Goal: Transaction & Acquisition: Obtain resource

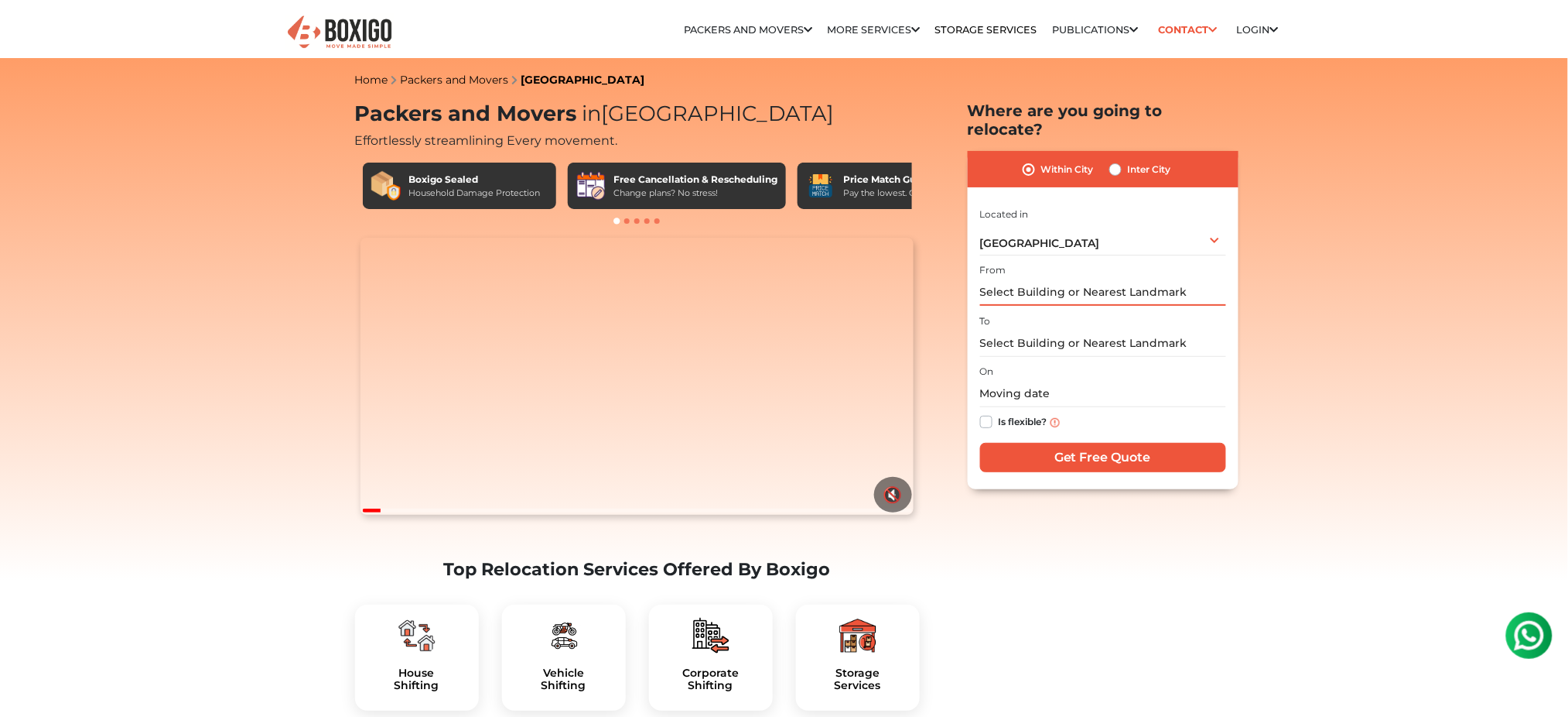
click at [1091, 279] on input "text" at bounding box center [1103, 292] width 246 height 27
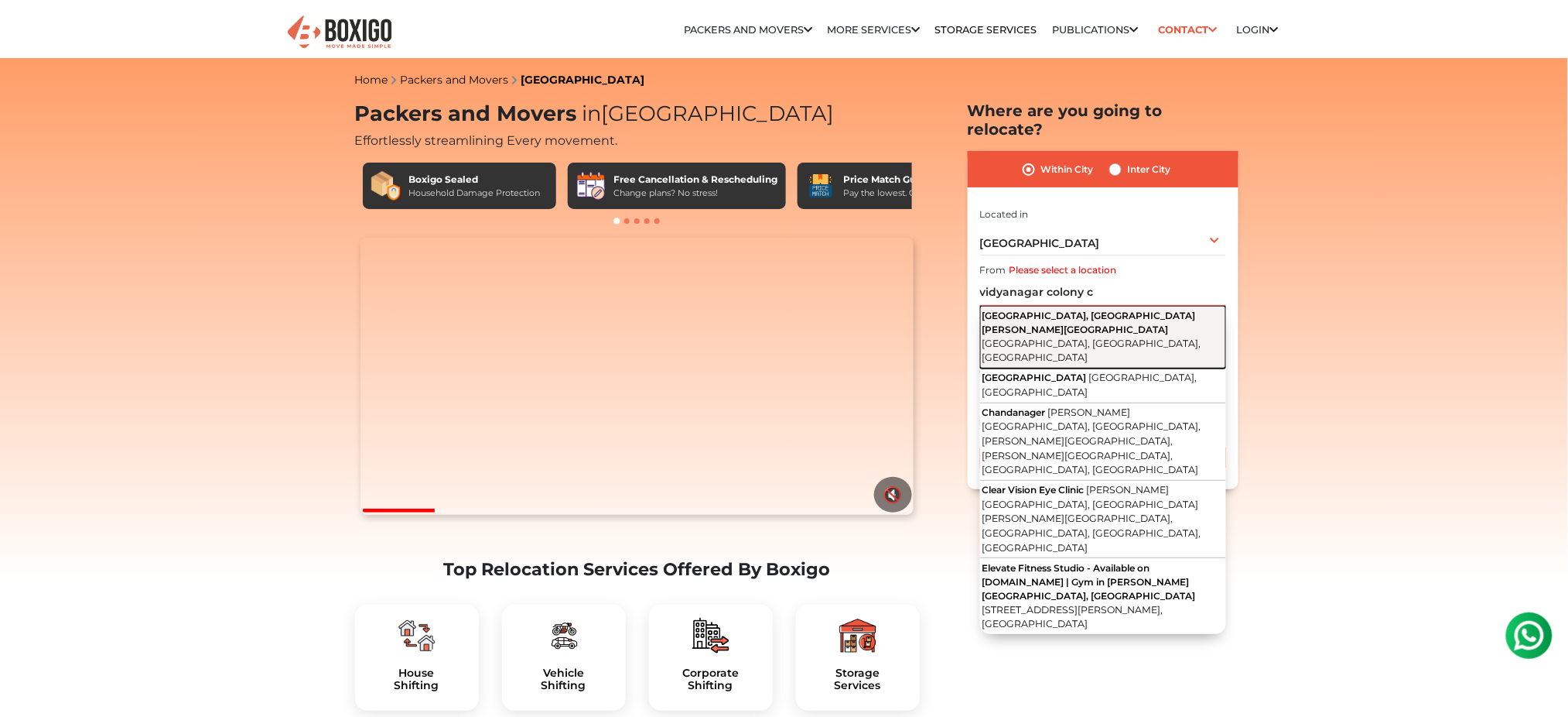
click at [1102, 338] on span "Hyderabad, Ramachandrapuram, Telangana" at bounding box center [1092, 350] width 219 height 26
type input "Vidya Nagar Colony, Bandam Kommu, Chanda Nagar, Hyderabad, Ramachandrapuram, Te…"
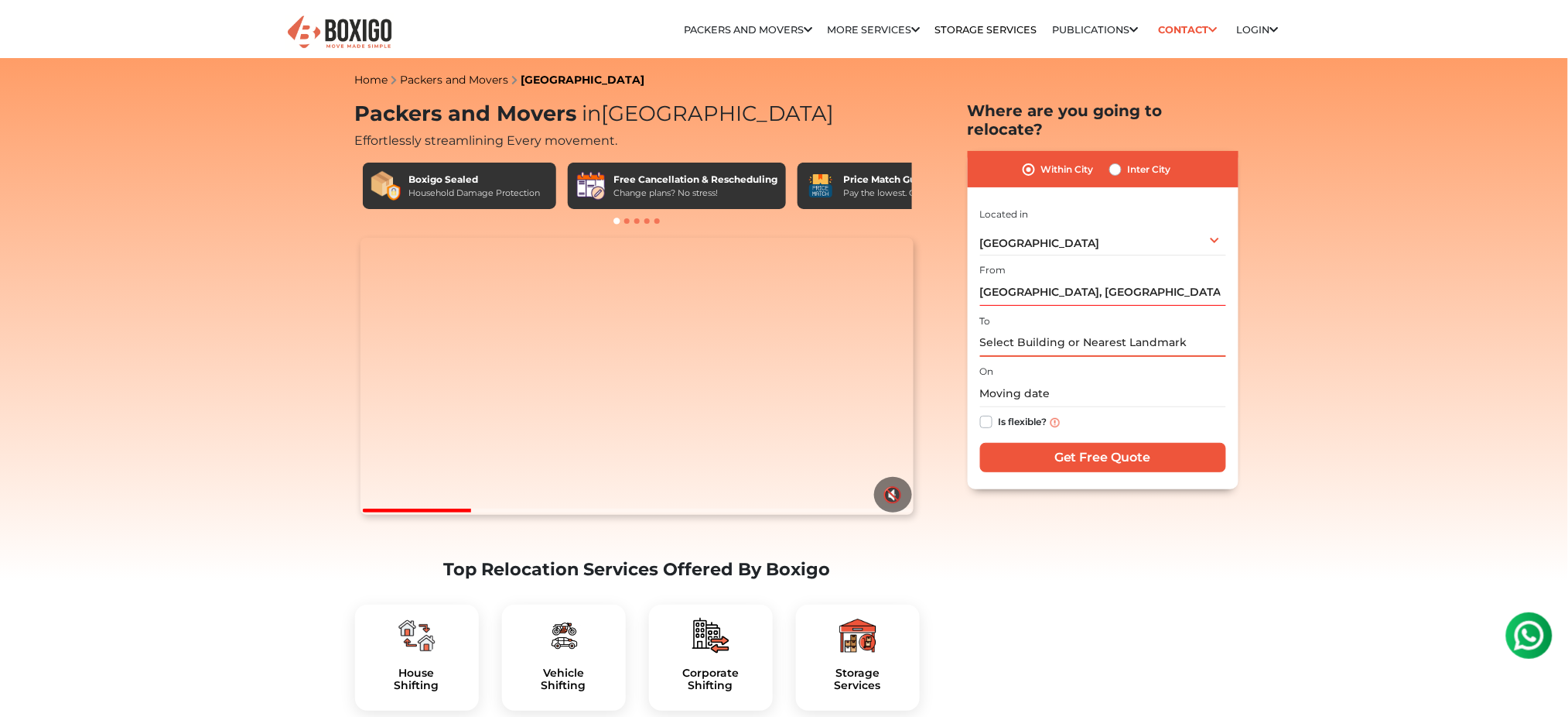
click at [1089, 333] on input "text" at bounding box center [1103, 343] width 246 height 27
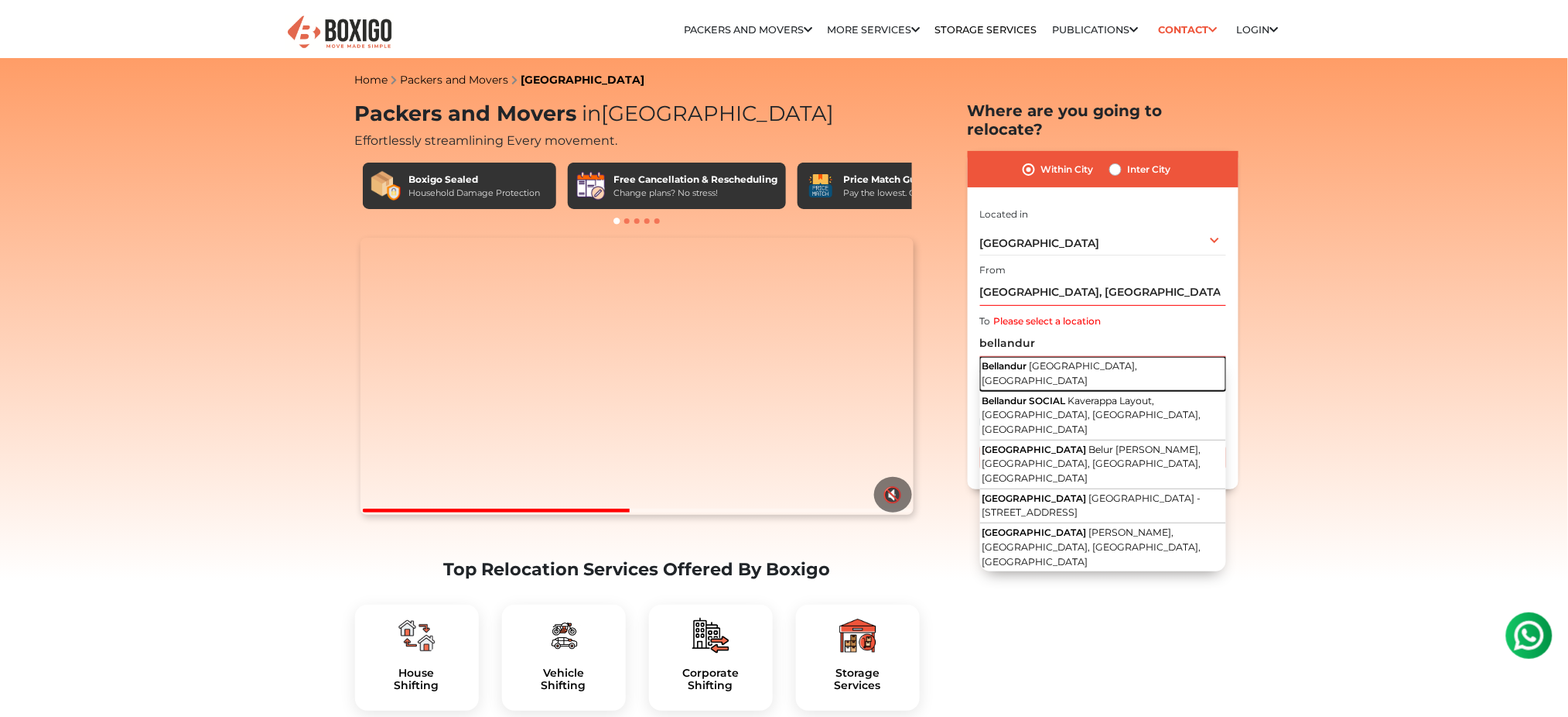
click at [1079, 357] on button "Bellandur Bengaluru, Karnataka" at bounding box center [1103, 374] width 246 height 35
type input "[GEOGRAPHIC_DATA], [GEOGRAPHIC_DATA], [GEOGRAPHIC_DATA]"
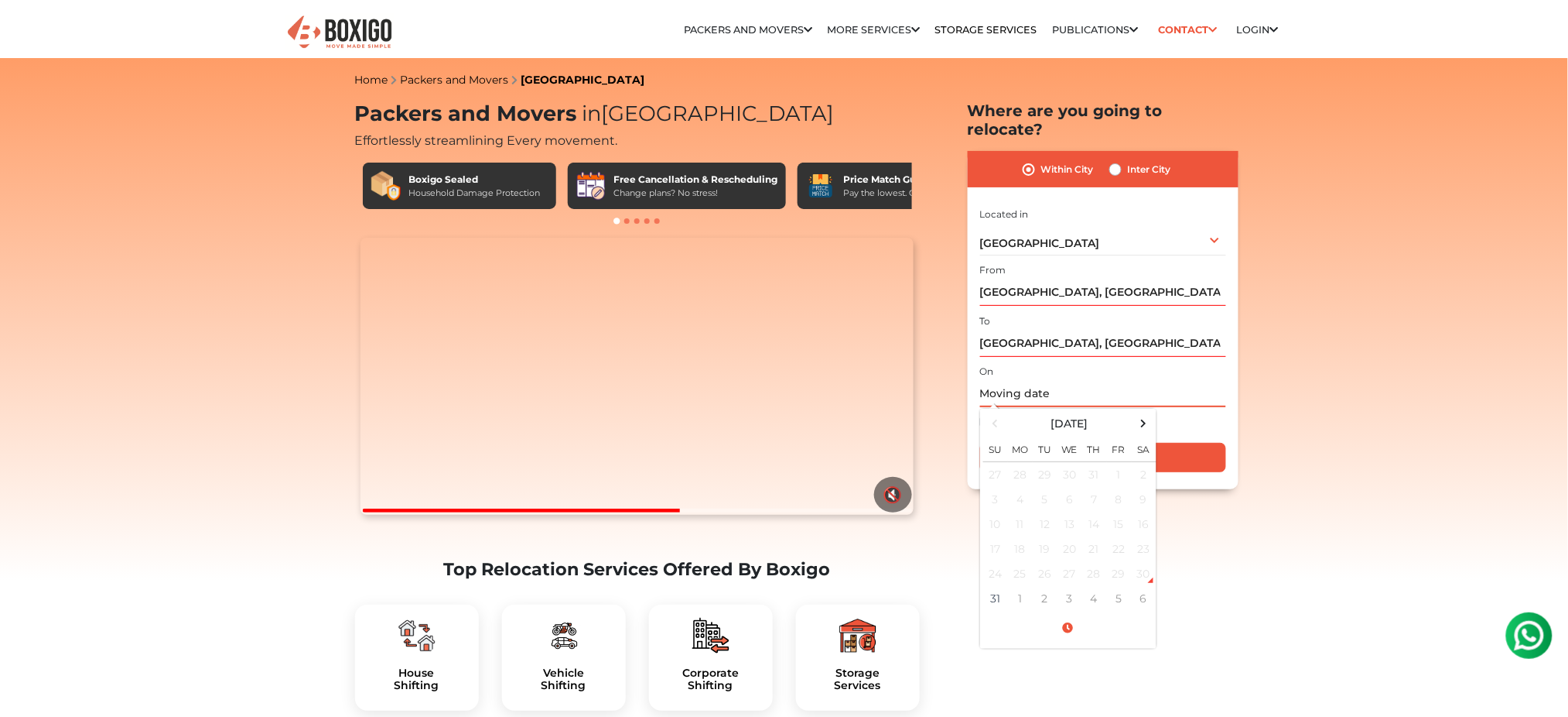
click at [1015, 380] on input "text" at bounding box center [1103, 394] width 246 height 27
click at [1167, 361] on div "On August 2025 Su Mo Tu We Th Fr Sa 27 28 29 30 31 1 2 3 4 5 6 7 8 9 10 11 12 1…" at bounding box center [1103, 399] width 246 height 75
click at [1036, 380] on input "text" at bounding box center [1103, 394] width 246 height 27
click at [1144, 412] on span at bounding box center [1143, 422] width 21 height 21
click at [997, 561] on td "28" at bounding box center [996, 573] width 25 height 25
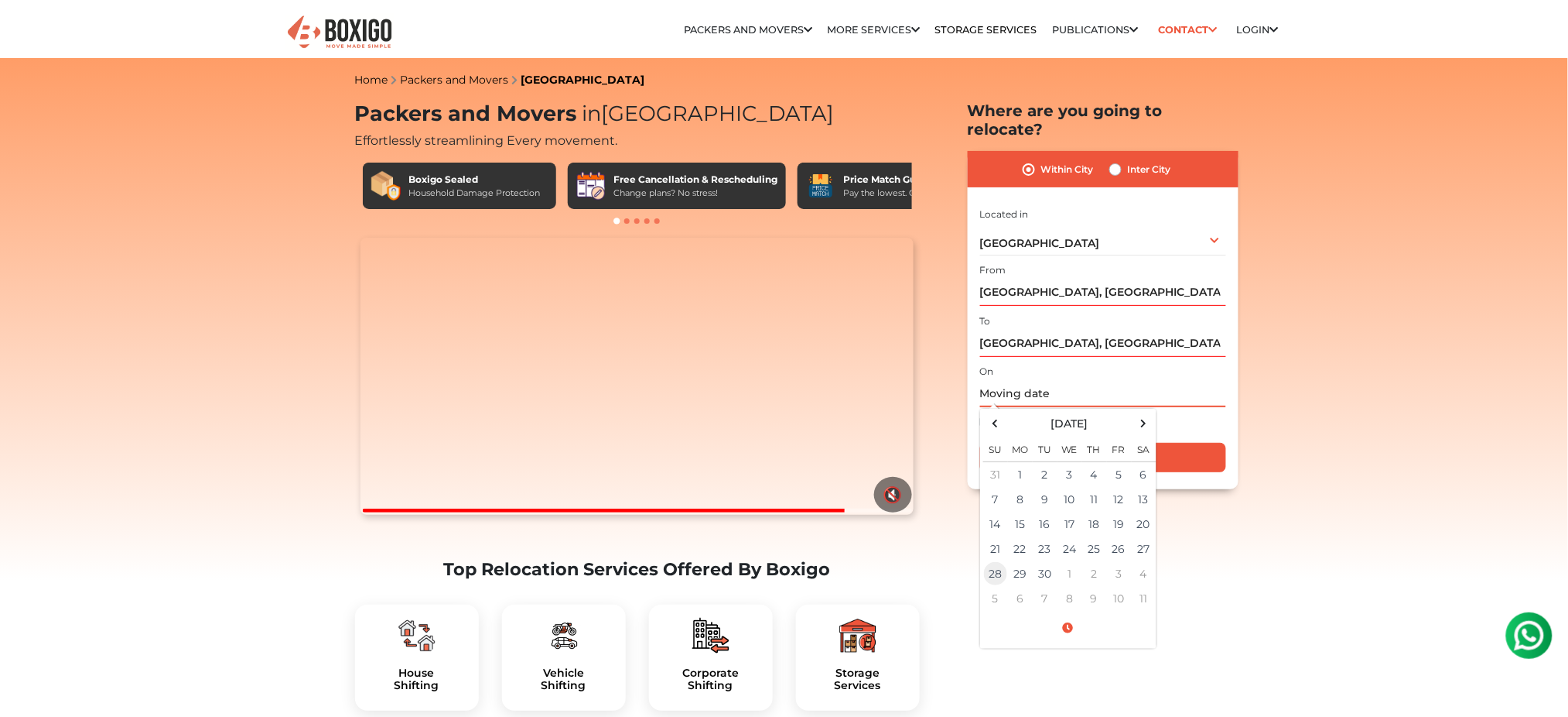
type input "09/28/2025 12:00 AM"
click at [996, 561] on td "28" at bounding box center [996, 573] width 25 height 25
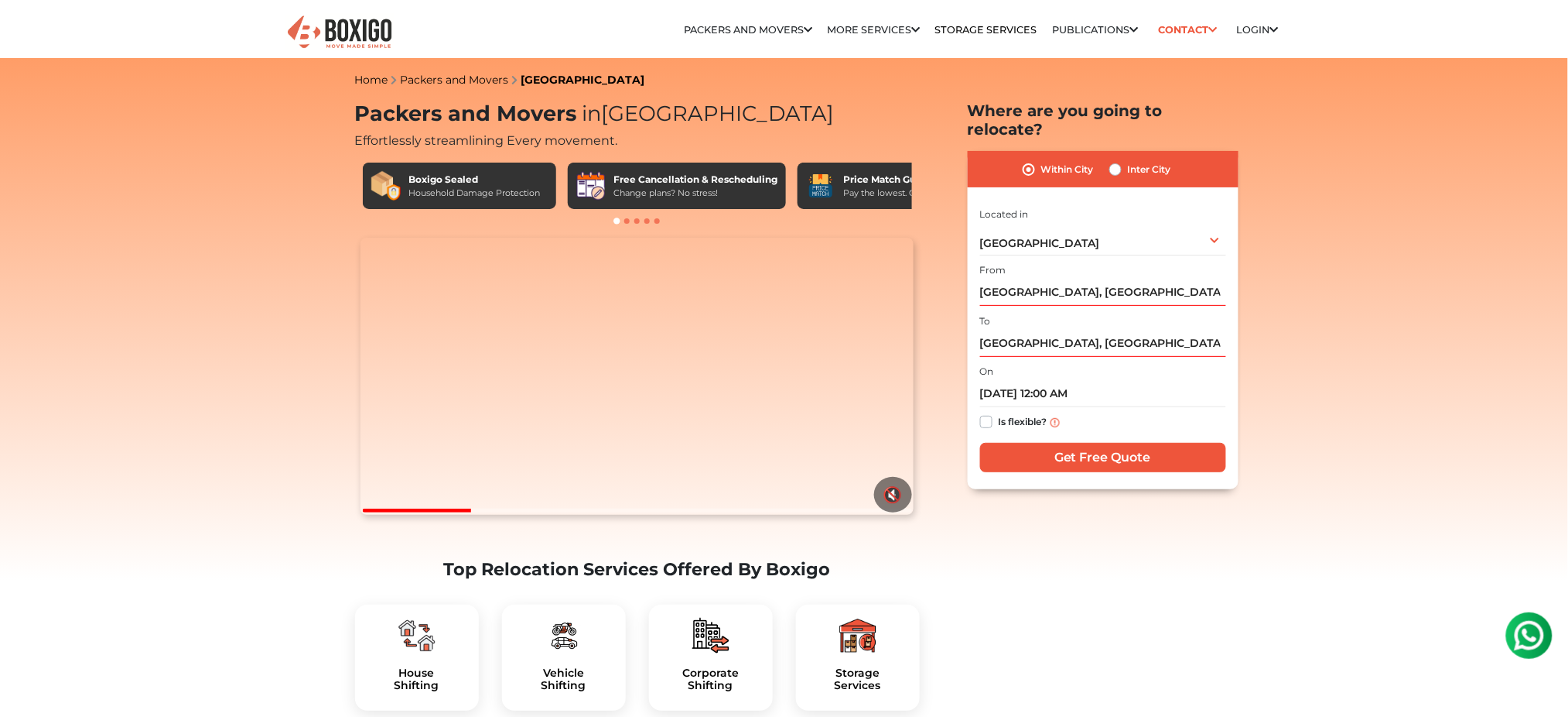
click at [999, 412] on label "Is flexible?" at bounding box center [1023, 420] width 48 height 16
click at [988, 412] on input "Is flexible?" at bounding box center [986, 420] width 13 height 15
checkbox input "true"
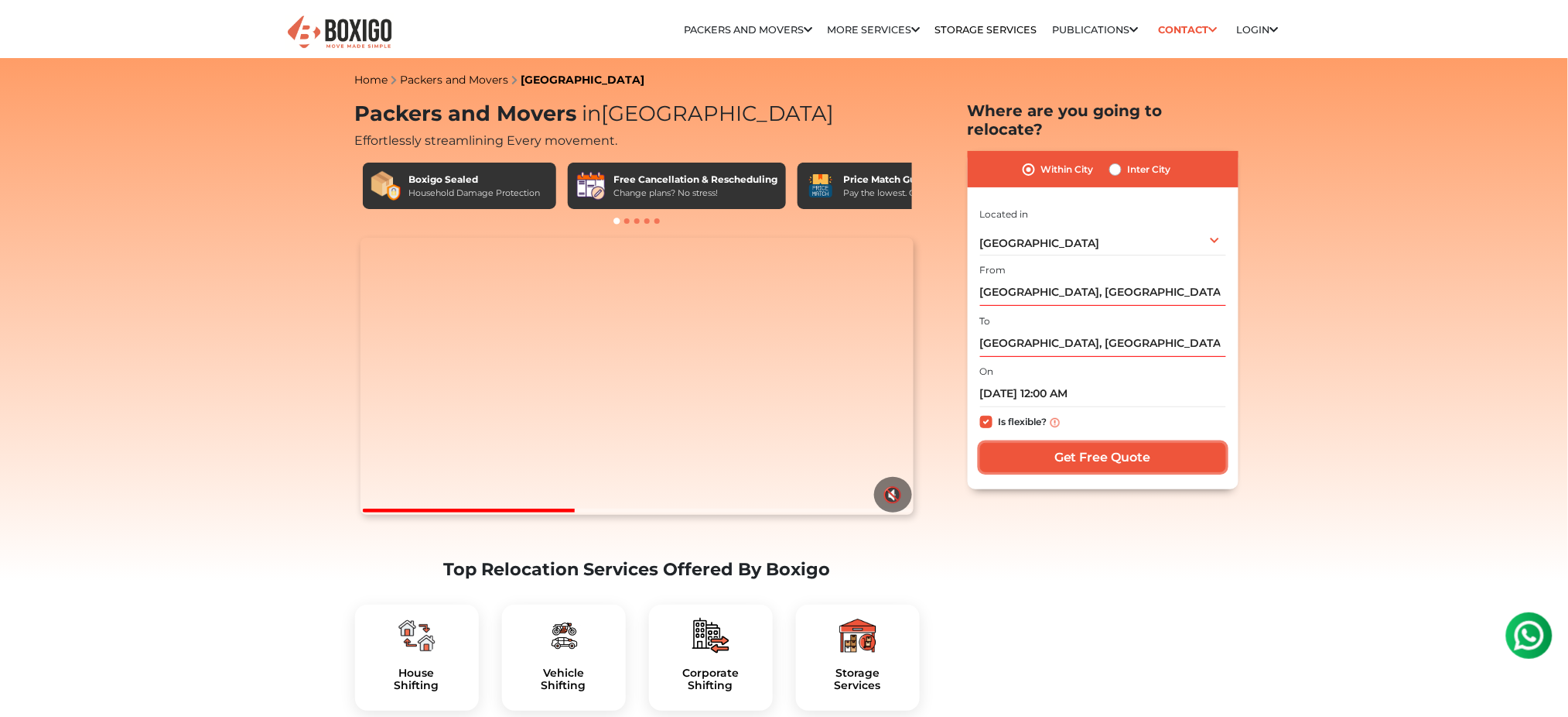
click at [1046, 443] on input "Get Free Quote" at bounding box center [1103, 457] width 246 height 30
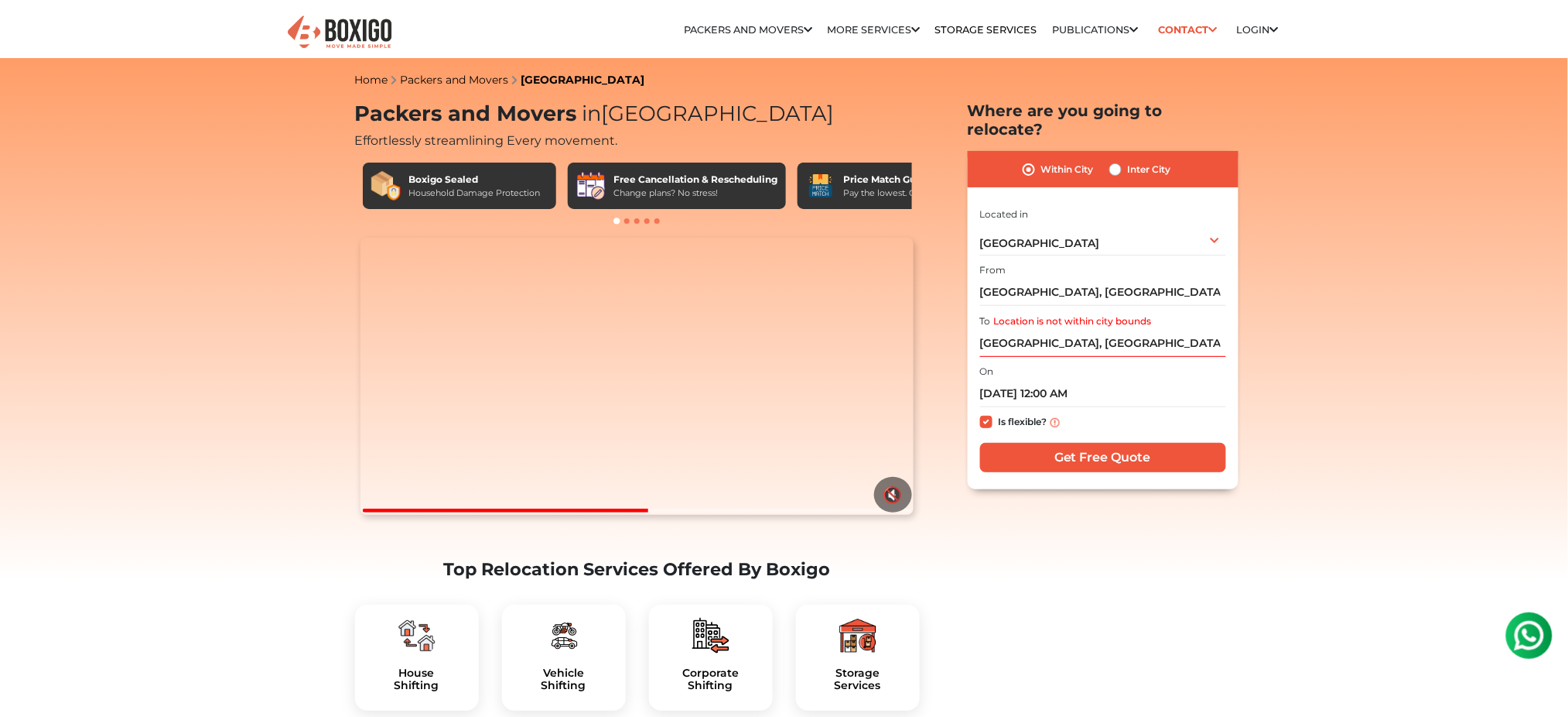
click at [1123, 160] on div "Inter City" at bounding box center [1140, 169] width 62 height 19
click at [1128, 160] on label "Inter City" at bounding box center [1150, 169] width 43 height 19
click at [1114, 160] on input "Inter City" at bounding box center [1115, 167] width 13 height 15
radio input "true"
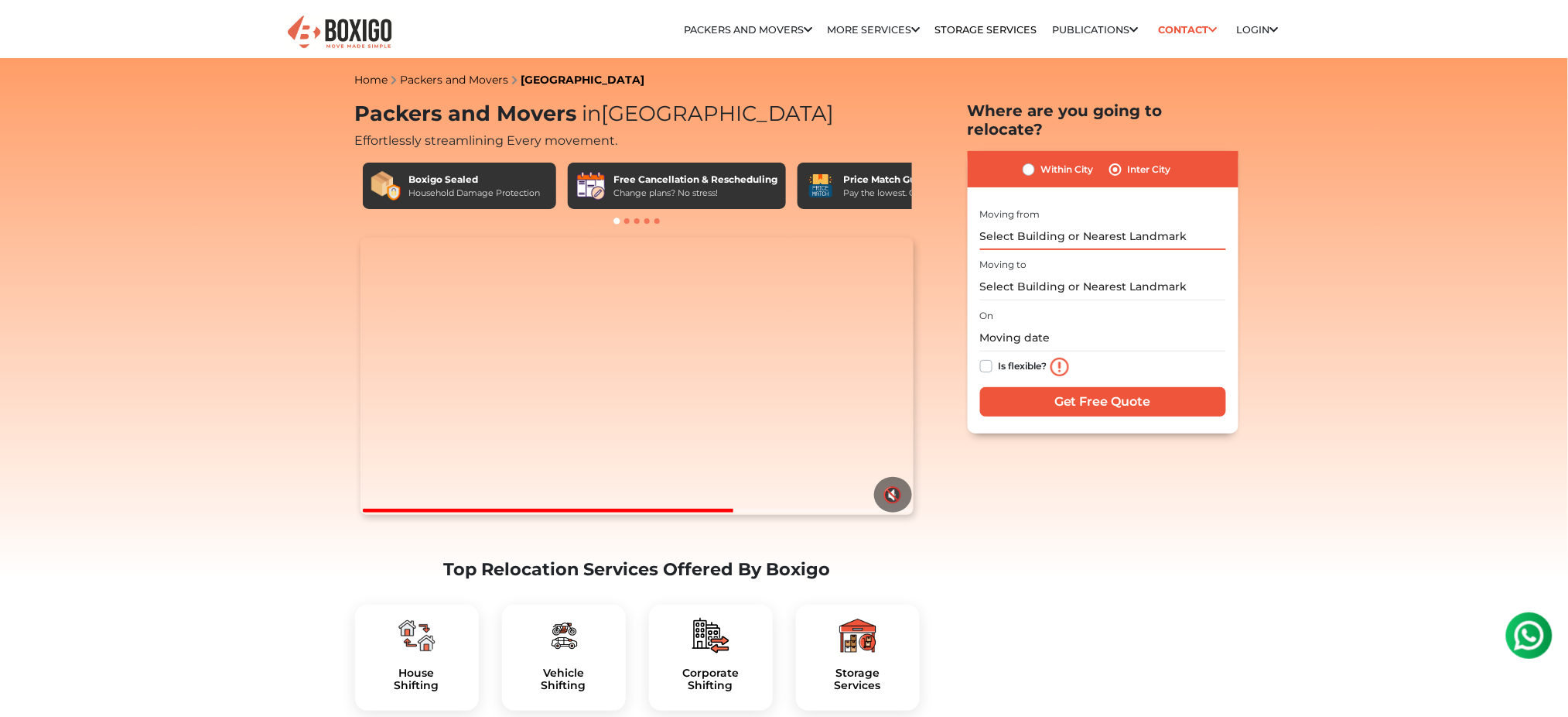
click at [1096, 223] on input "text" at bounding box center [1103, 236] width 246 height 27
type input "c"
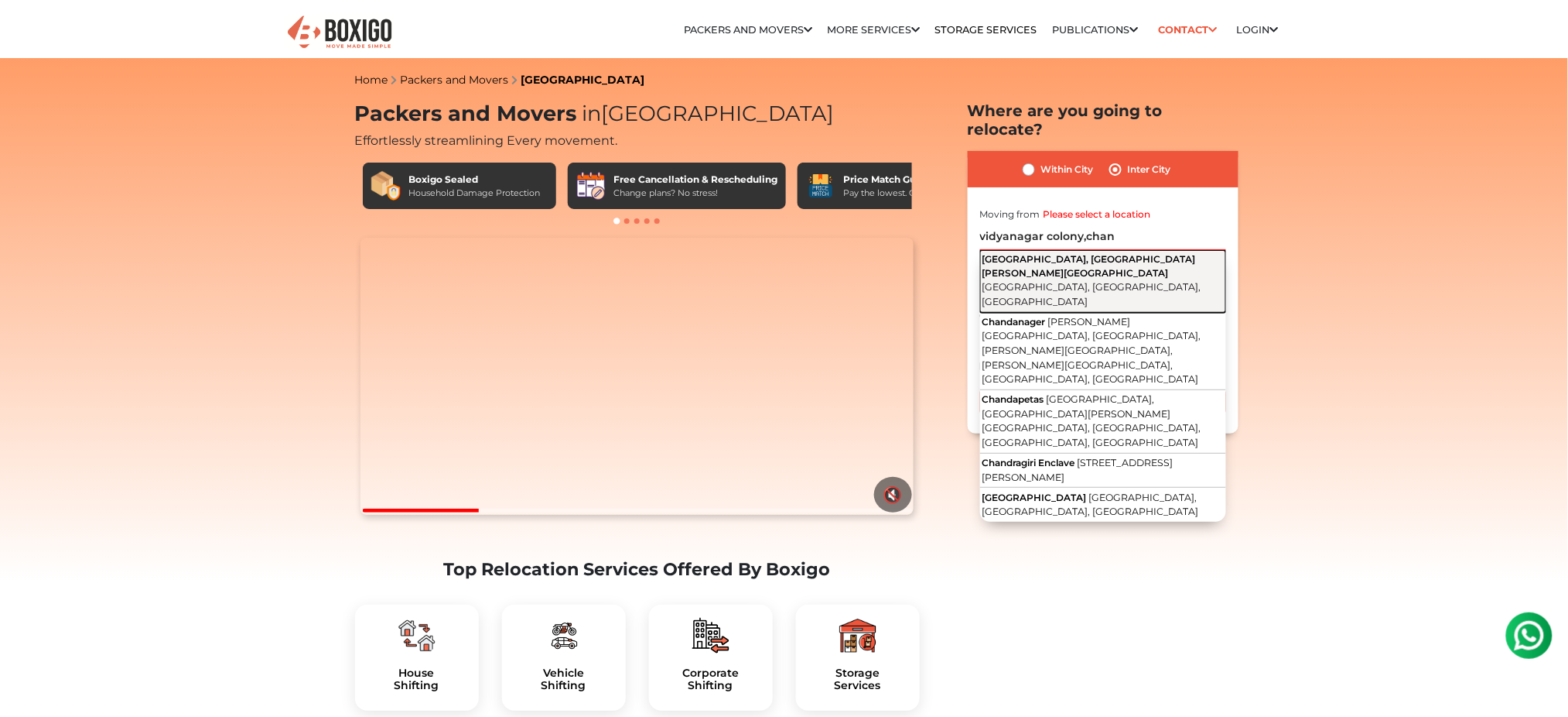
click at [1083, 265] on button "Vidya Nagar Colony, Bandam Kommu, Chanda Nagar Hyderabad, Ramachandrapuram, Tel…" at bounding box center [1103, 281] width 246 height 63
type input "Vidya Nagar Colony, Bandam Kommu, Chanda Nagar, Hyderabad, Ramachandrapuram, Te…"
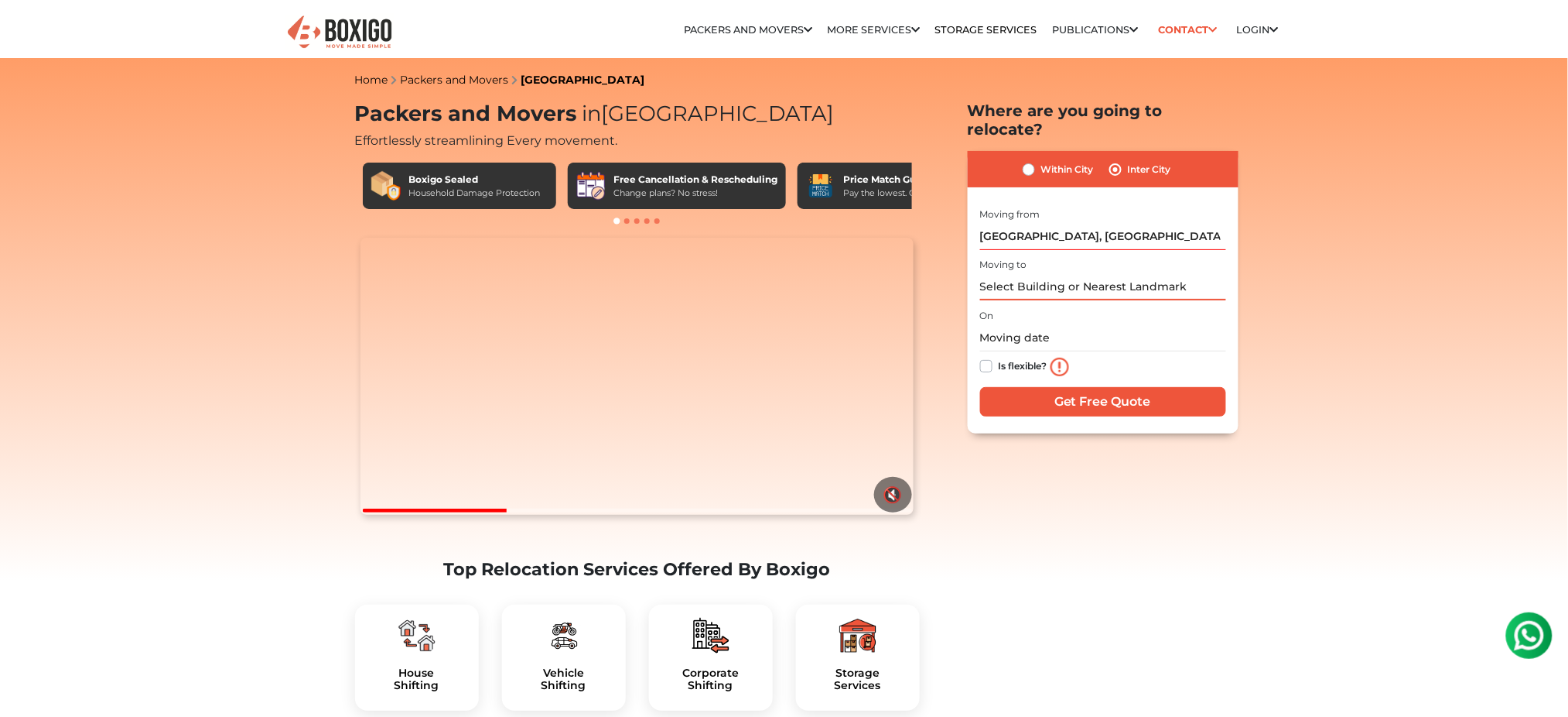
click at [1081, 273] on input "text" at bounding box center [1103, 287] width 246 height 27
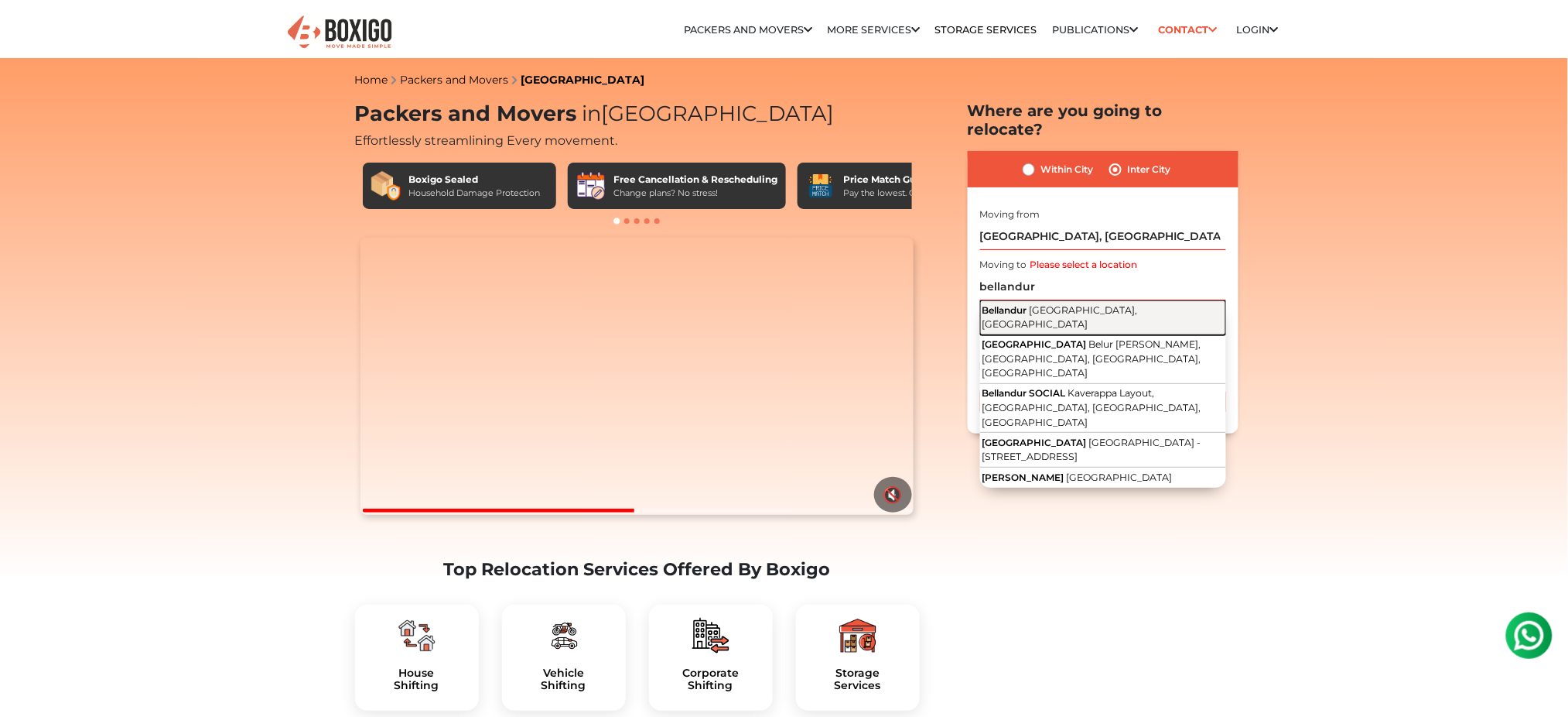
click at [1070, 305] on span "[GEOGRAPHIC_DATA], [GEOGRAPHIC_DATA]" at bounding box center [1060, 317] width 155 height 26
type input "[GEOGRAPHIC_DATA], [GEOGRAPHIC_DATA], [GEOGRAPHIC_DATA]"
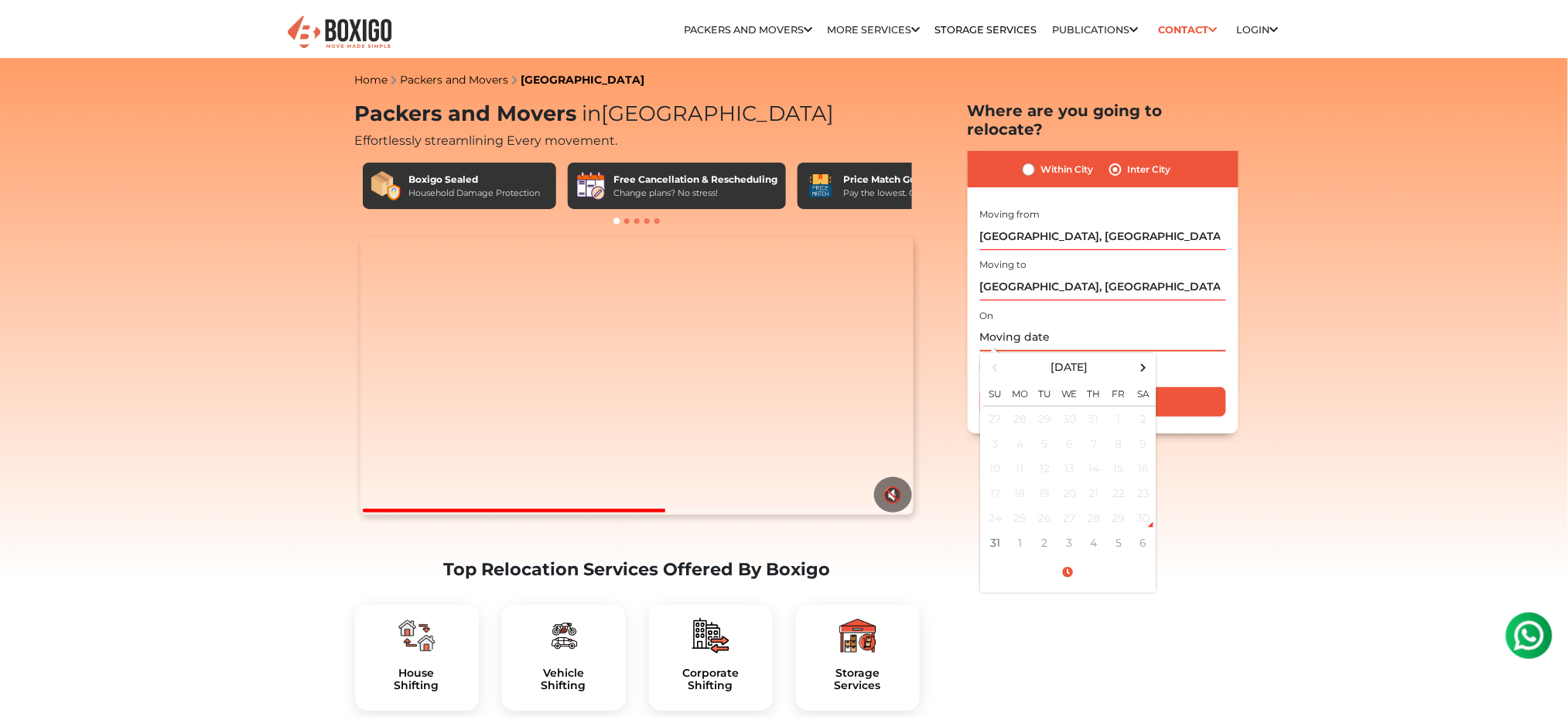
click at [1002, 324] on input "text" at bounding box center [1103, 338] width 246 height 27
click at [1130, 356] on th "[DATE]" at bounding box center [1070, 367] width 124 height 22
click at [1017, 468] on span "Sep" at bounding box center [1015, 483] width 31 height 31
click at [1004, 505] on td "28" at bounding box center [996, 518] width 25 height 25
type input "09/28/2025 12:00 AM"
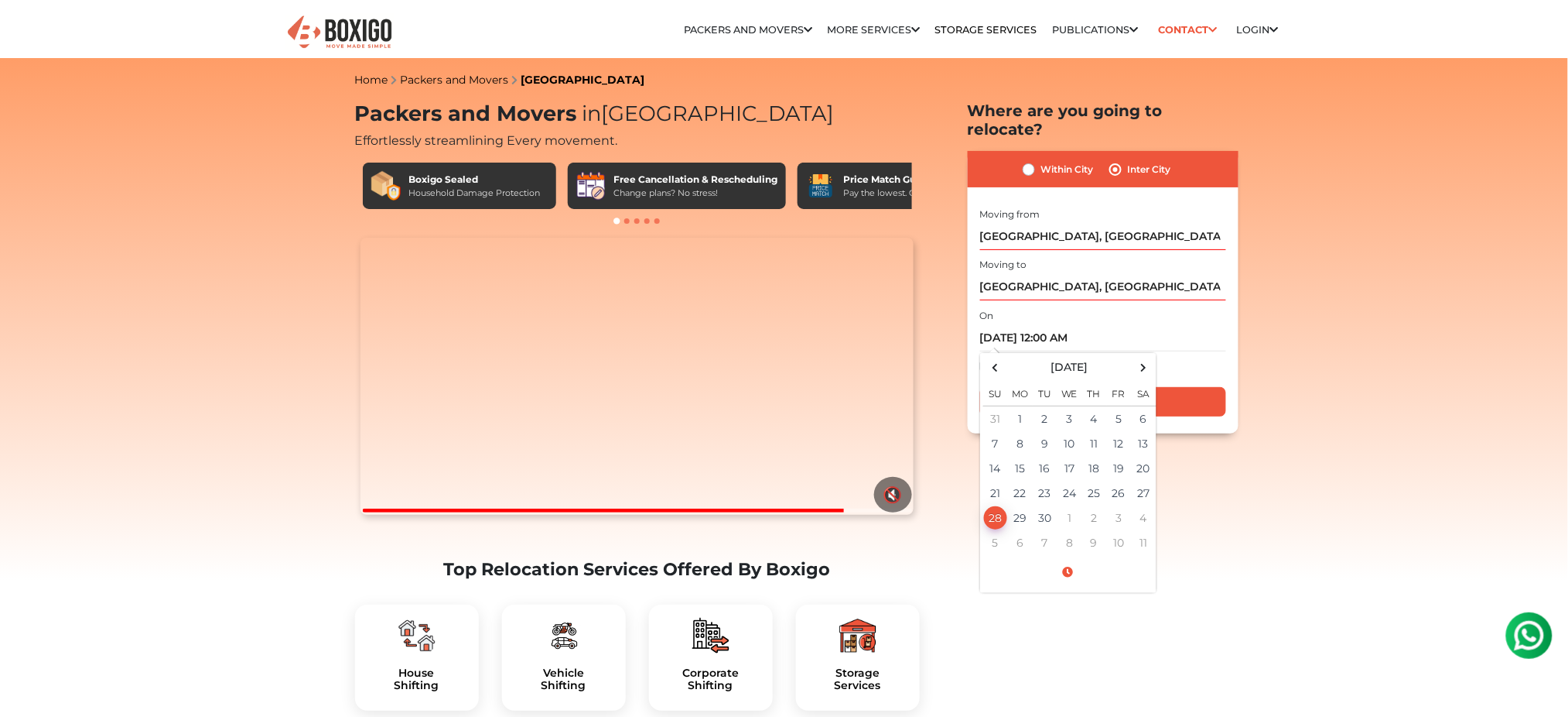
click at [1194, 412] on div "Within City Inter City I am shifting my 1 BHK 2 BHK 3 BHK 3 + BHK FEW ITEMS 1 B…" at bounding box center [1103, 292] width 270 height 283
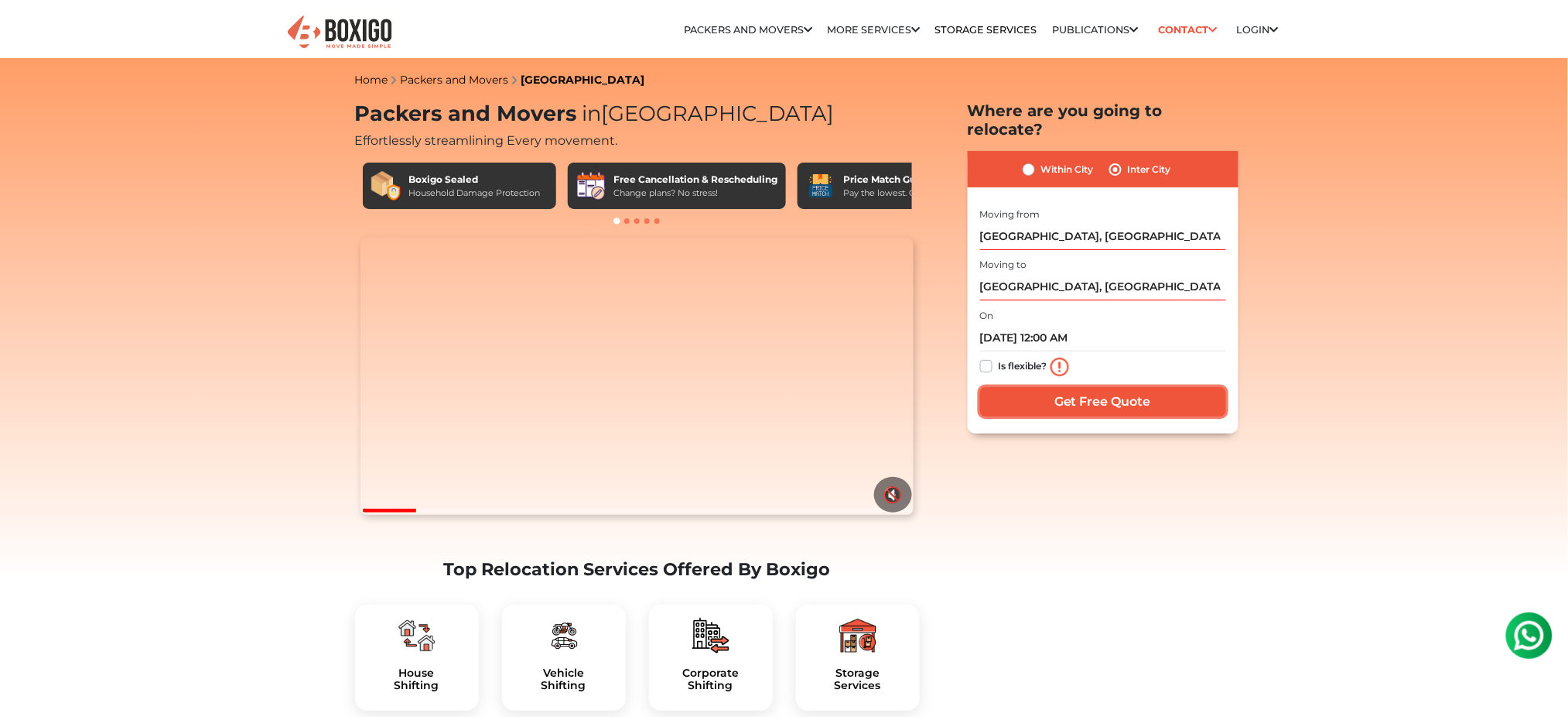
click at [1072, 387] on input "Get Free Quote" at bounding box center [1103, 402] width 246 height 30
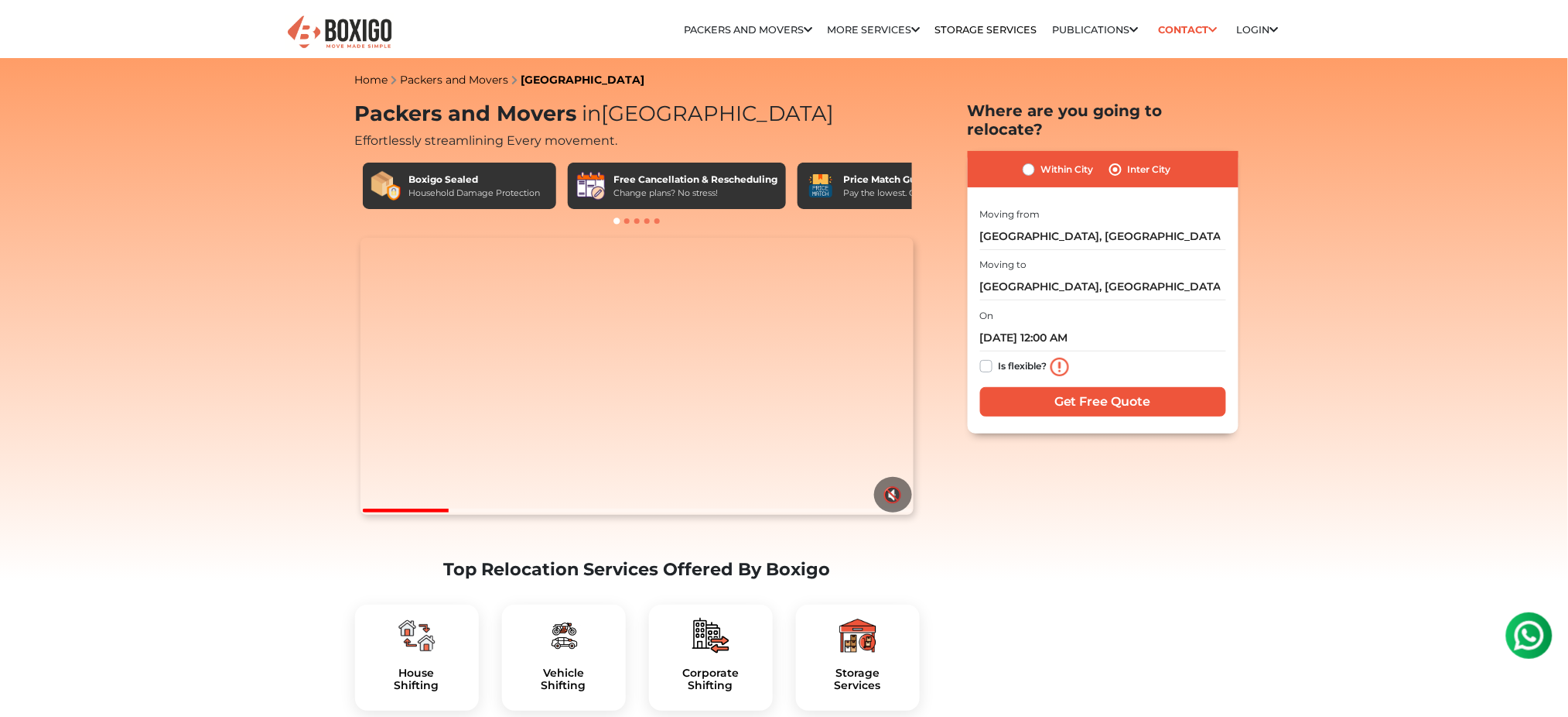
click at [999, 357] on label "Is flexible?" at bounding box center [1023, 365] width 48 height 16
click at [981, 357] on input "Is flexible?" at bounding box center [986, 364] width 13 height 15
checkbox input "true"
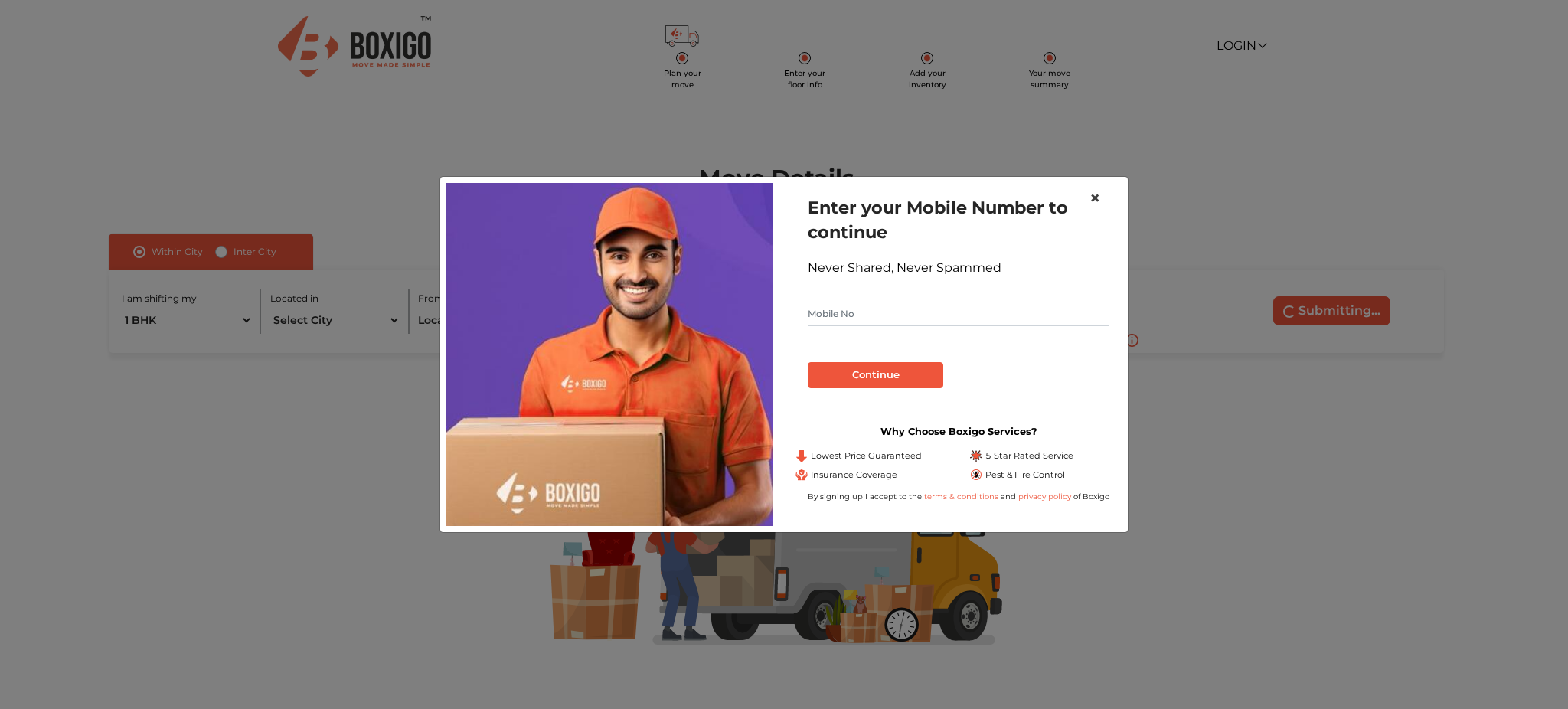
click at [1106, 196] on button "×" at bounding box center [1095, 198] width 36 height 43
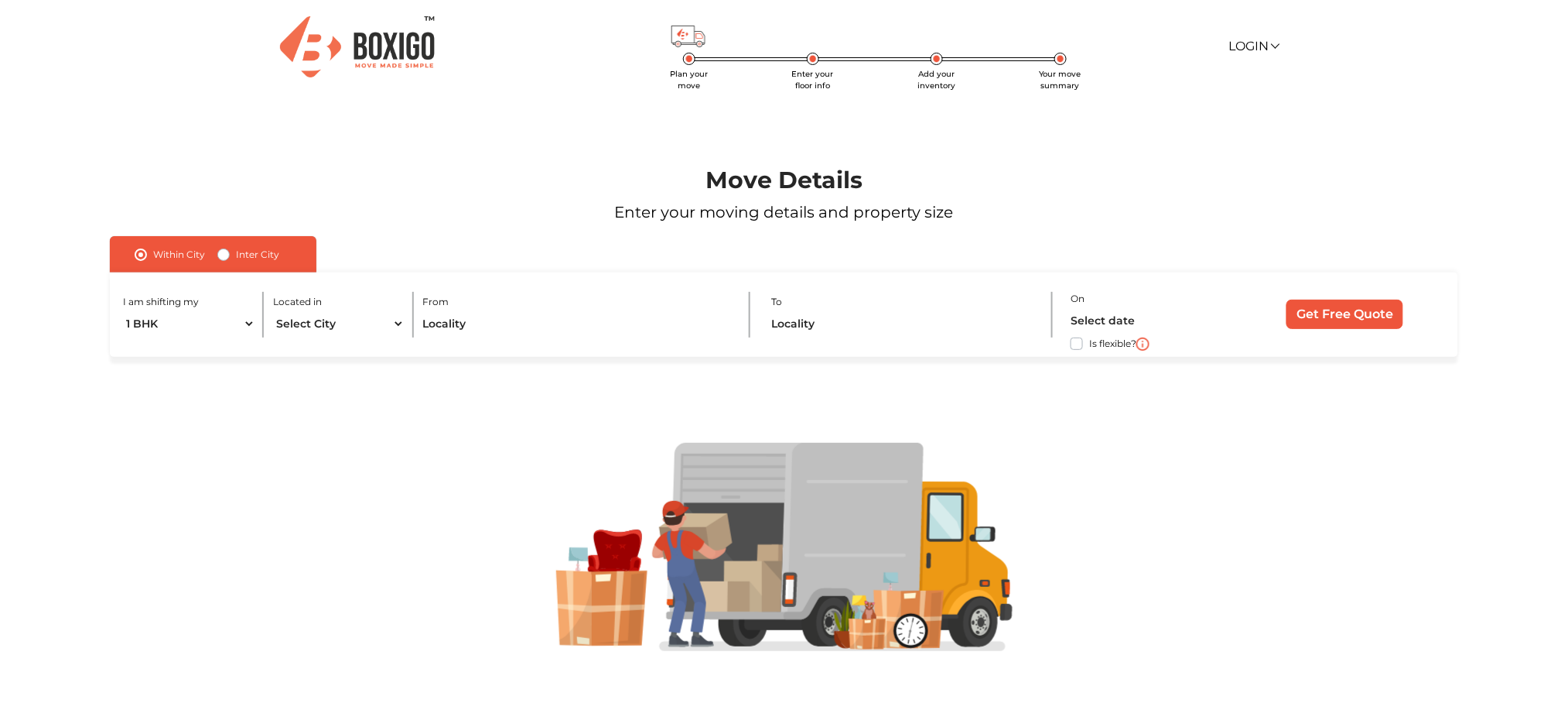
scroll to position [1, 0]
click at [233, 253] on div "Inter City" at bounding box center [248, 253] width 62 height 19
click at [215, 253] on div "Within [GEOGRAPHIC_DATA]" at bounding box center [213, 253] width 207 height 36
click at [236, 255] on label "Inter City" at bounding box center [258, 253] width 43 height 19
click at [220, 255] on input "Inter City" at bounding box center [224, 252] width 13 height 15
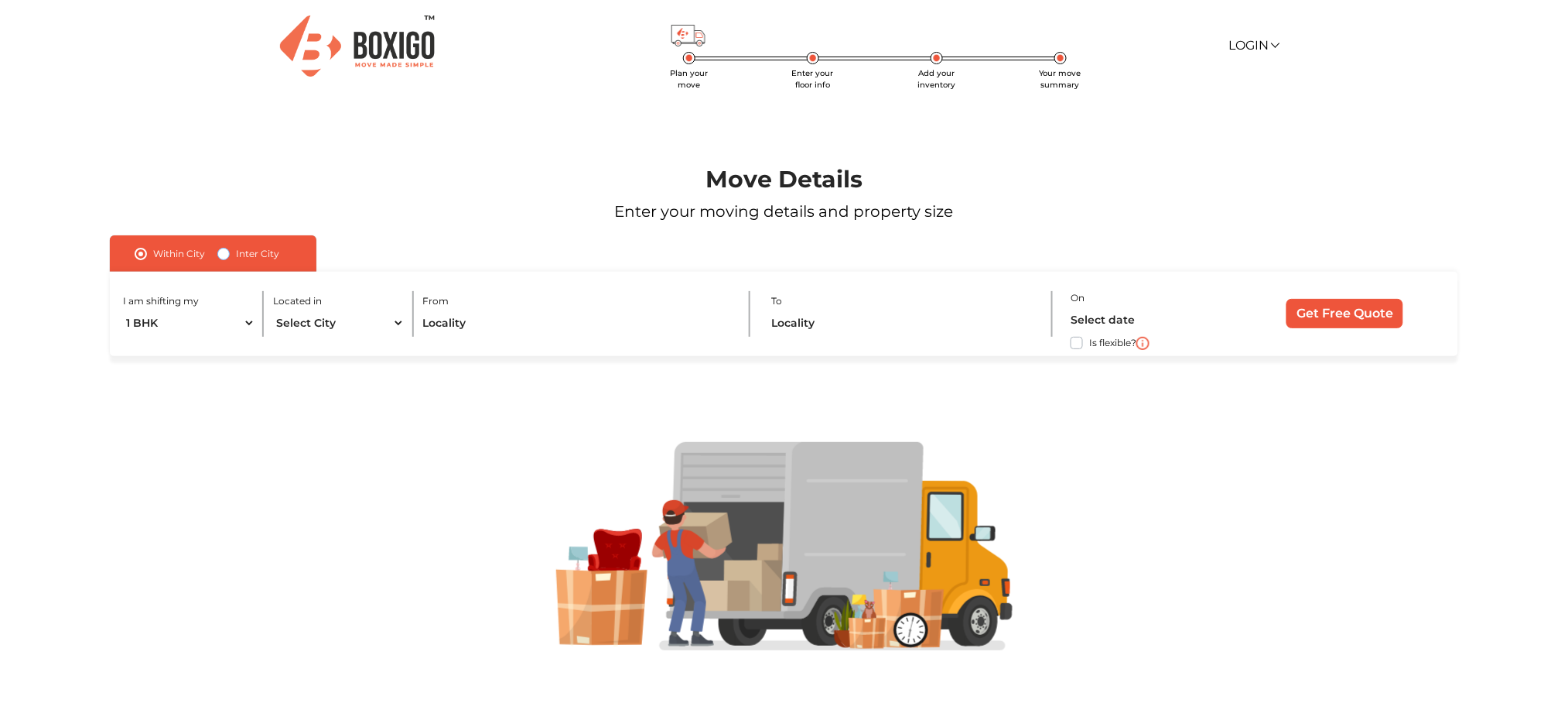
radio input "true"
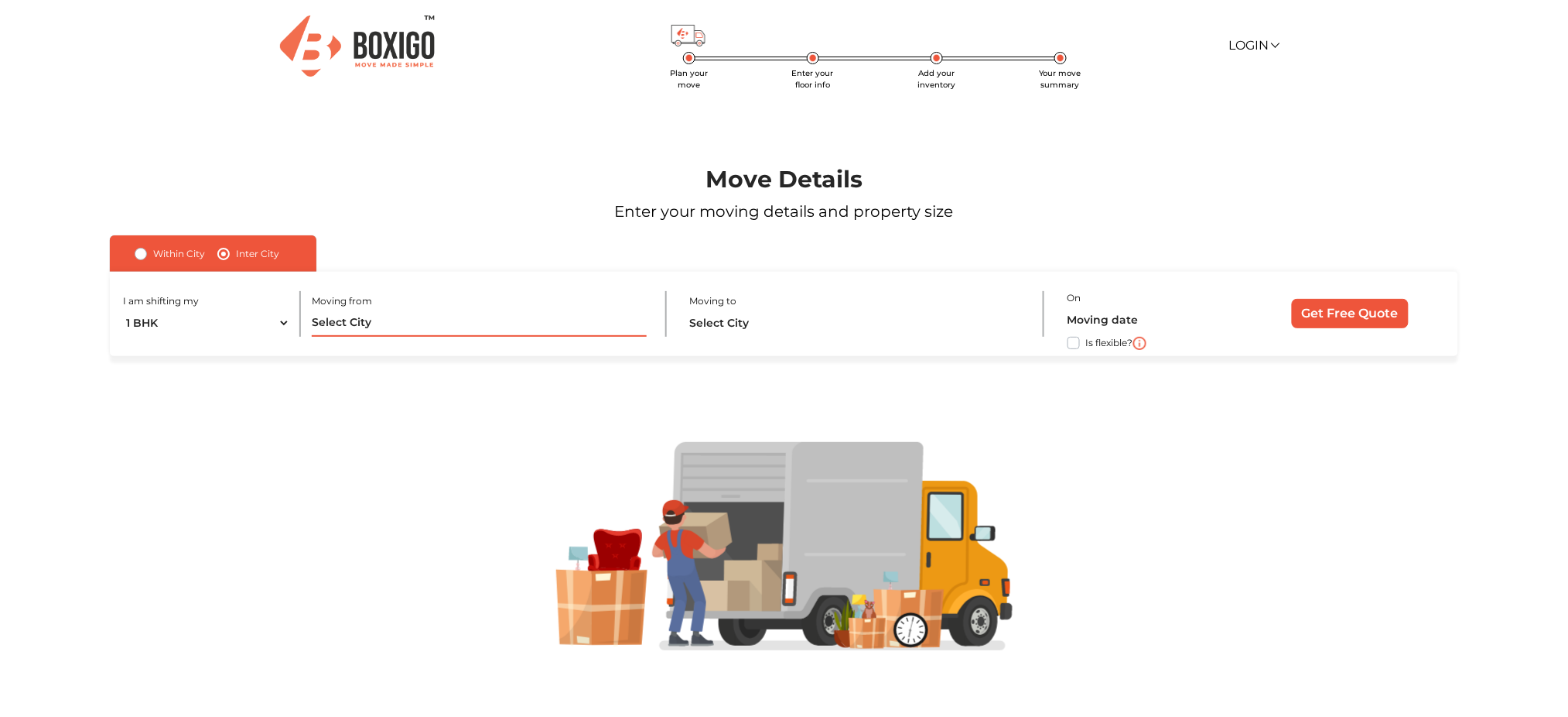
click at [399, 318] on input "text" at bounding box center [479, 323] width 334 height 27
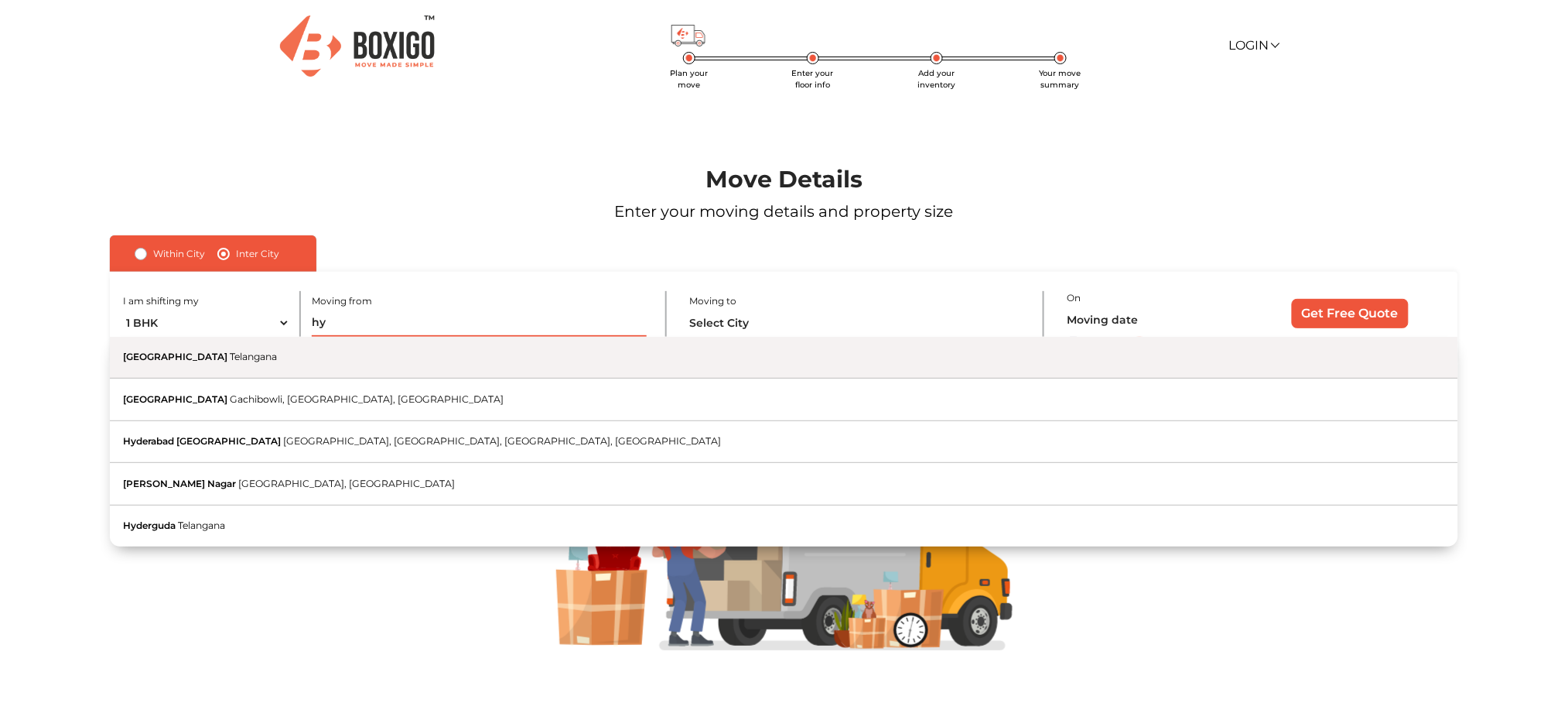
type input "h"
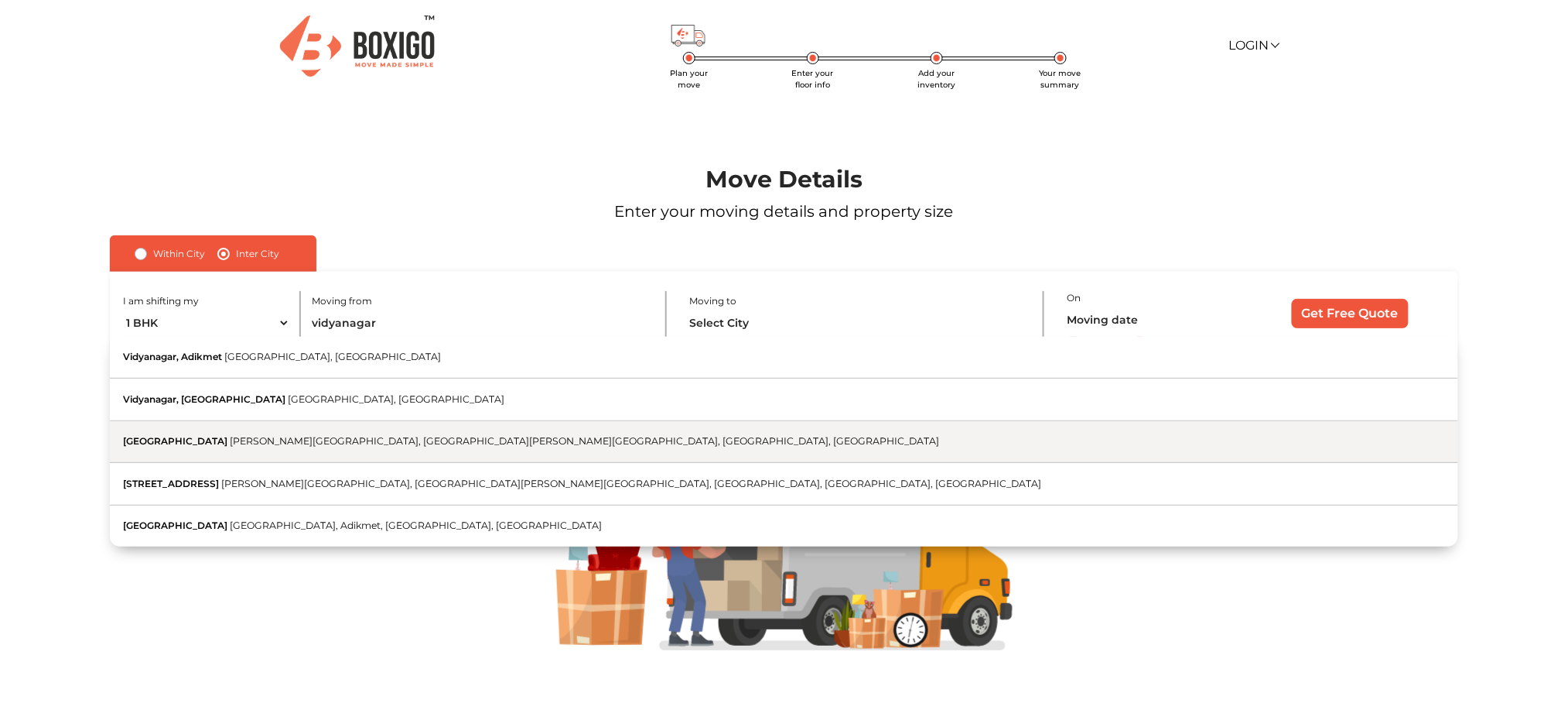
click at [304, 438] on span "[PERSON_NAME][GEOGRAPHIC_DATA], [GEOGRAPHIC_DATA][PERSON_NAME][GEOGRAPHIC_DATA]…" at bounding box center [586, 440] width 709 height 12
type input "[GEOGRAPHIC_DATA][PERSON_NAME], [GEOGRAPHIC_DATA][PERSON_NAME][GEOGRAPHIC_DATA]…"
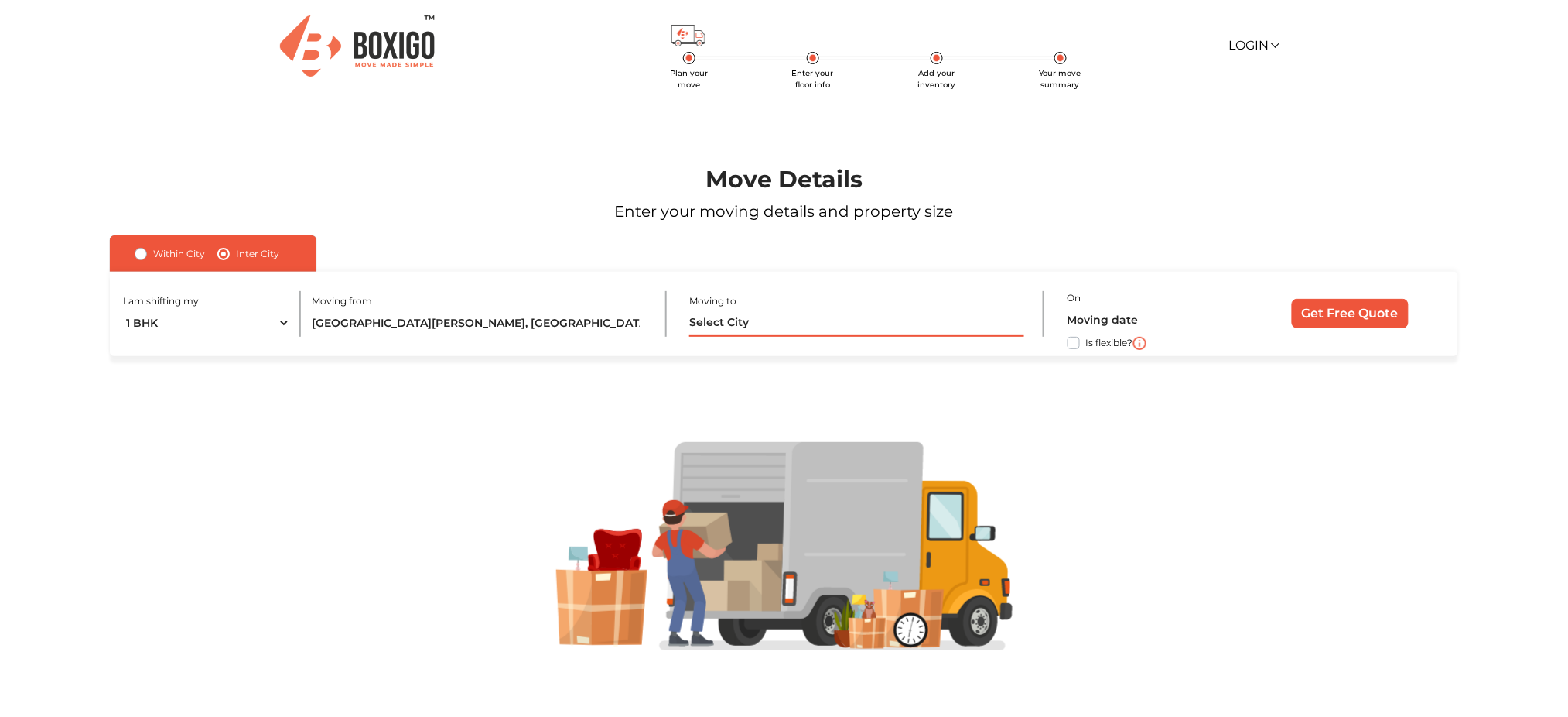
click at [898, 328] on input "text" at bounding box center [856, 323] width 334 height 27
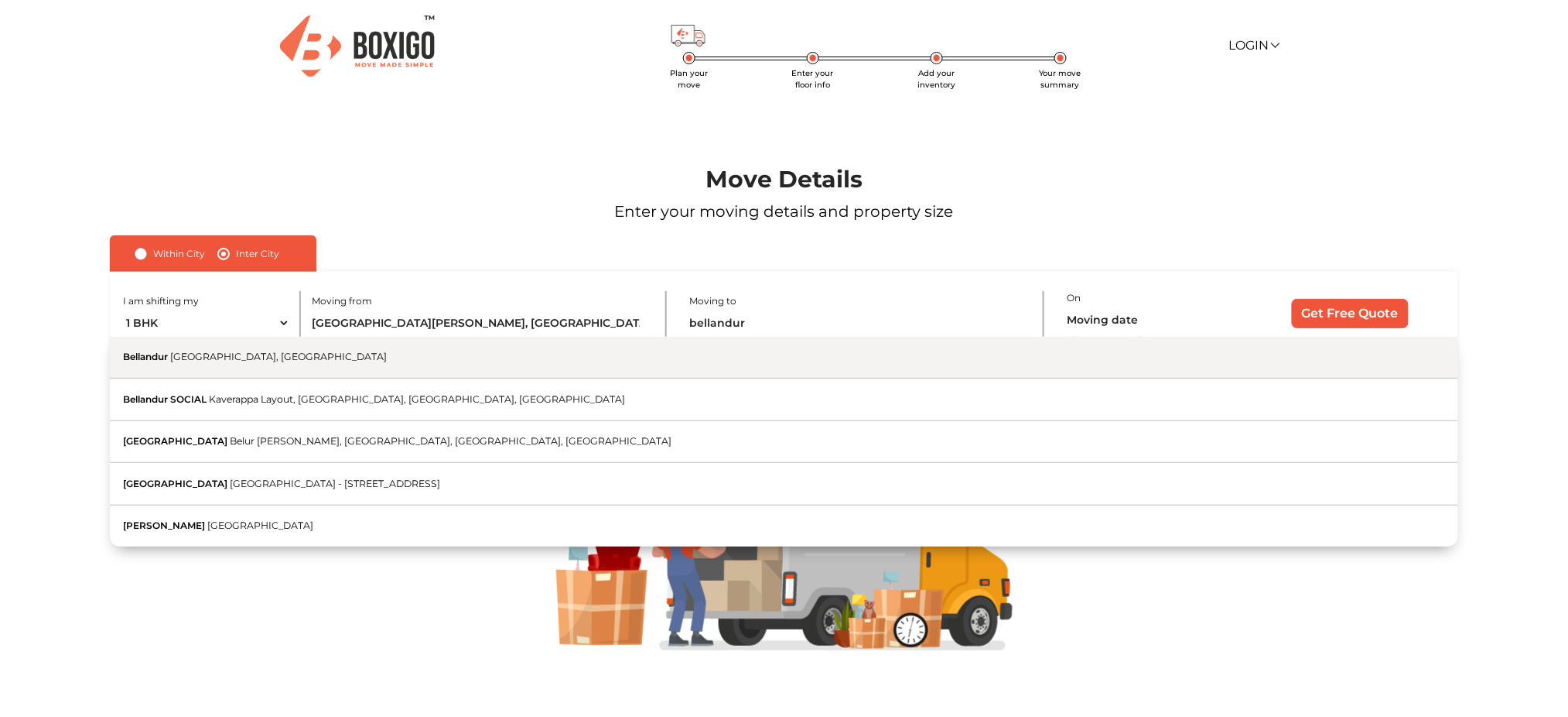
click at [683, 366] on button "Bellandur [GEOGRAPHIC_DATA], [GEOGRAPHIC_DATA]" at bounding box center [783, 358] width 1348 height 42
type input "[GEOGRAPHIC_DATA], [GEOGRAPHIC_DATA], [GEOGRAPHIC_DATA]"
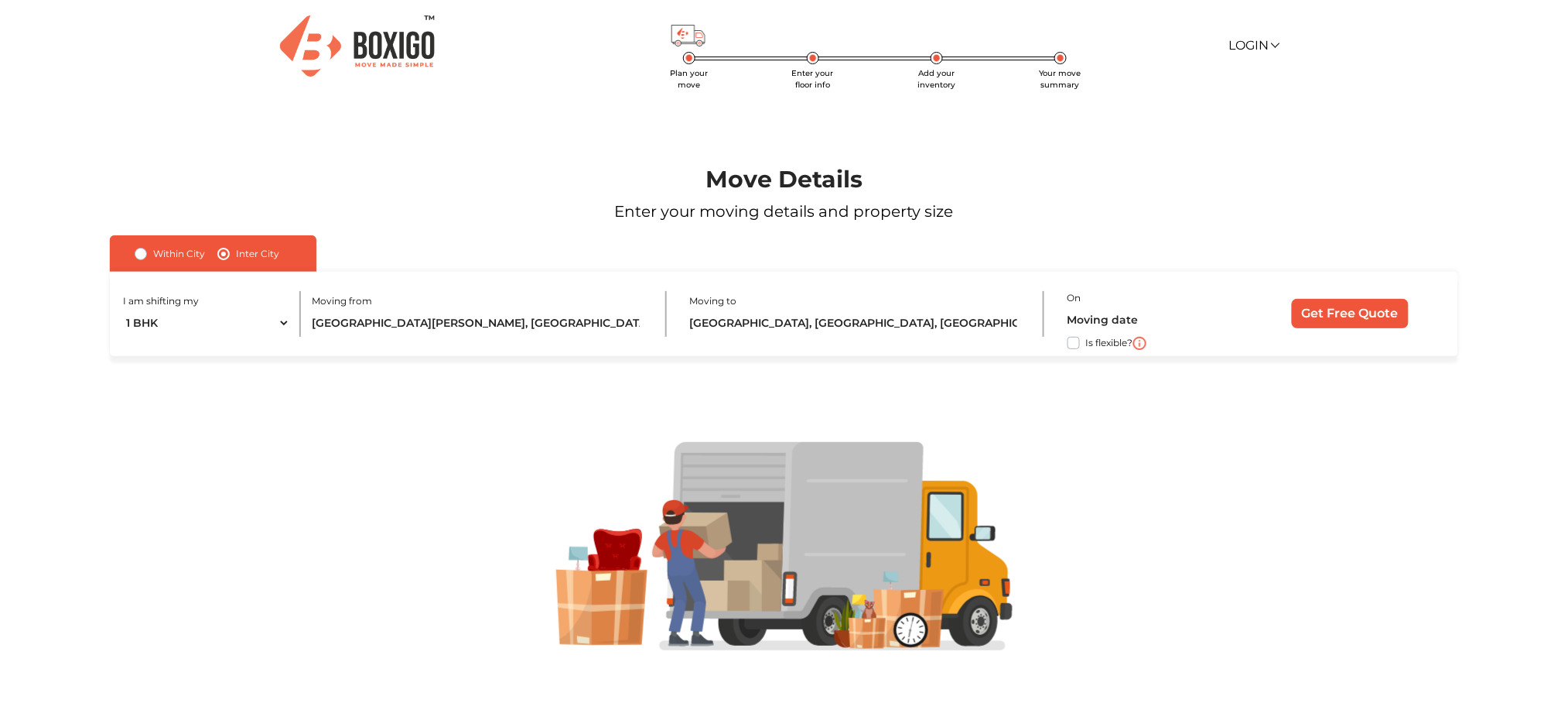
click at [1065, 343] on div "I am shifting my 1 BHK 2 BHK 3 BHK 3 + BHK FEW ITEMS Moving from [GEOGRAPHIC_DA…" at bounding box center [783, 314] width 1348 height 84
click at [1086, 341] on label "Is flexible?" at bounding box center [1109, 341] width 48 height 16
click at [122, 341] on input "Is flexible?" at bounding box center [116, 341] width 13 height 15
checkbox input "true"
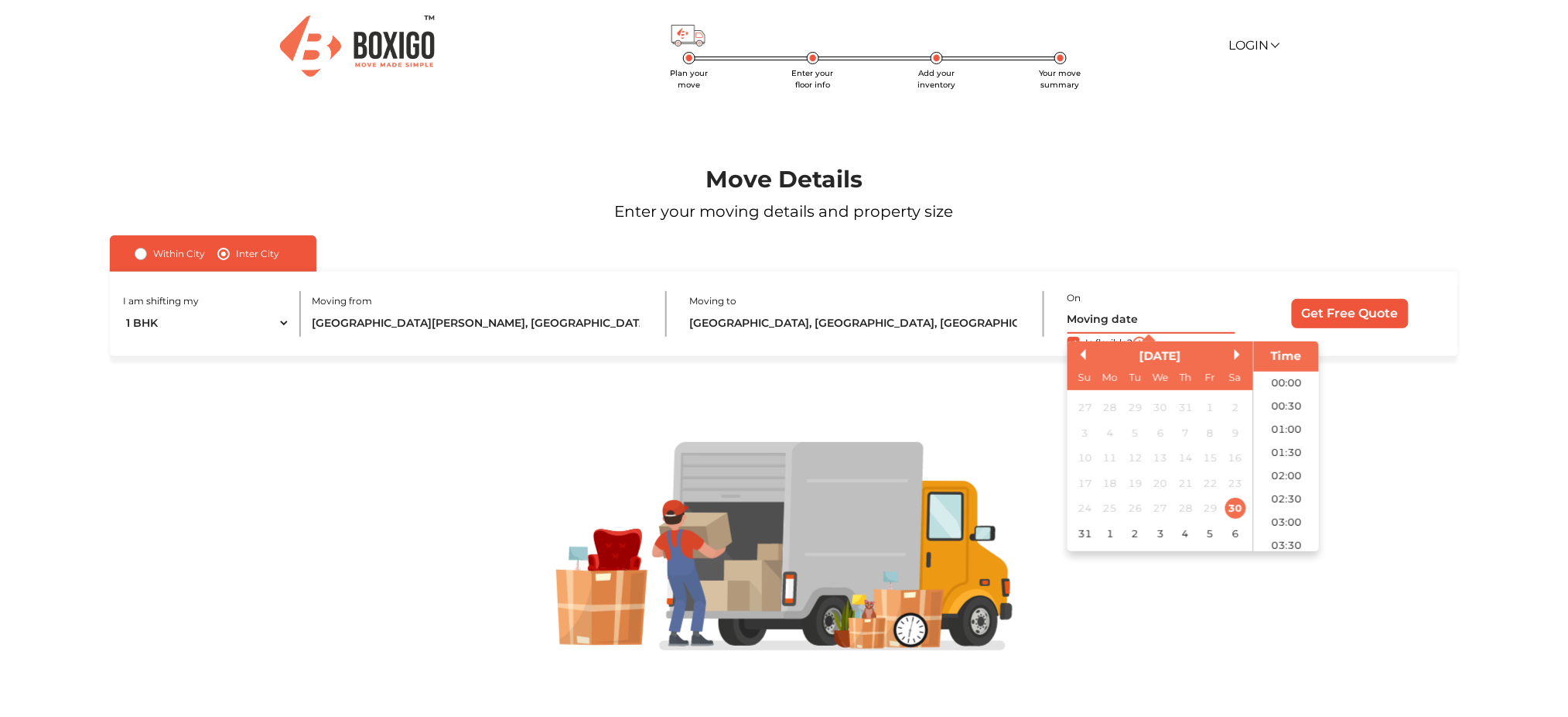
click at [1123, 313] on input "text" at bounding box center [1151, 320] width 168 height 27
click at [1234, 351] on div "[DATE]" at bounding box center [1160, 357] width 186 height 18
click at [1238, 351] on button "Next Month" at bounding box center [1240, 354] width 11 height 11
click at [1086, 506] on div "28" at bounding box center [1084, 508] width 21 height 21
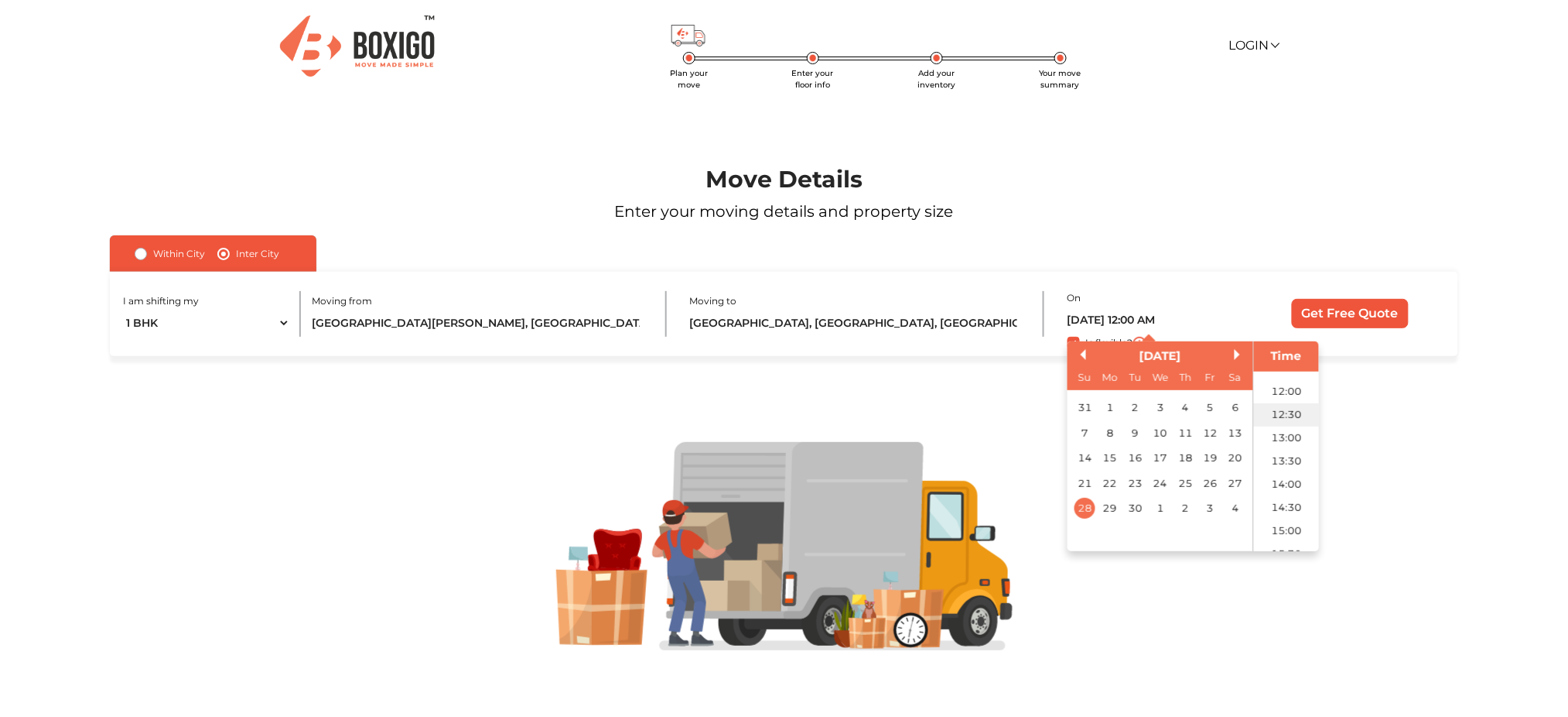
click at [1273, 403] on li "12:30" at bounding box center [1286, 415] width 66 height 23
type input "[DATE] 12:30 PM"
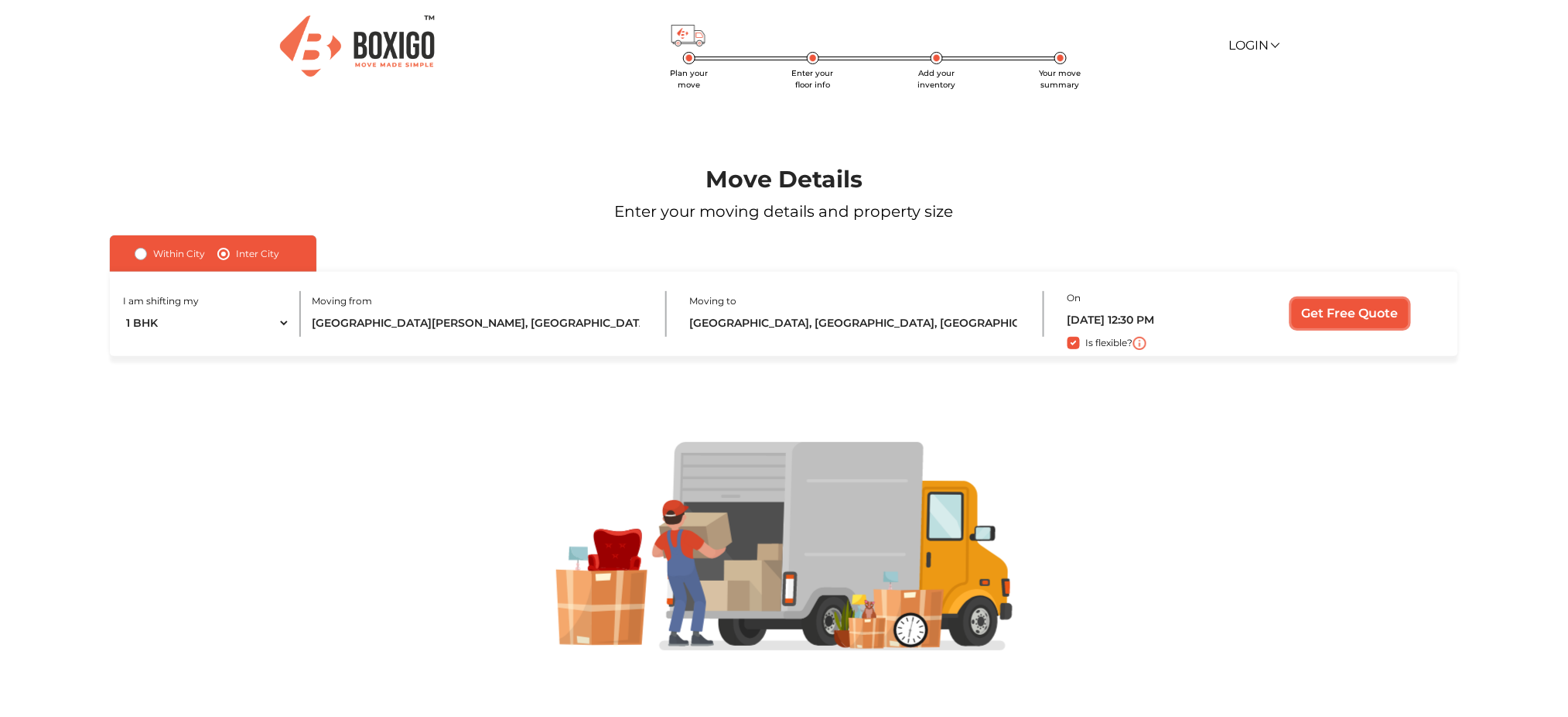
click at [1316, 314] on input "Get Free Quote" at bounding box center [1350, 313] width 117 height 30
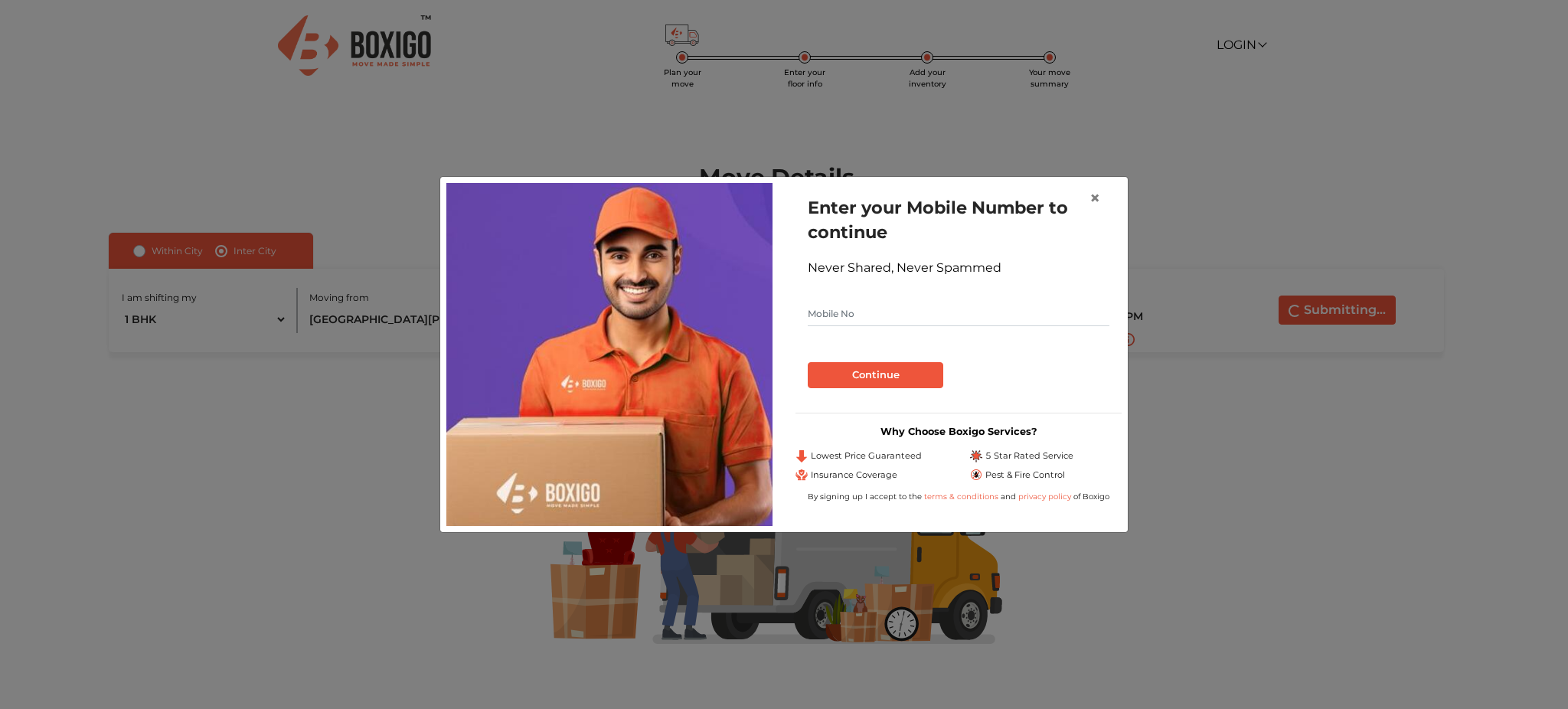
click at [986, 315] on input "text" at bounding box center [958, 314] width 301 height 25
type input "9491142049"
click at [808, 362] on button "Continue" at bounding box center [876, 374] width 135 height 26
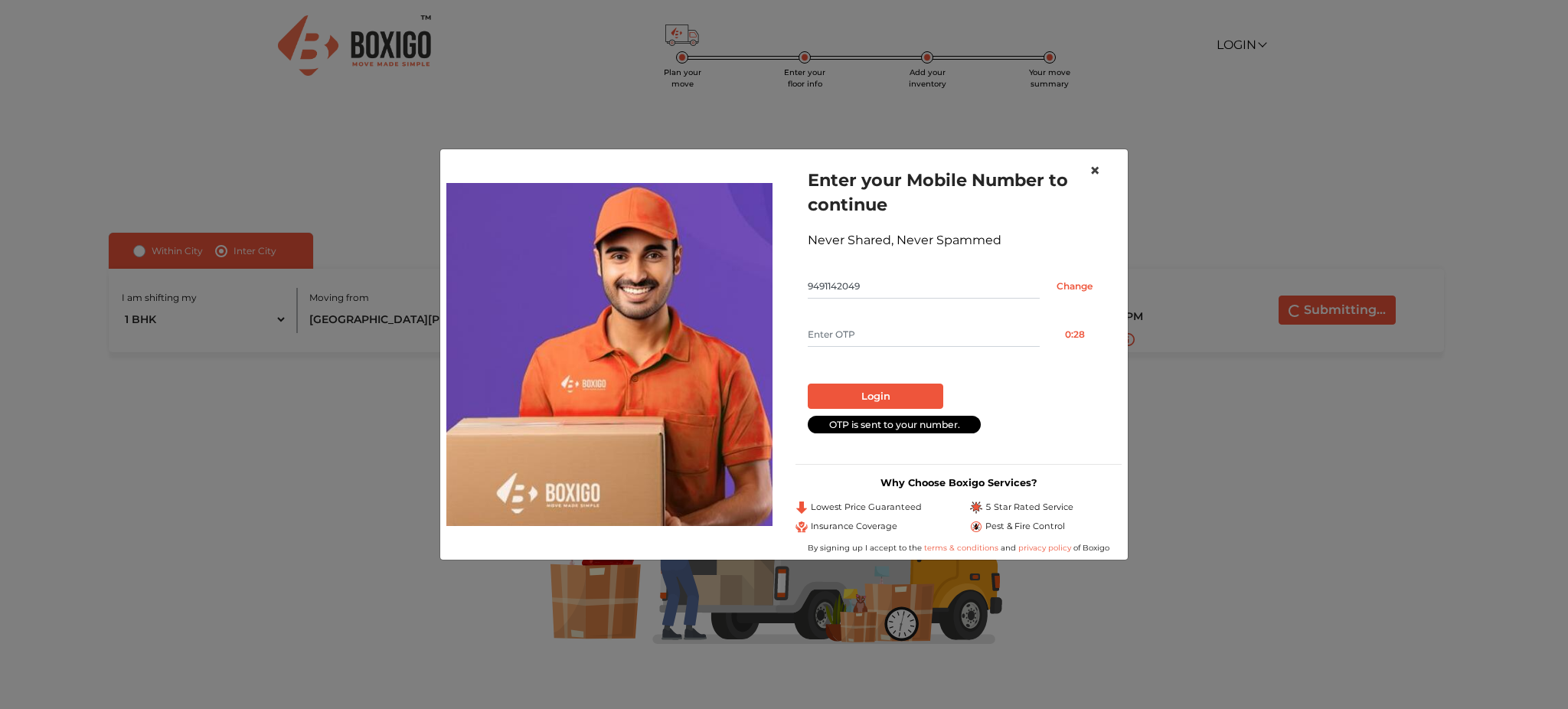
click at [1095, 171] on span "×" at bounding box center [1095, 170] width 11 height 22
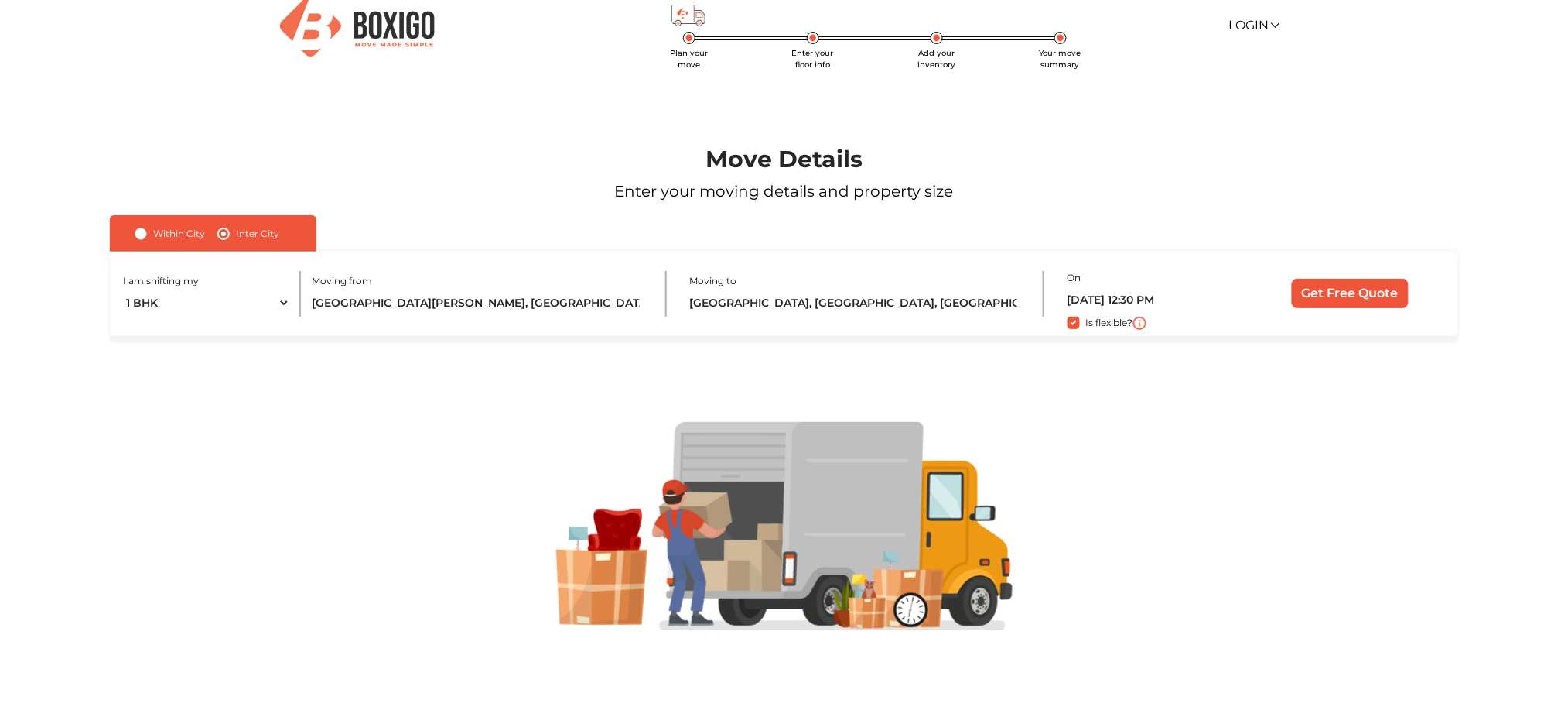
scroll to position [0, 0]
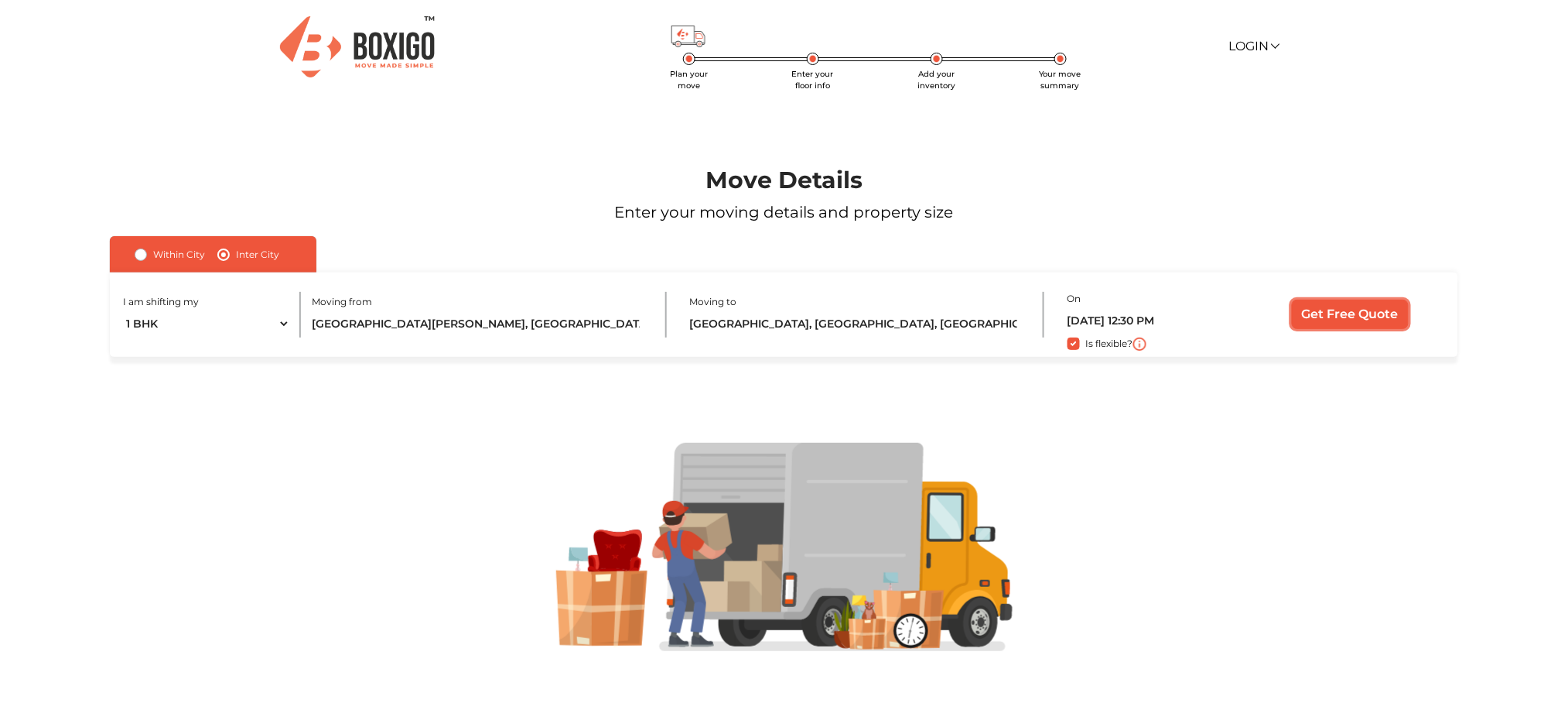
click at [1356, 300] on input "Get Free Quote" at bounding box center [1350, 314] width 117 height 30
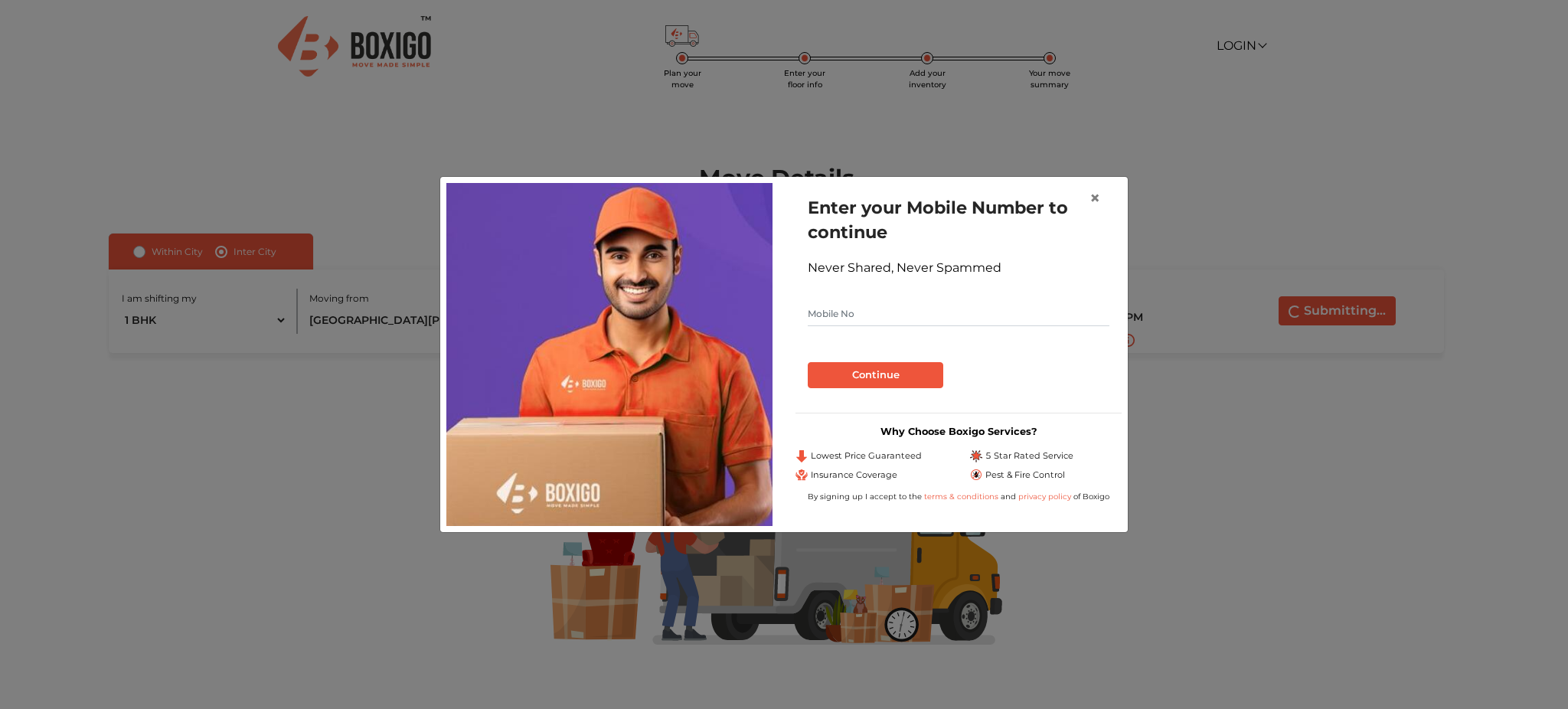
click at [852, 312] on input "text" at bounding box center [958, 314] width 301 height 25
type input "9491142049"
click at [808, 362] on button "Continue" at bounding box center [876, 374] width 135 height 26
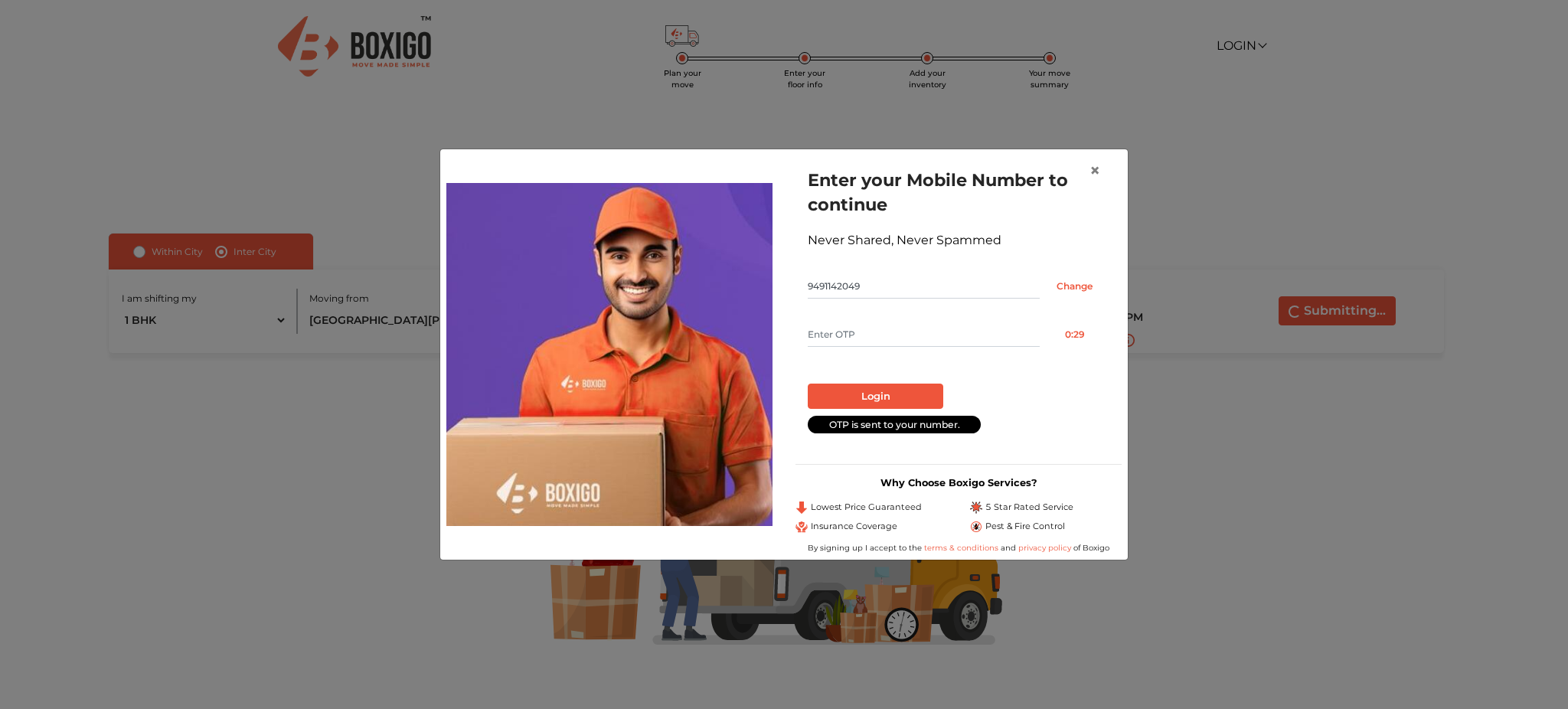
click at [914, 323] on input "text" at bounding box center [924, 335] width 232 height 25
type input "2594"
click at [808, 384] on button "Login" at bounding box center [876, 396] width 135 height 26
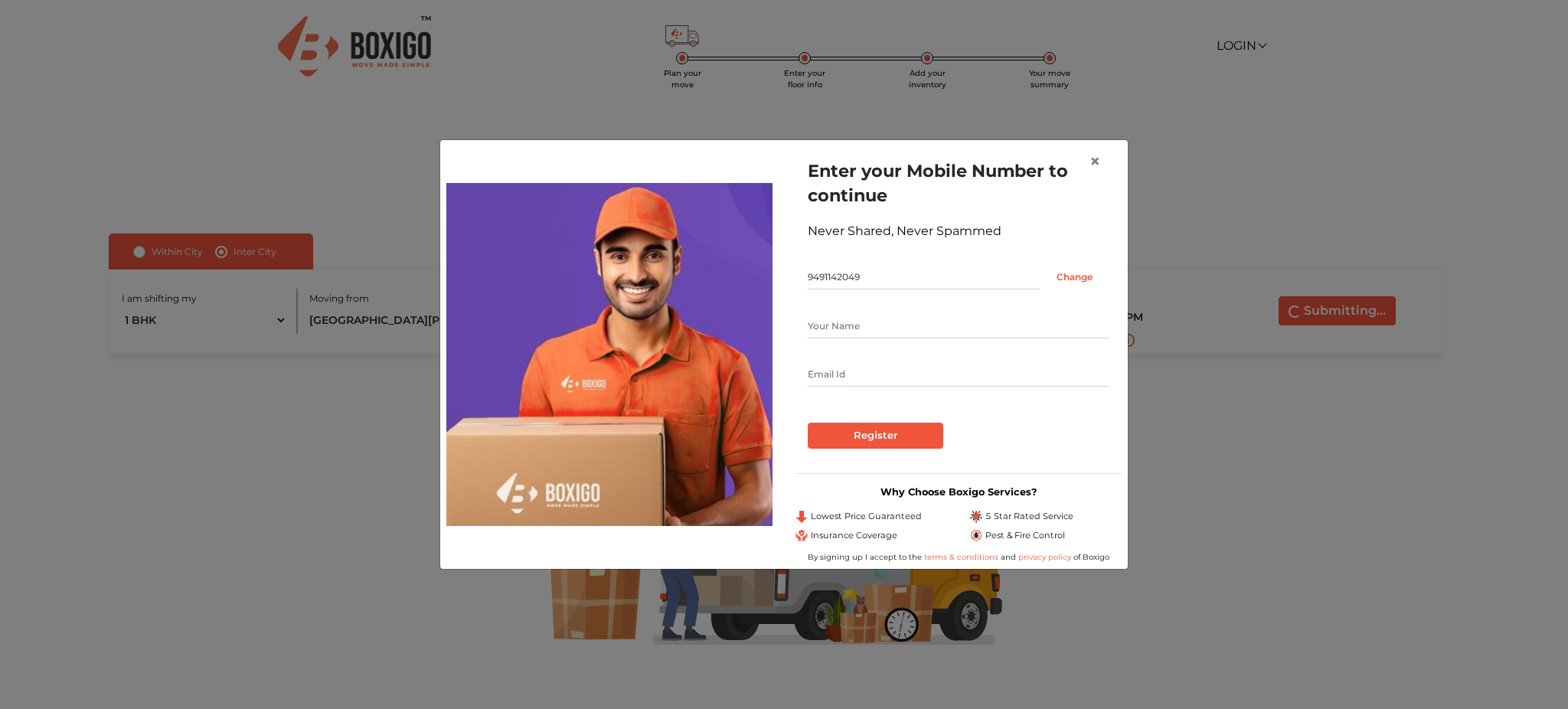
click at [914, 323] on input "text" at bounding box center [958, 326] width 301 height 25
type input "Naga"
click at [808, 422] on input "Register" at bounding box center [876, 434] width 135 height 26
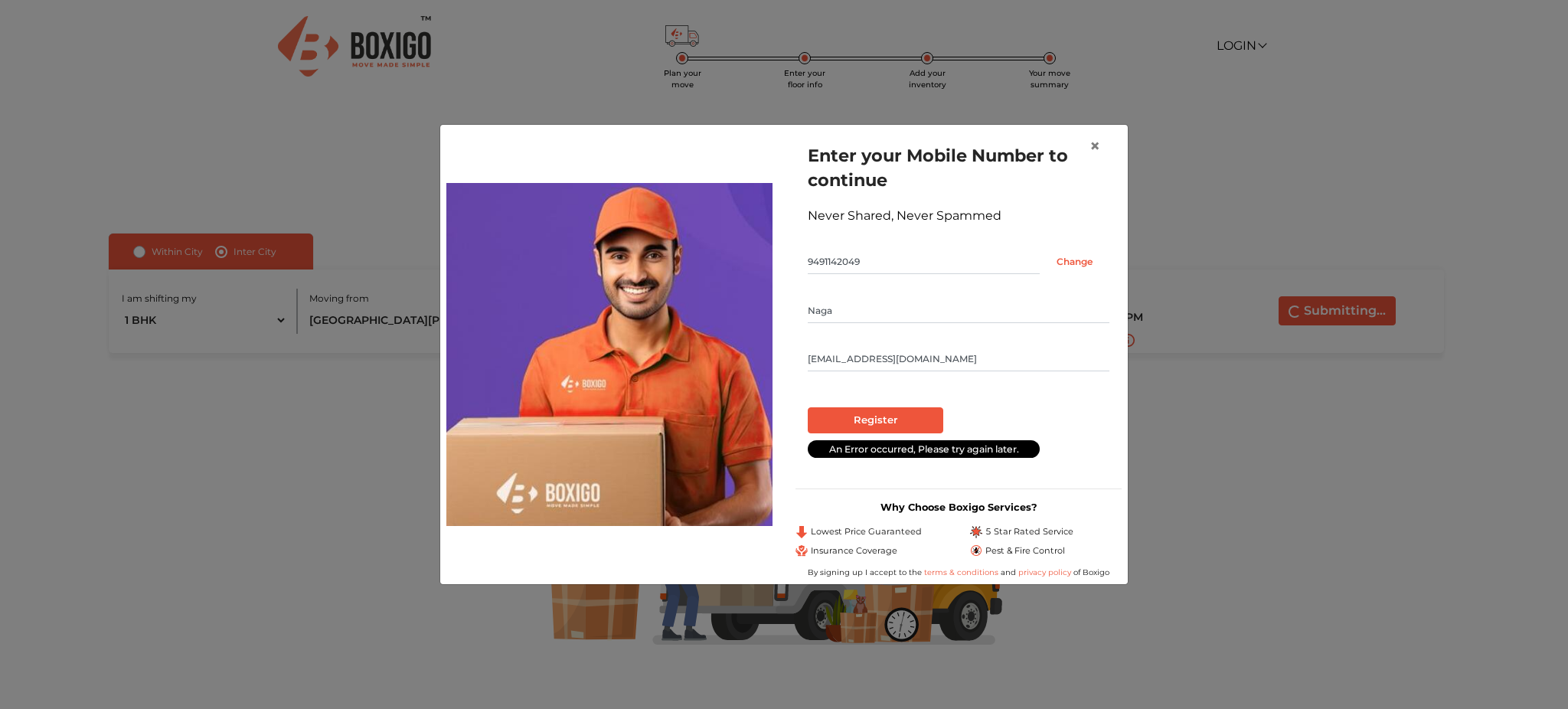
click at [828, 355] on input "[EMAIL_ADDRESS][DOMAIN_NAME]" at bounding box center [958, 359] width 301 height 25
drag, startPoint x: 829, startPoint y: 355, endPoint x: 727, endPoint y: 359, distance: 102.1
click at [727, 359] on div "Enter your Mobile Number to continue Never Shared, Never Spammed 9491142049 Cha…" at bounding box center [784, 354] width 699 height 447
type input "[EMAIL_ADDRESS][DOMAIN_NAME]"
click at [808, 407] on input "Register" at bounding box center [876, 419] width 135 height 26
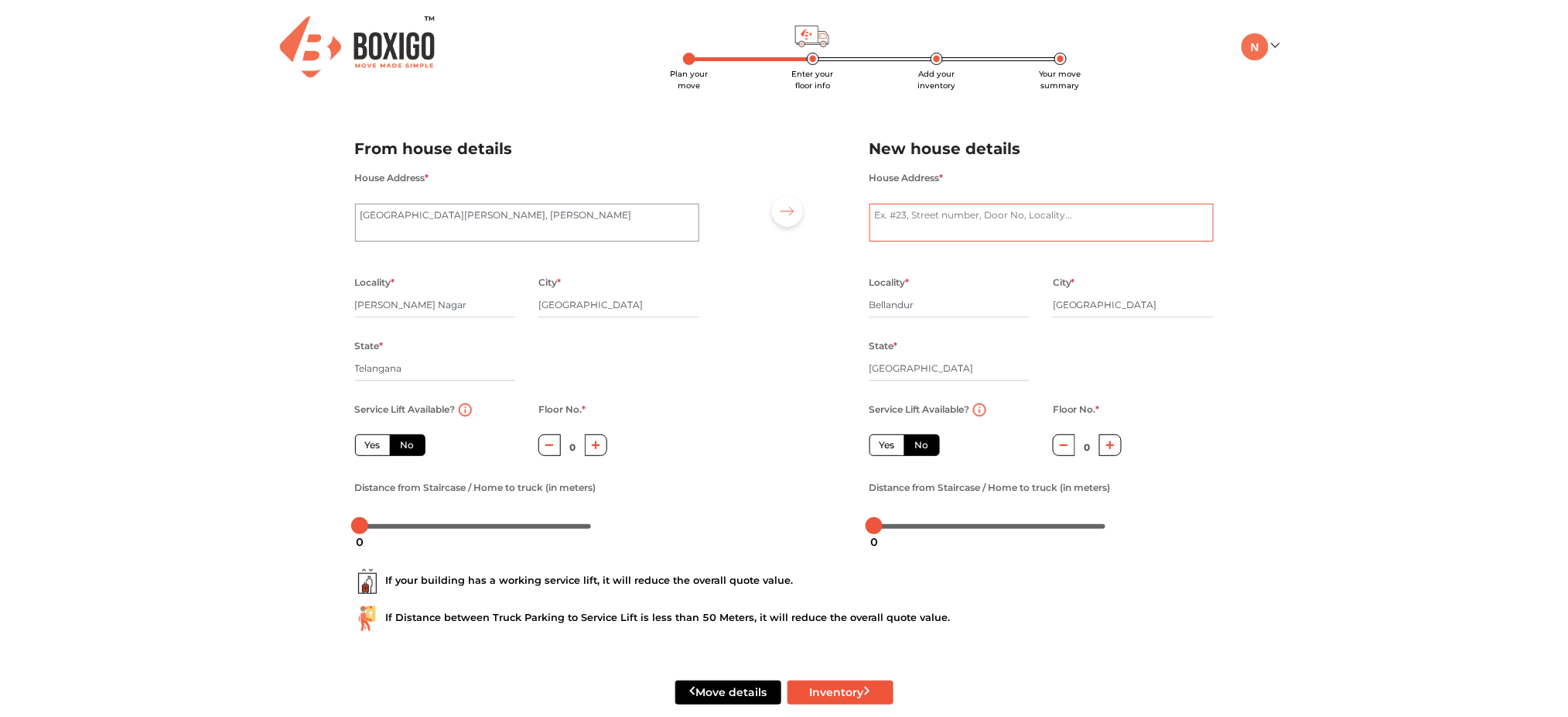
click at [951, 222] on textarea "House Address *" at bounding box center [1041, 223] width 344 height 39
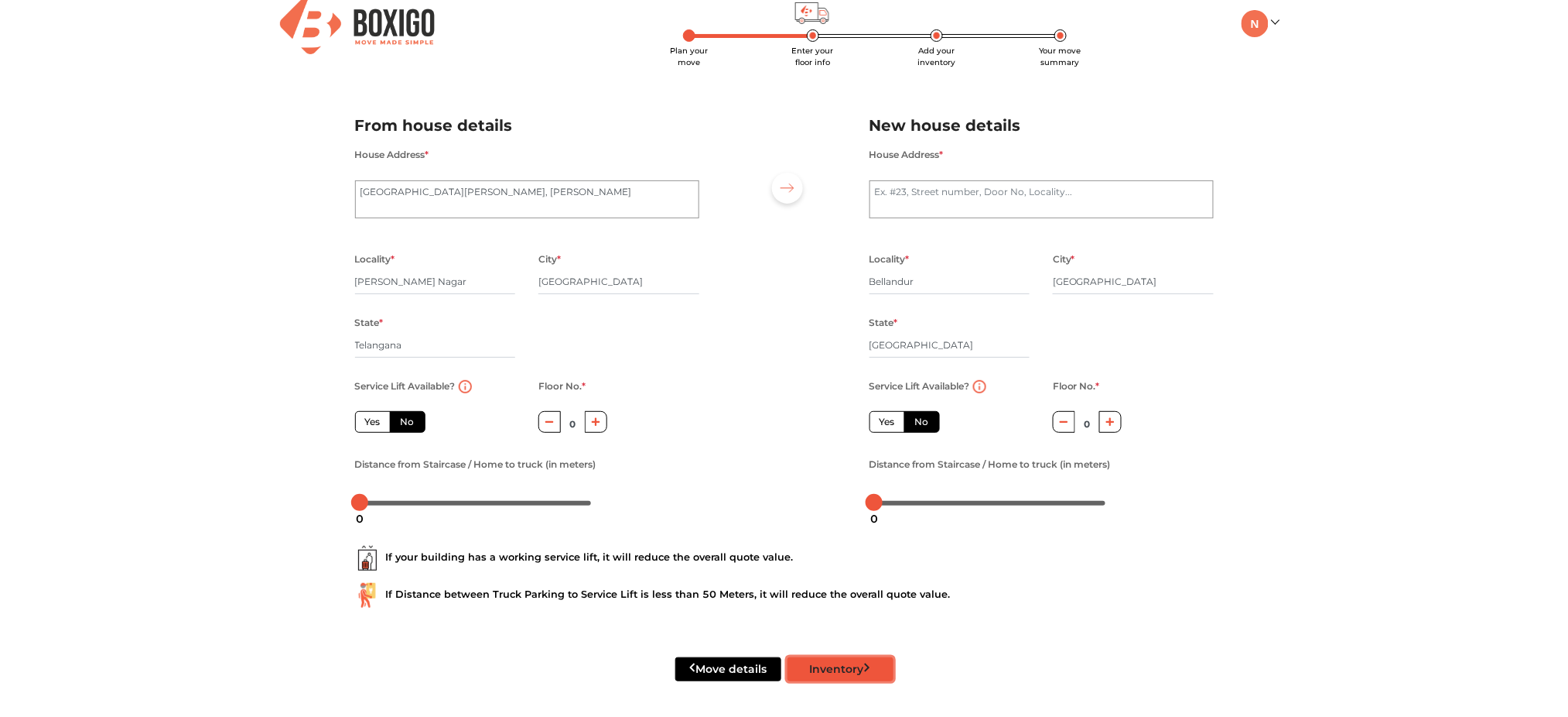
click at [857, 673] on button "Inventory" at bounding box center [841, 668] width 106 height 24
radio input "true"
type textarea "ro"
radio input "true"
type textarea "road 6"
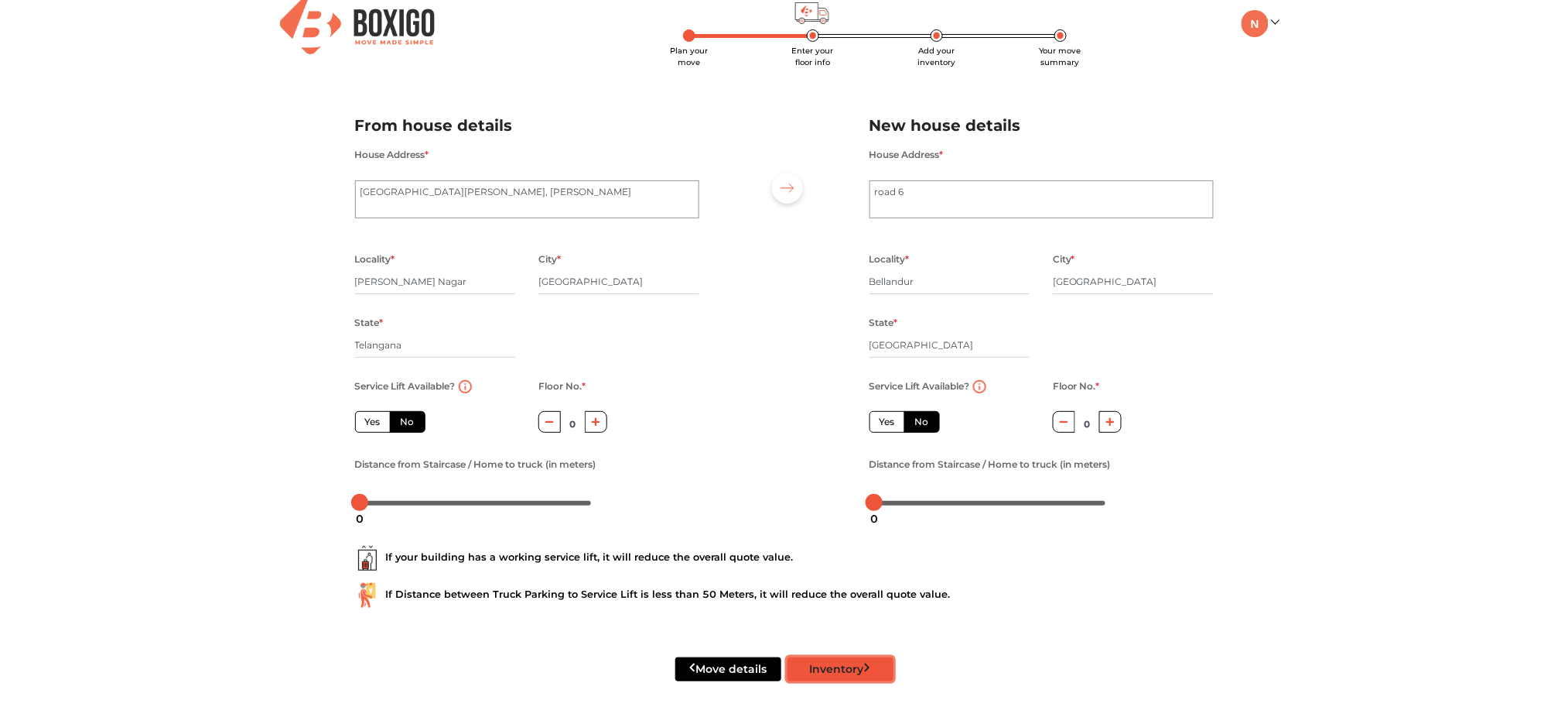
click at [855, 672] on button "Inventory" at bounding box center [841, 668] width 106 height 24
radio input "true"
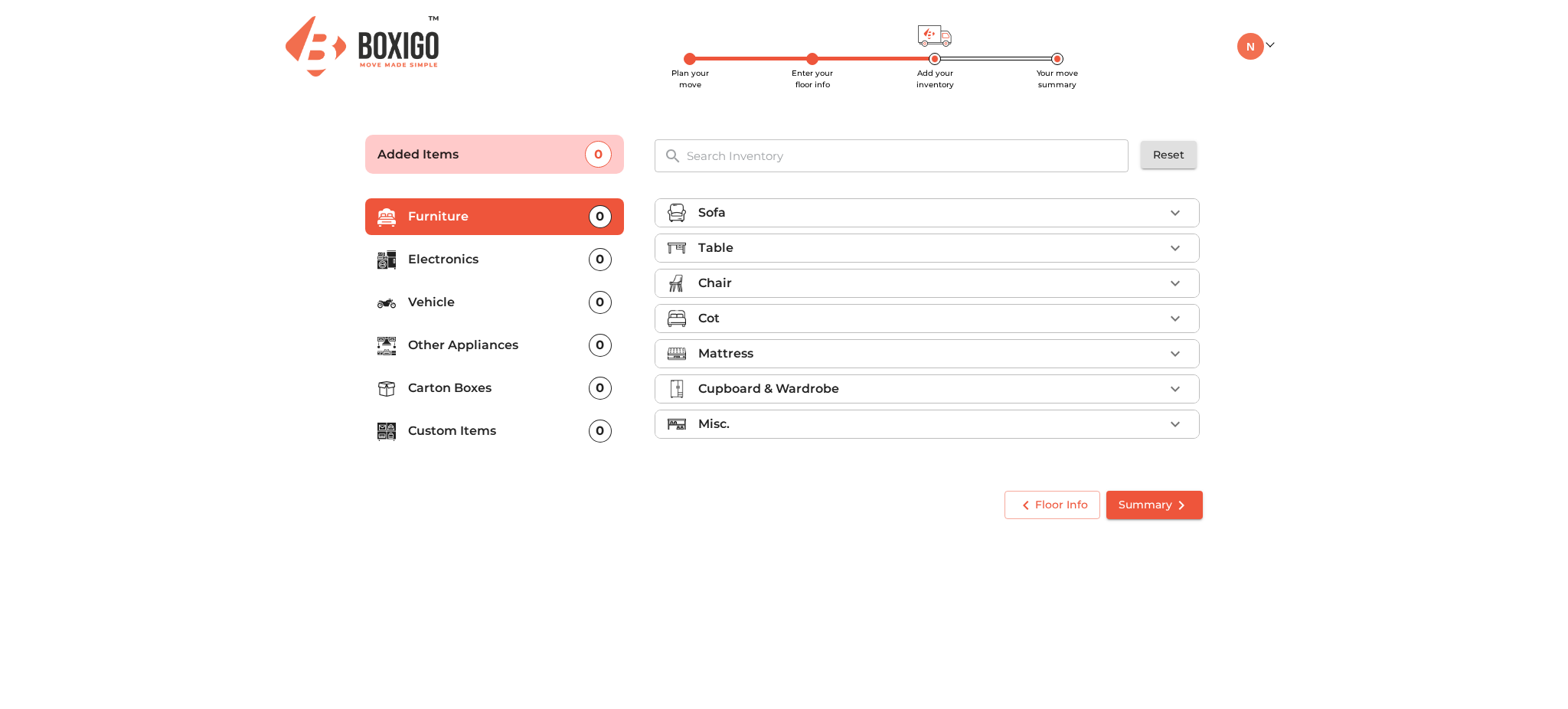
click at [807, 317] on div "Cot" at bounding box center [932, 318] width 466 height 19
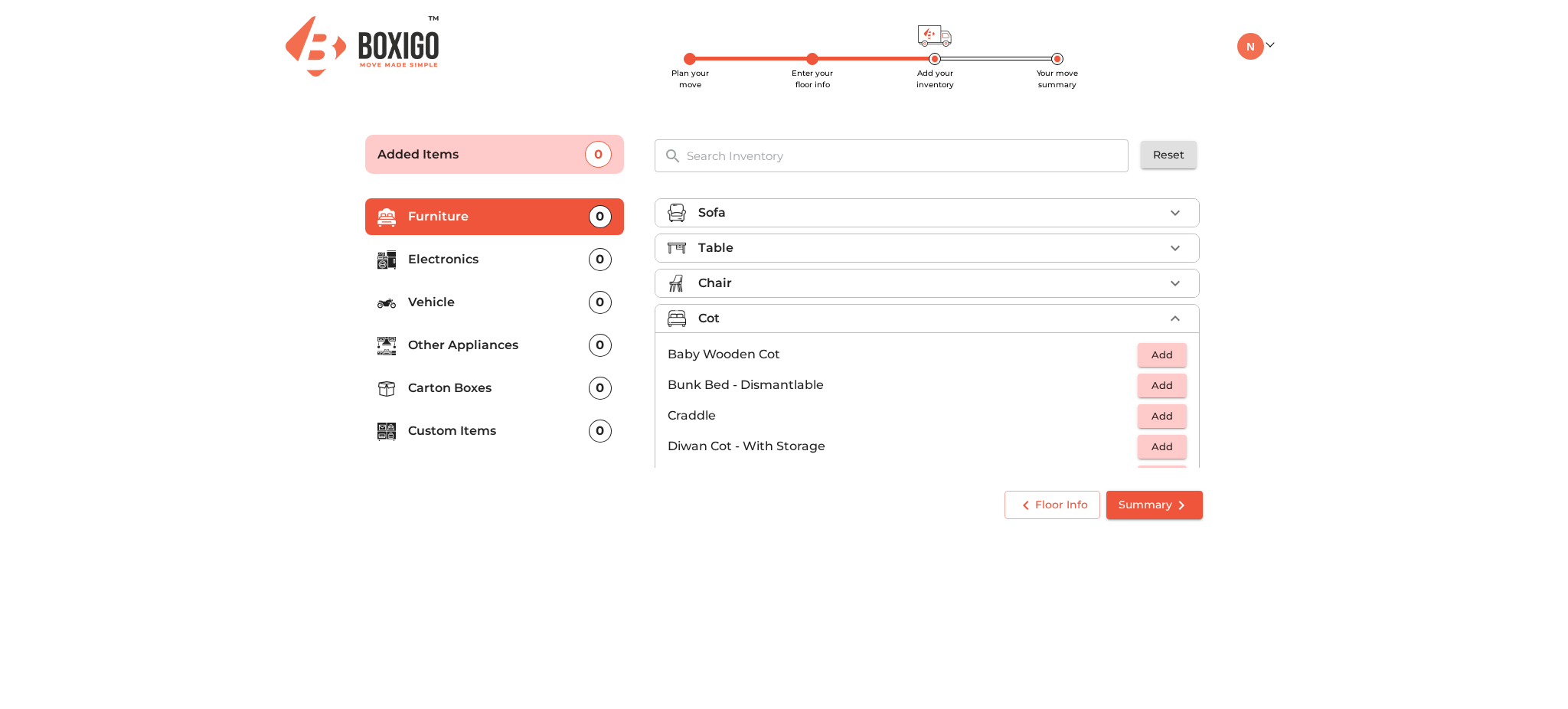
click at [813, 291] on div "Chair" at bounding box center [932, 283] width 466 height 19
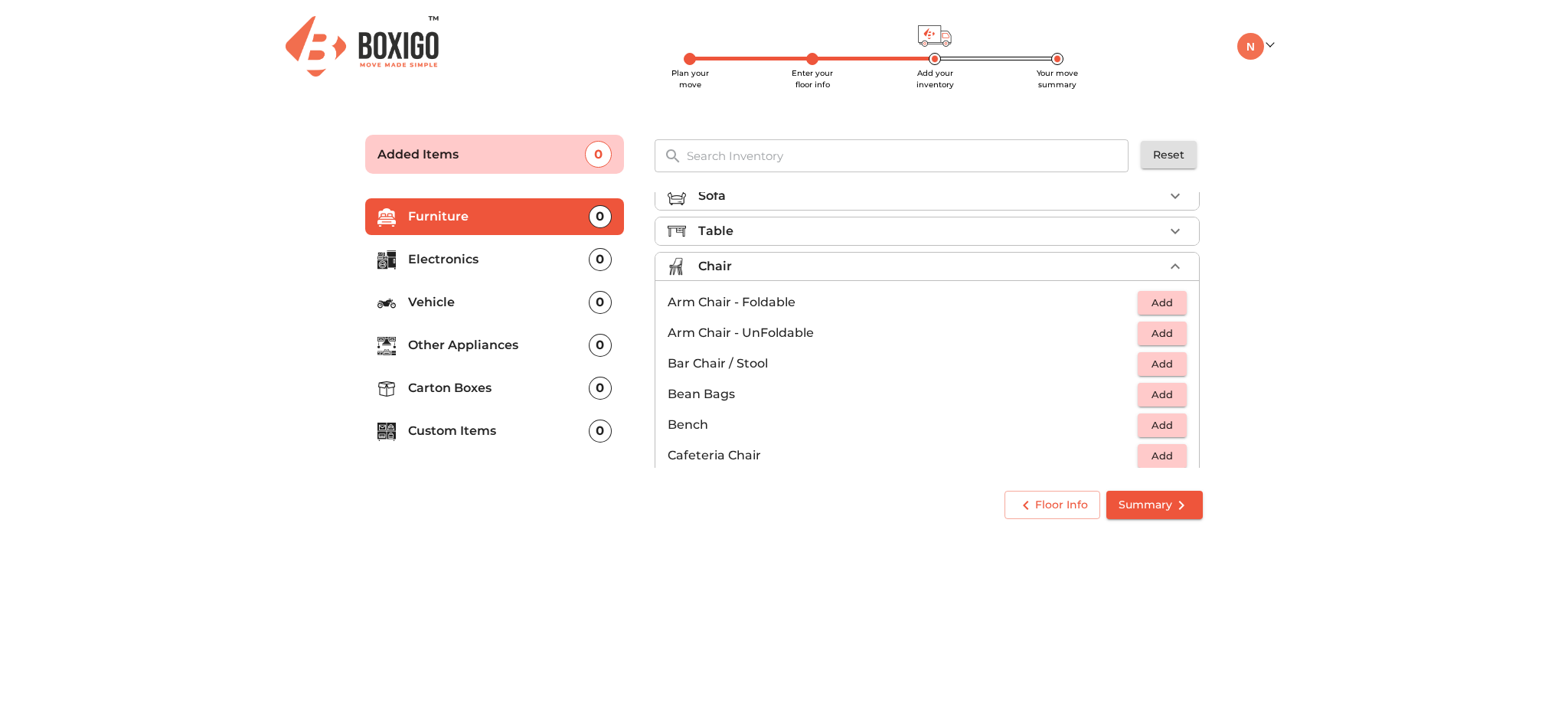
scroll to position [19, 0]
click at [1163, 335] on span "Add" at bounding box center [1163, 331] width 34 height 18
click at [1166, 335] on icon "button" at bounding box center [1175, 331] width 19 height 19
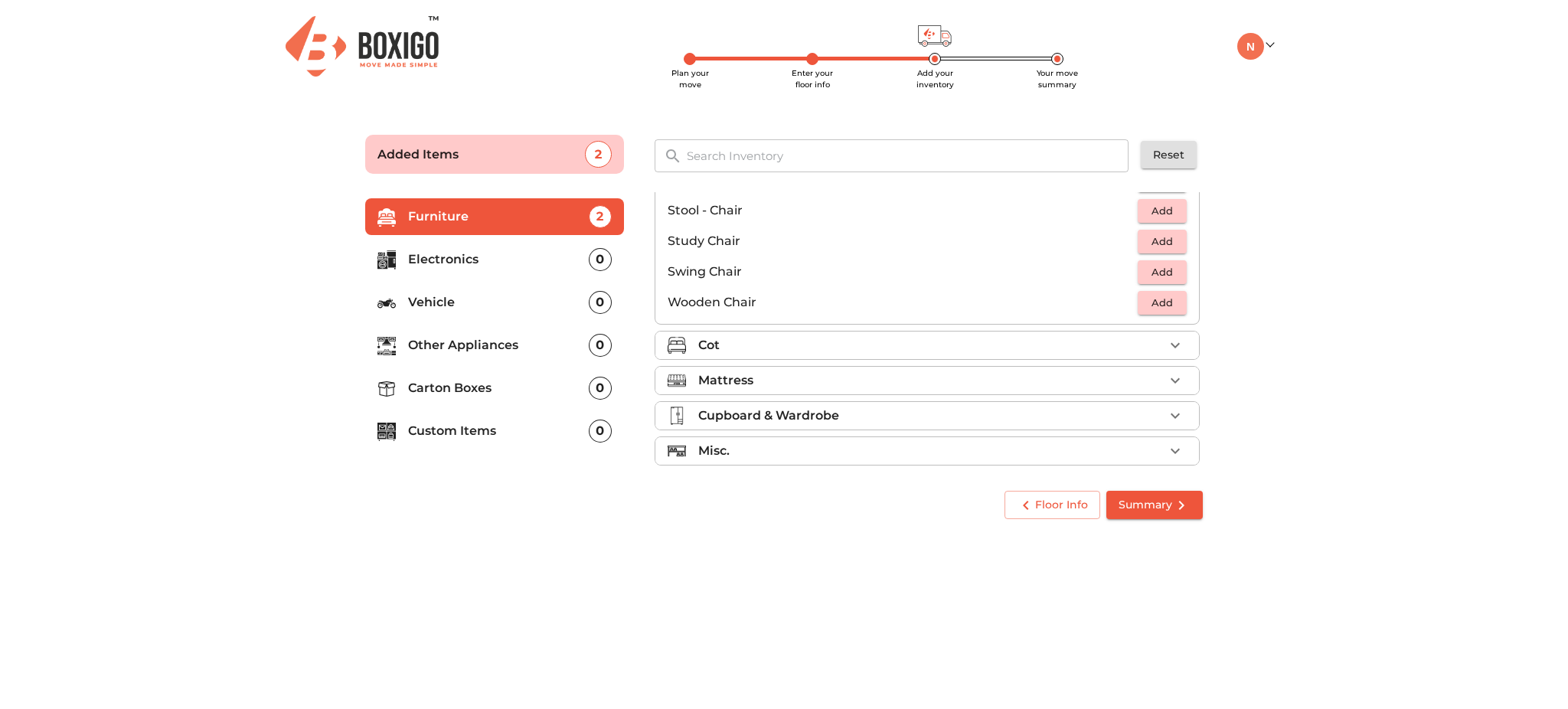
scroll to position [639, 0]
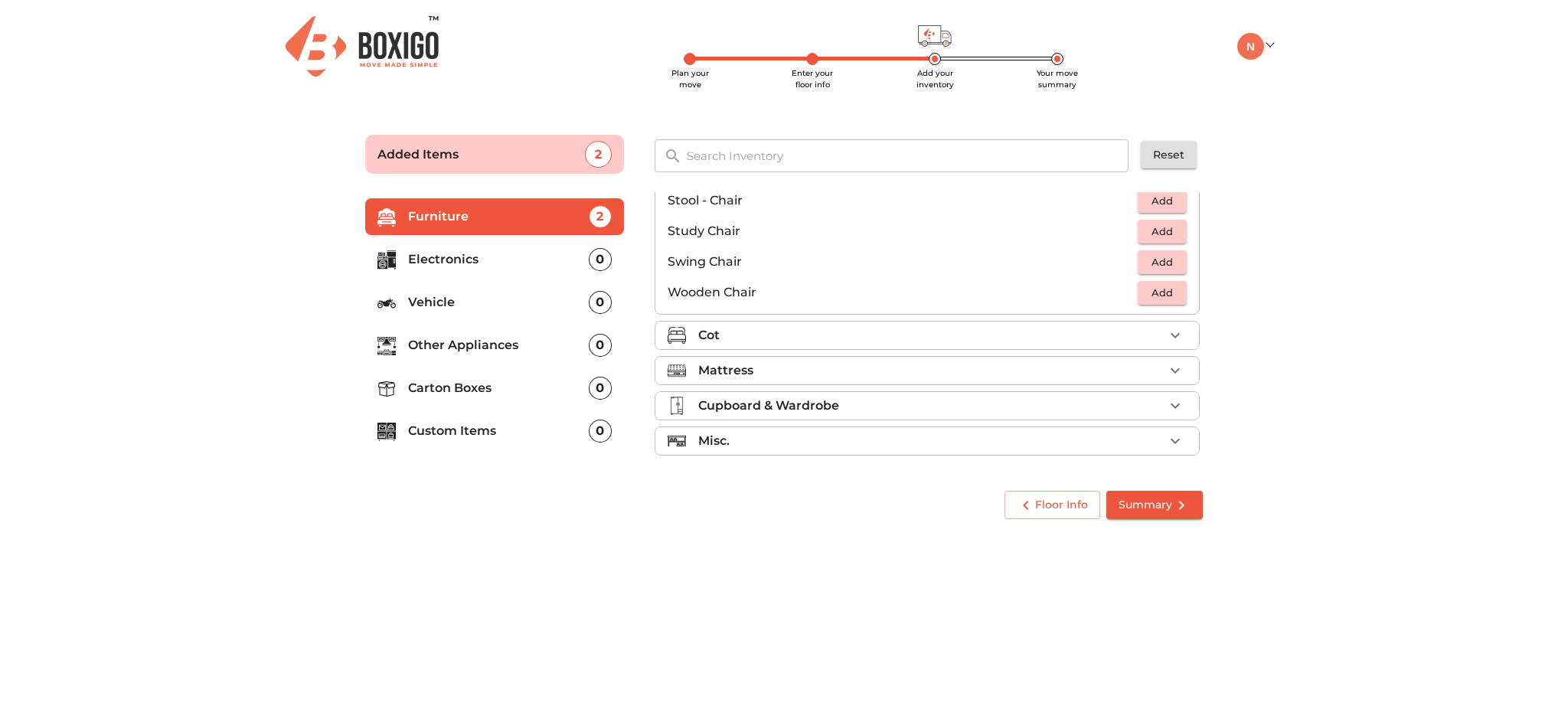
click at [791, 334] on div "Cot" at bounding box center [932, 335] width 466 height 19
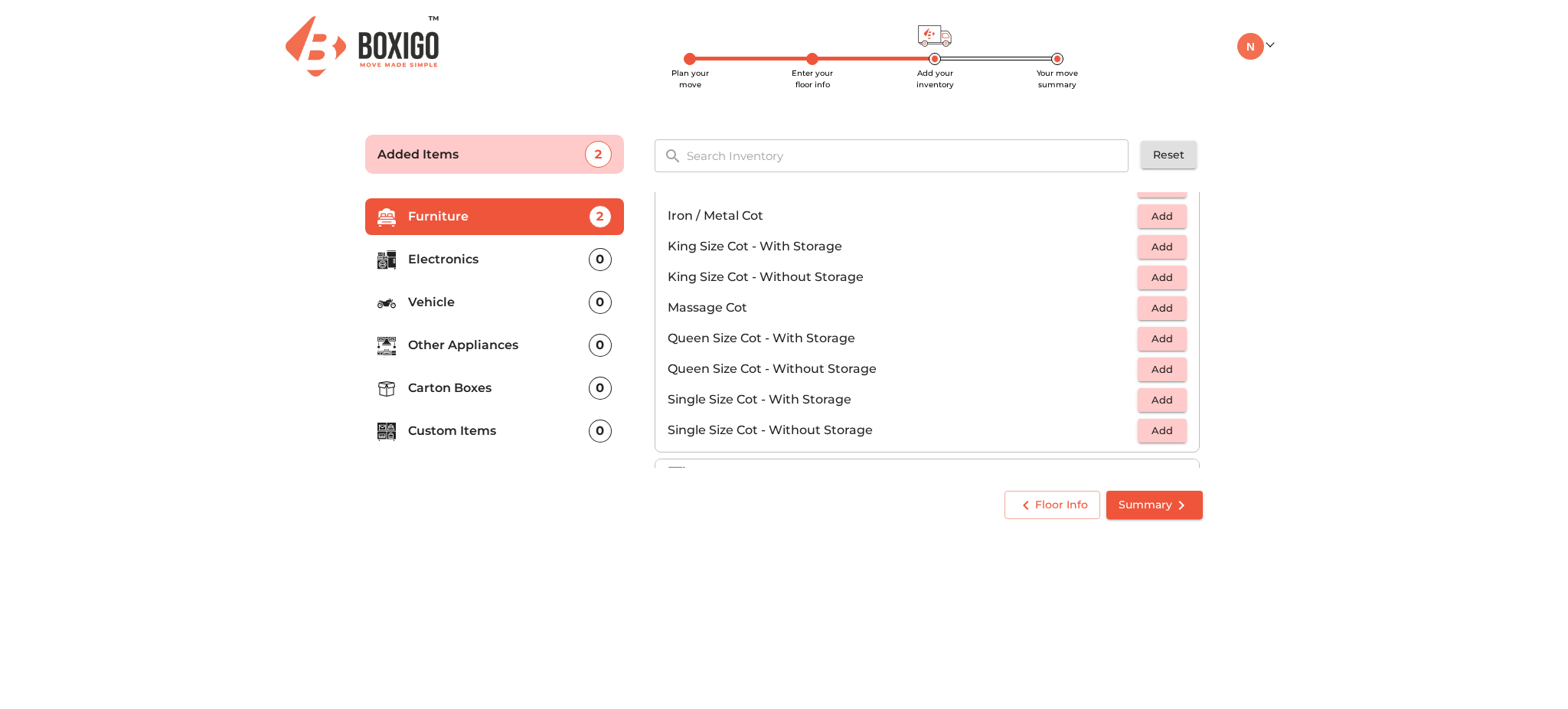
scroll to position [387, 0]
click at [1150, 362] on span "Add" at bounding box center [1163, 365] width 34 height 18
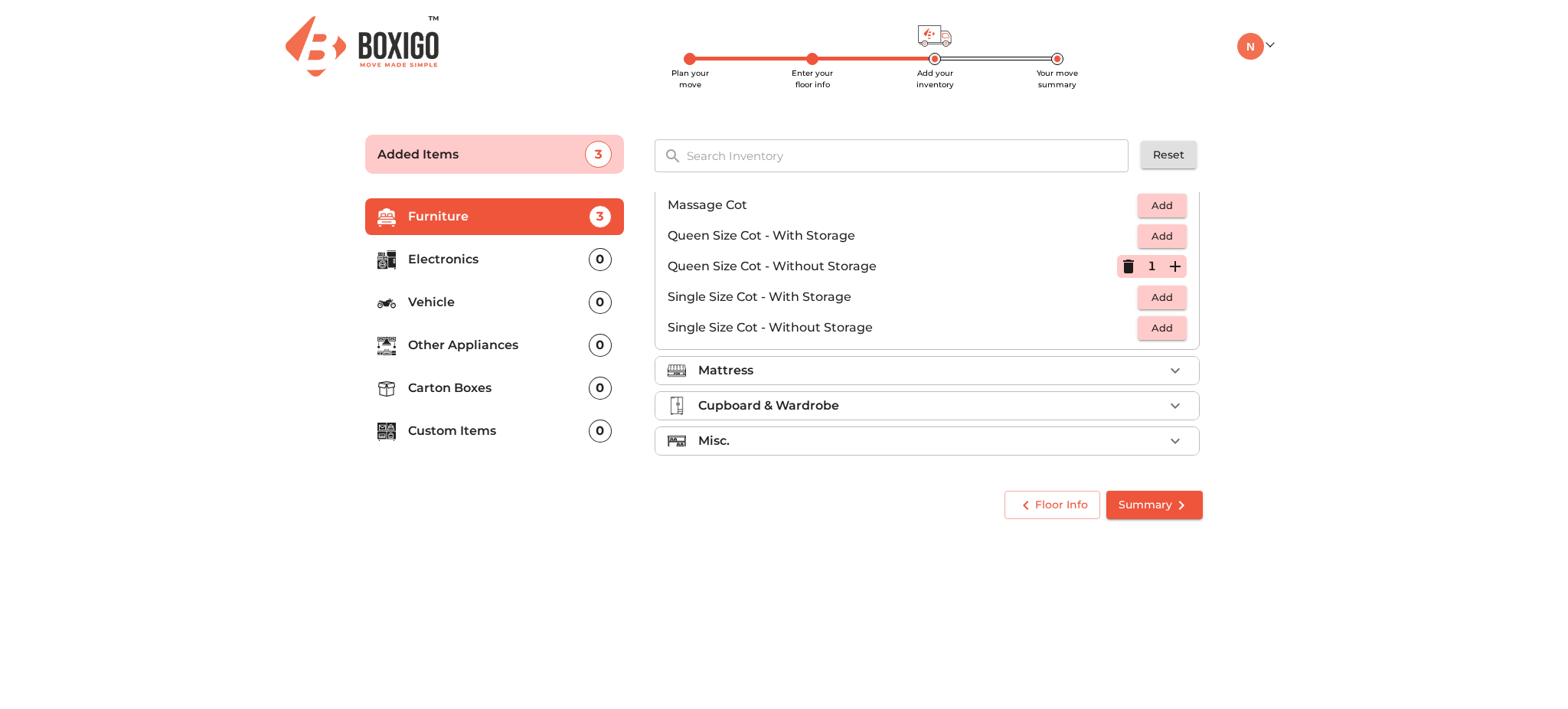
click at [1135, 364] on div "Mattress" at bounding box center [932, 370] width 466 height 19
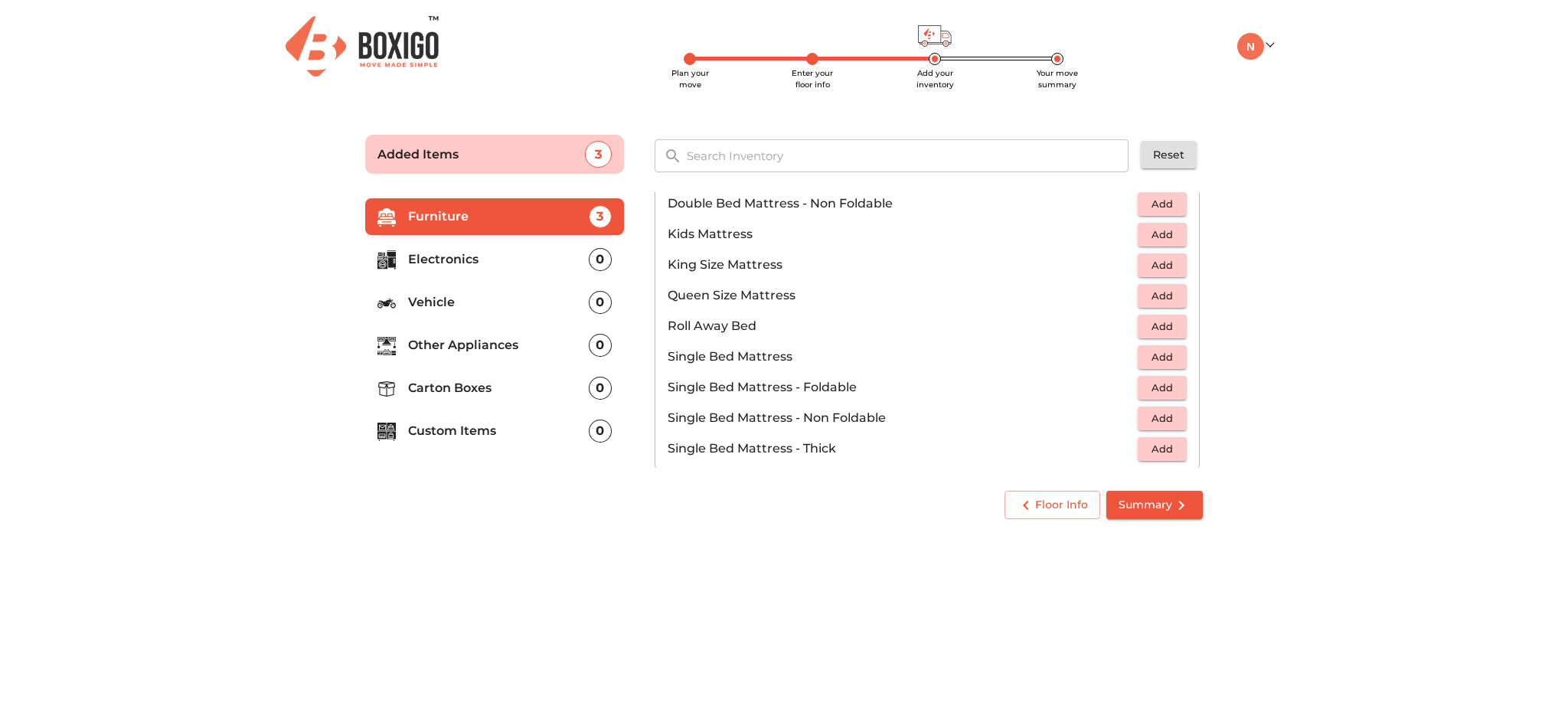
scroll to position [215, 0]
click at [1146, 295] on span "Add" at bounding box center [1163, 298] width 34 height 18
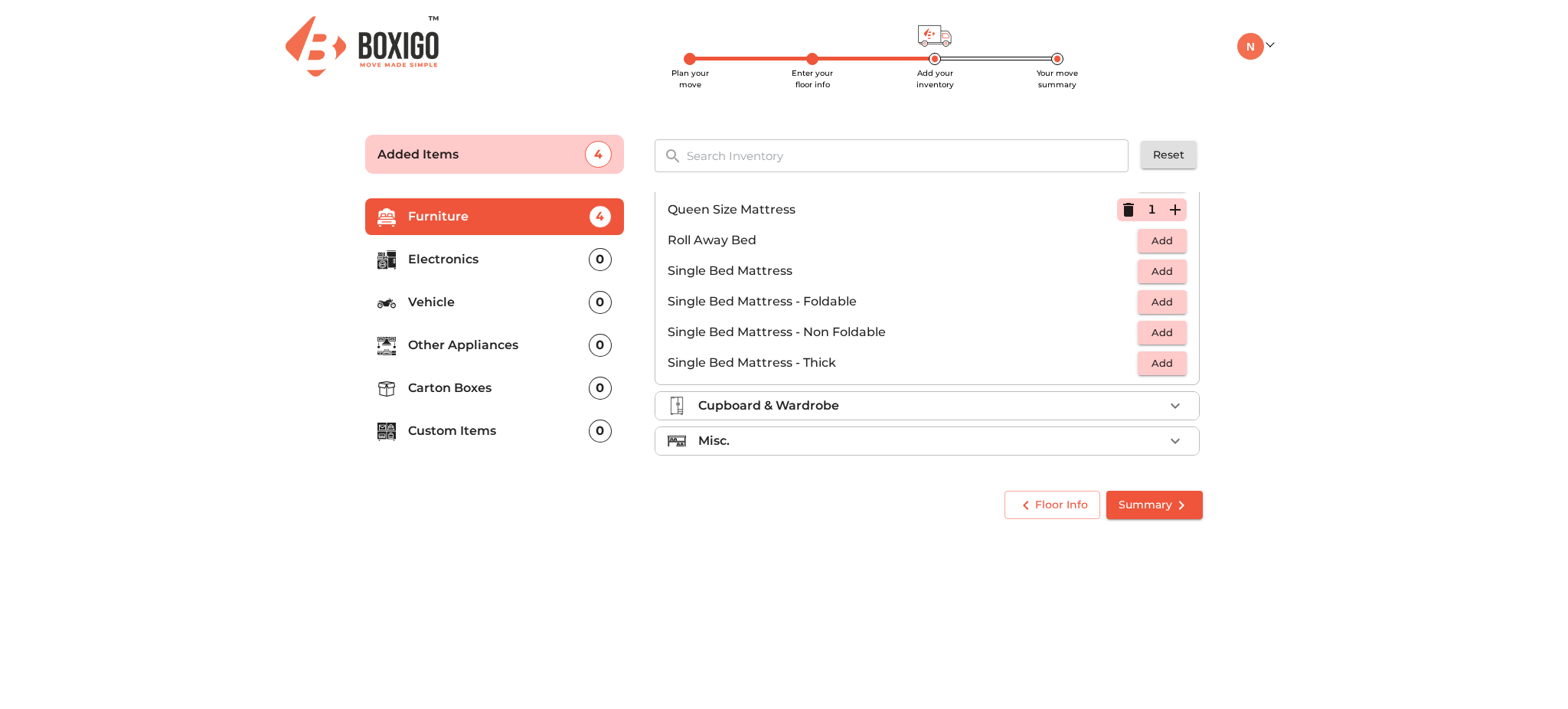
scroll to position [301, 0]
click at [888, 410] on div "Cupboard & Wardrobe" at bounding box center [932, 406] width 466 height 19
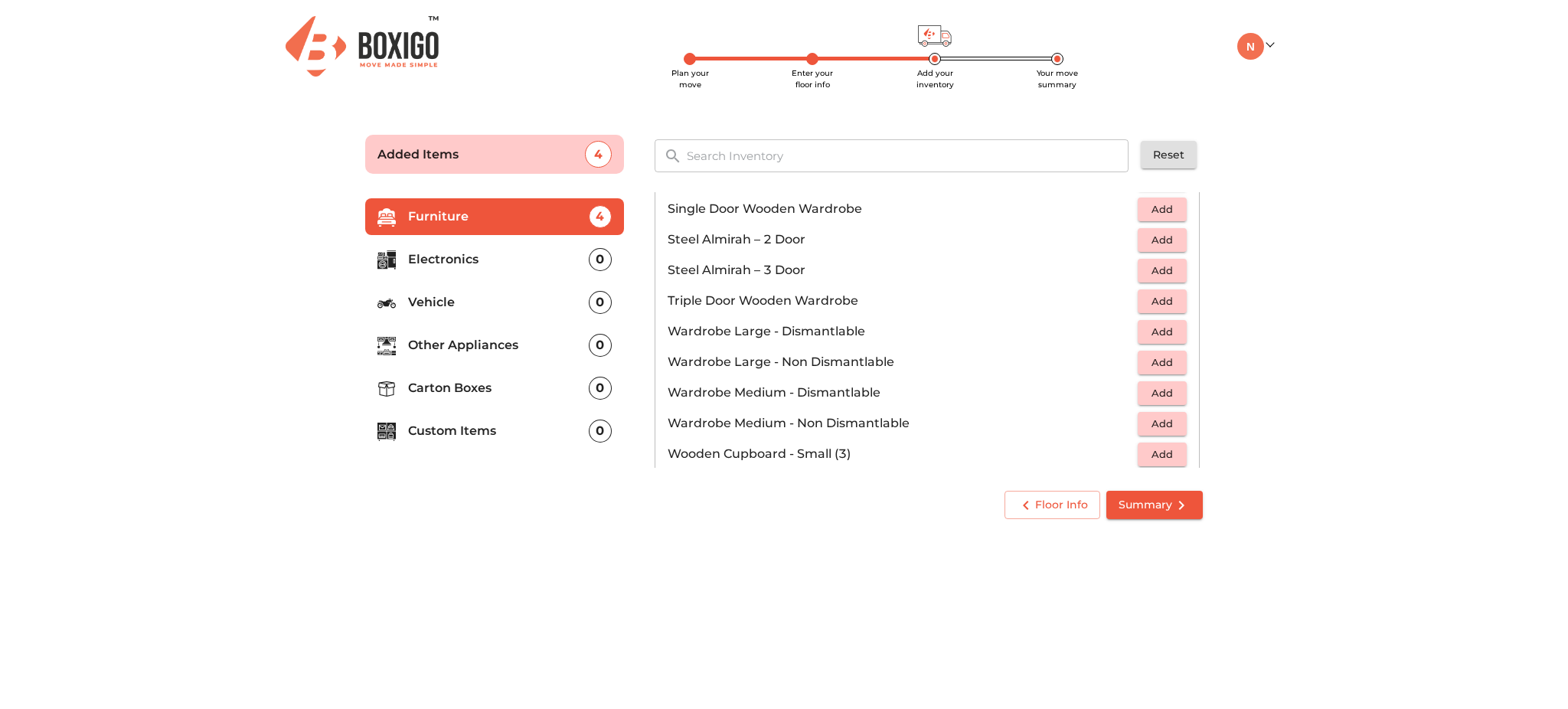
scroll to position [462, 0]
click at [697, 163] on input "text" at bounding box center [908, 155] width 461 height 33
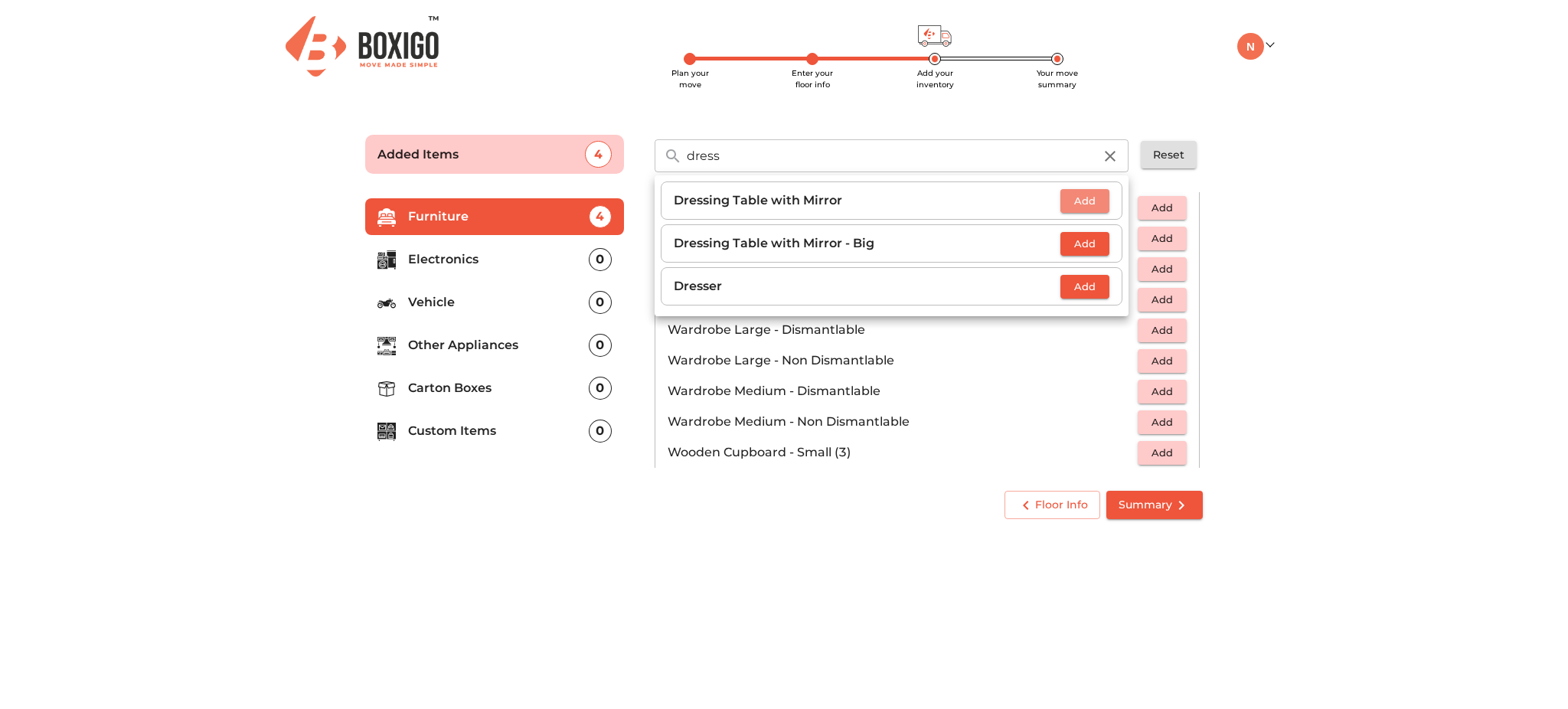
click at [1067, 196] on button "Add" at bounding box center [1084, 201] width 49 height 24
click at [941, 143] on input "dress" at bounding box center [890, 155] width 425 height 33
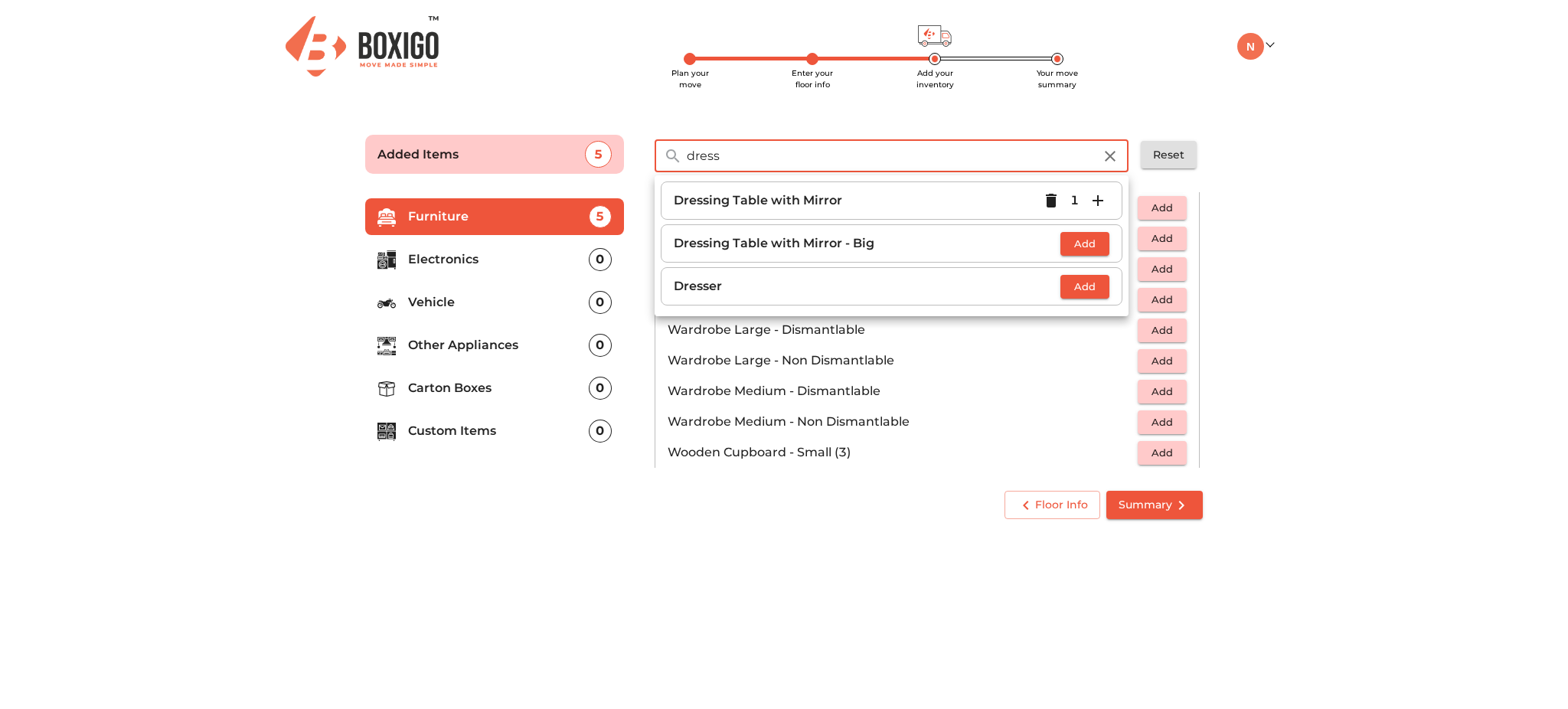
click at [941, 143] on input "dress" at bounding box center [890, 155] width 425 height 33
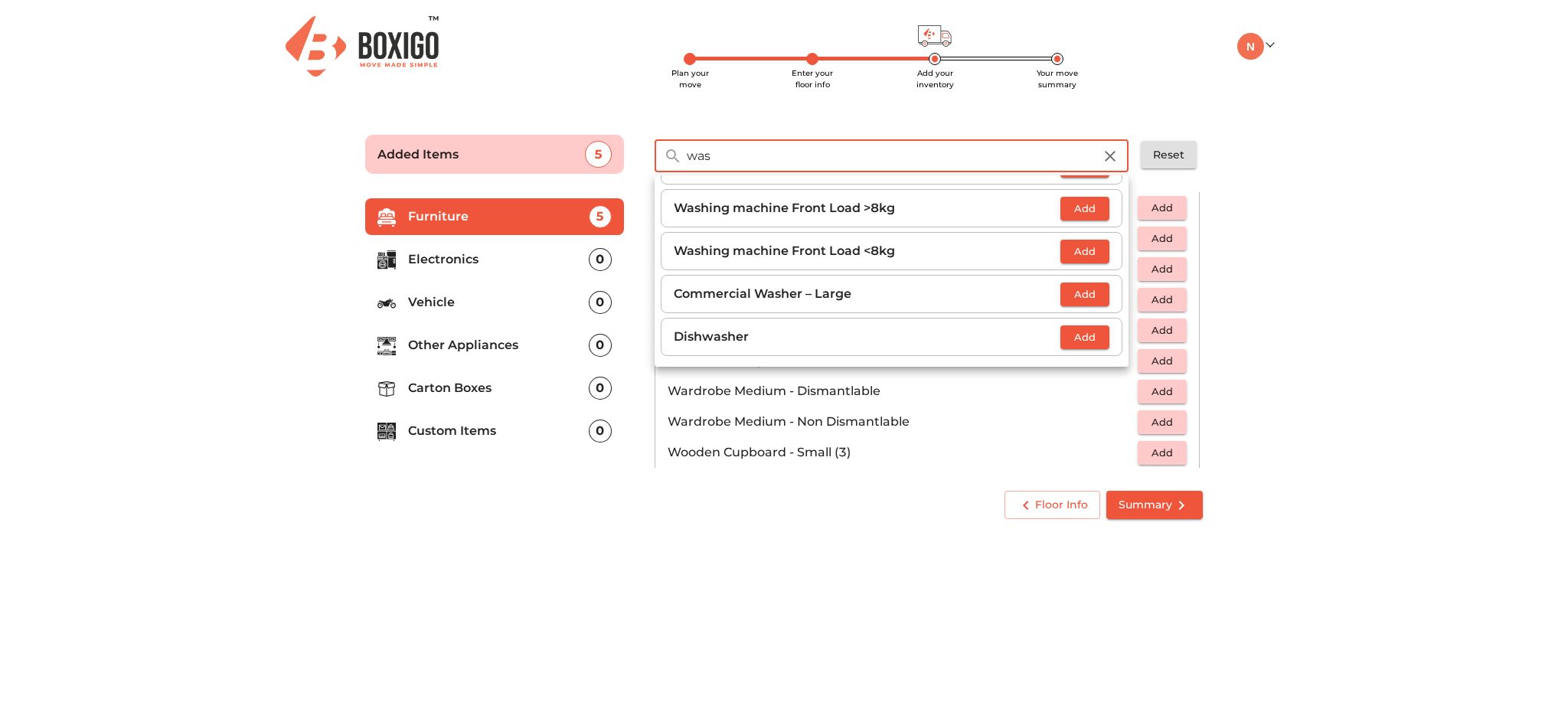
scroll to position [0, 0]
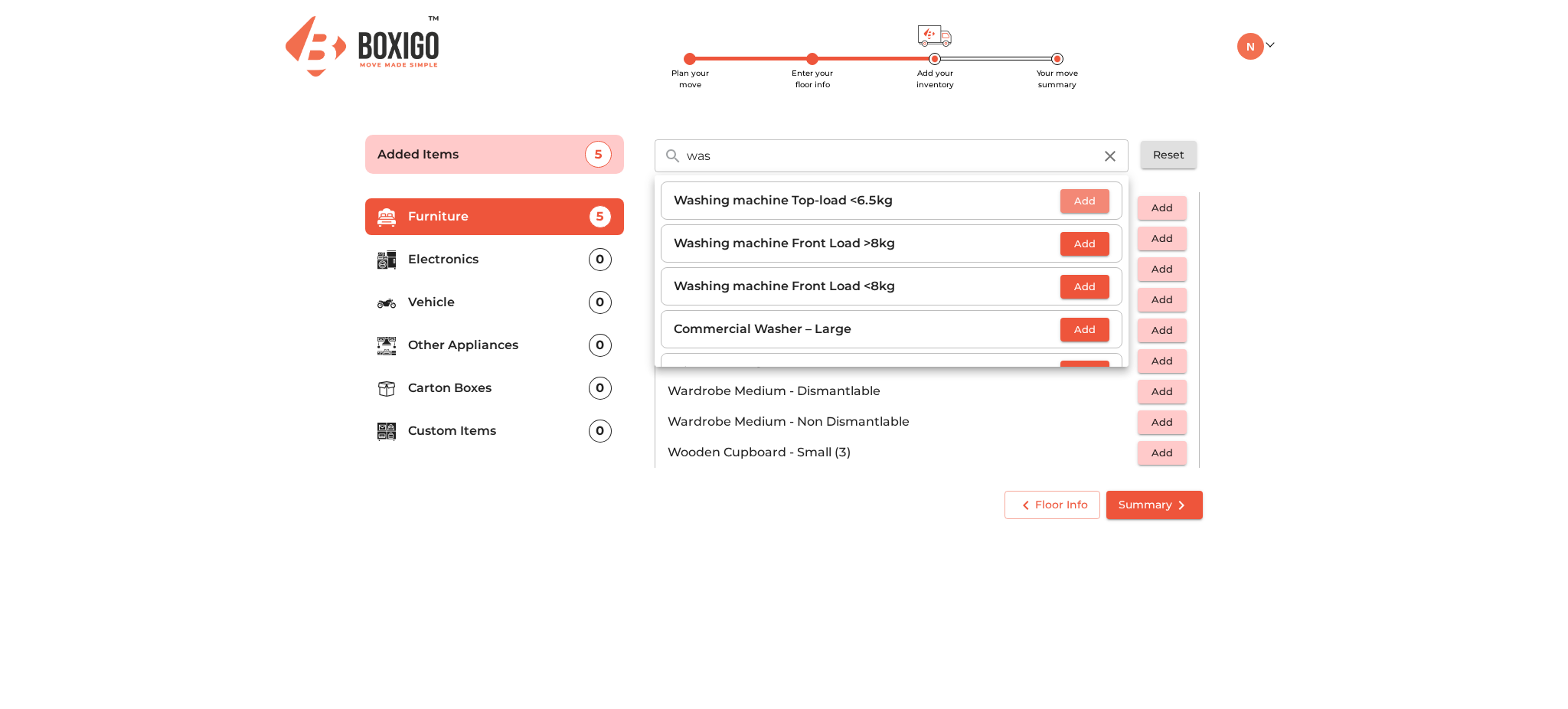
click at [1080, 204] on span "Add" at bounding box center [1085, 201] width 34 height 18
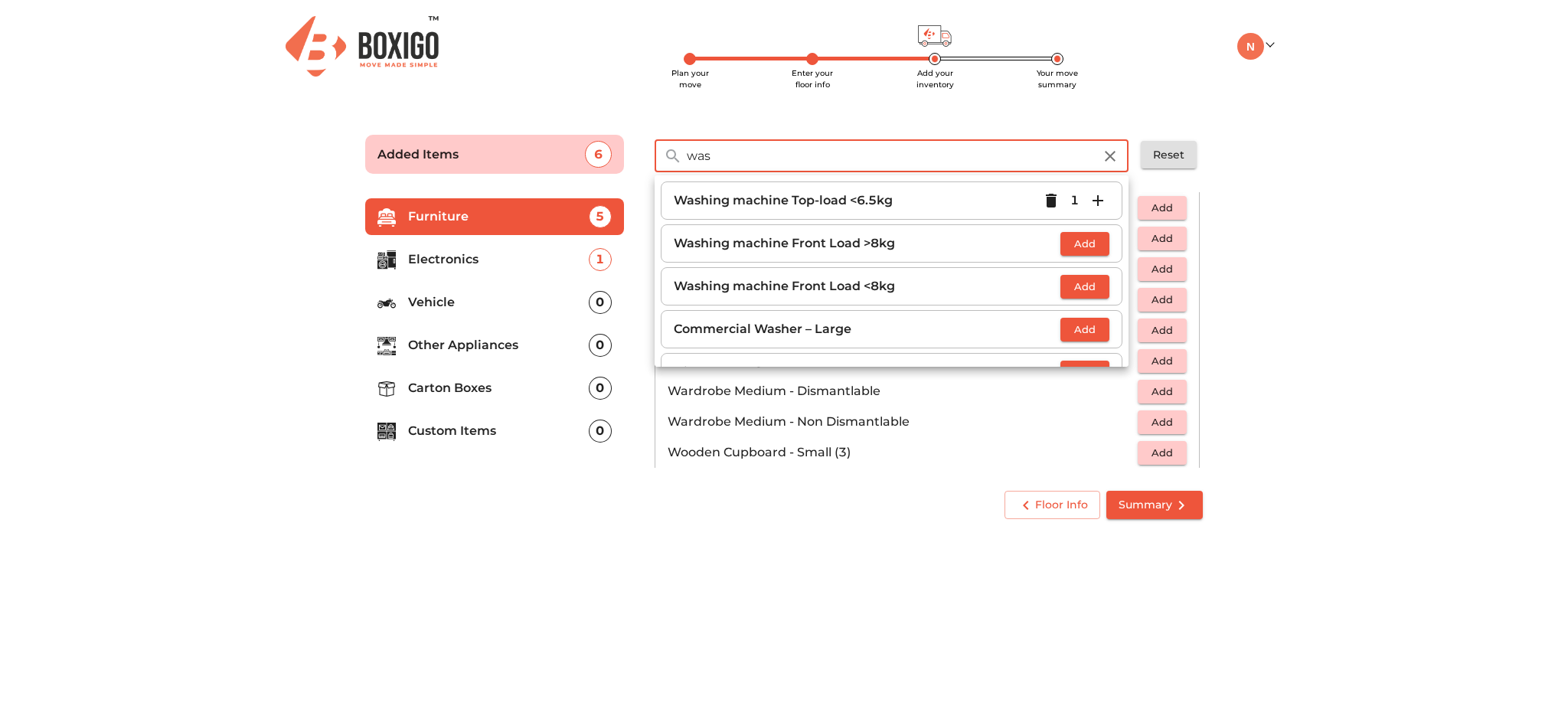
drag, startPoint x: 892, startPoint y: 141, endPoint x: 385, endPoint y: 80, distance: 510.7
click at [385, 80] on div "Plan your move Enter your floor info Add your inventory Your move summary My Mo…" at bounding box center [784, 267] width 1568 height 534
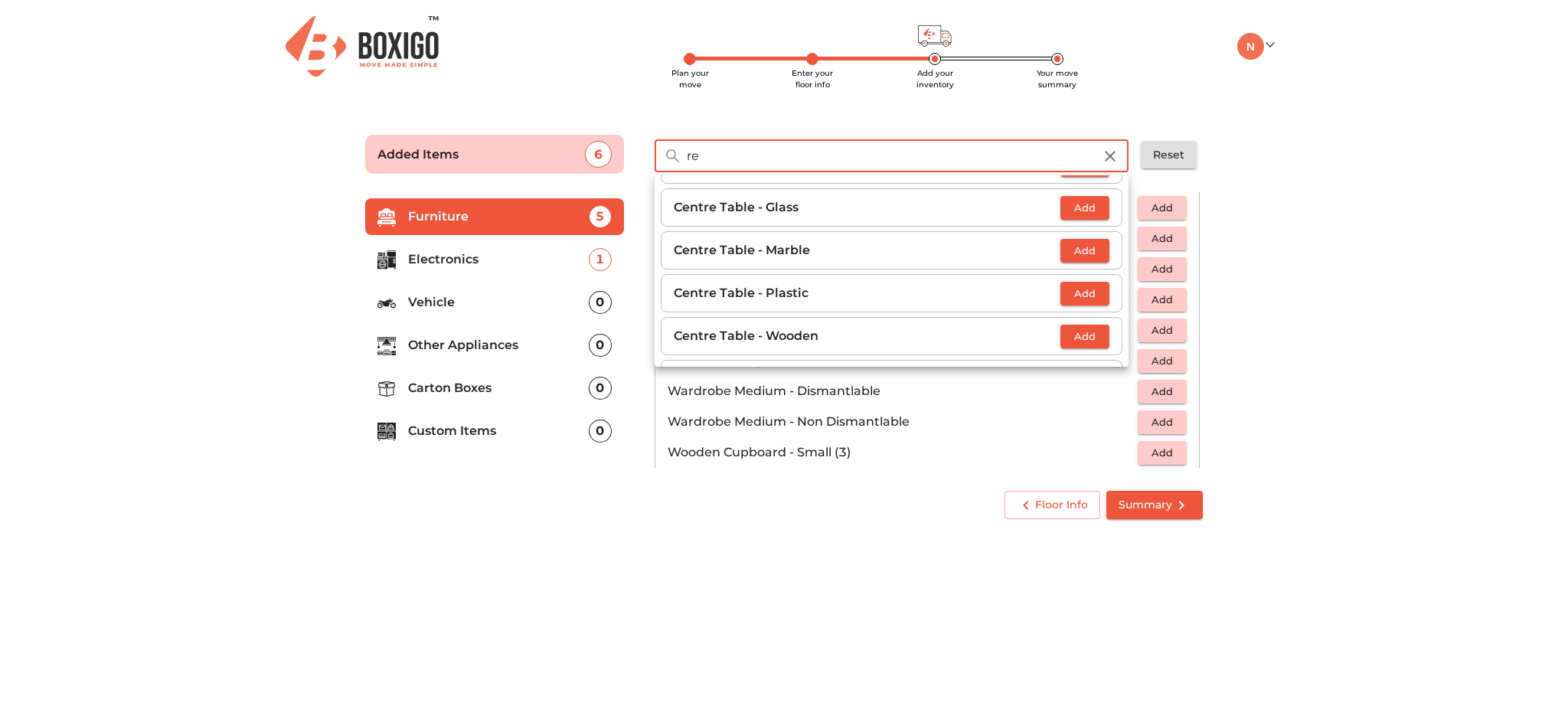
type input "r"
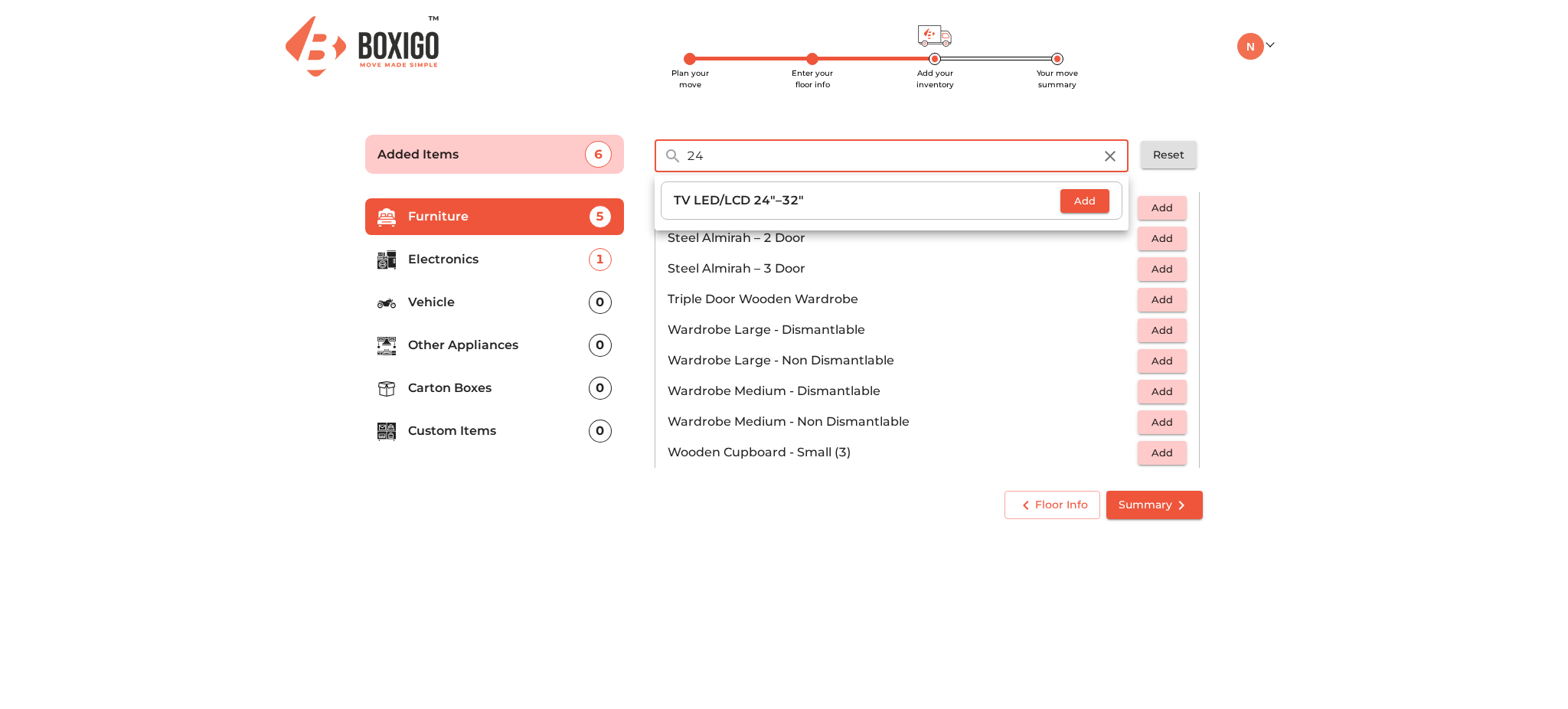
type input "2"
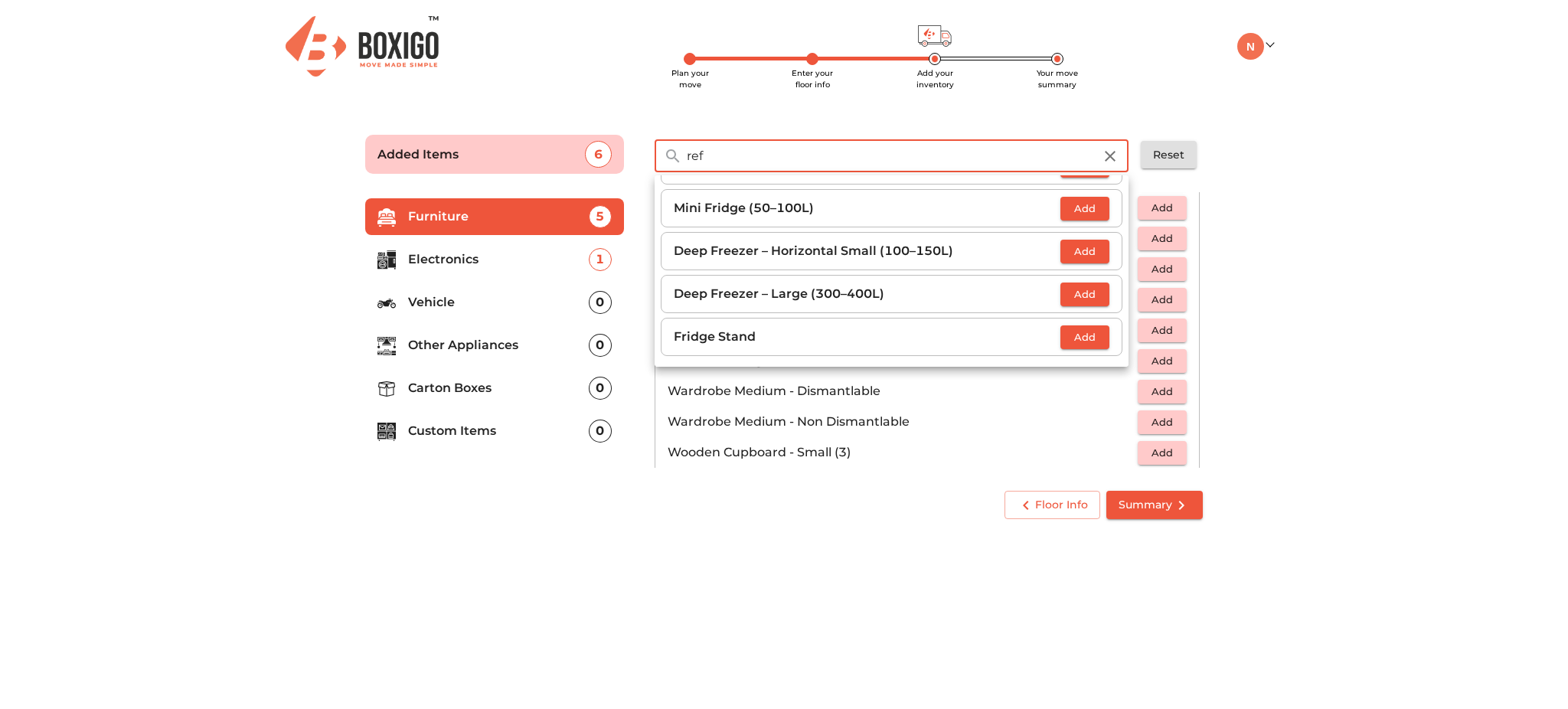
scroll to position [0, 0]
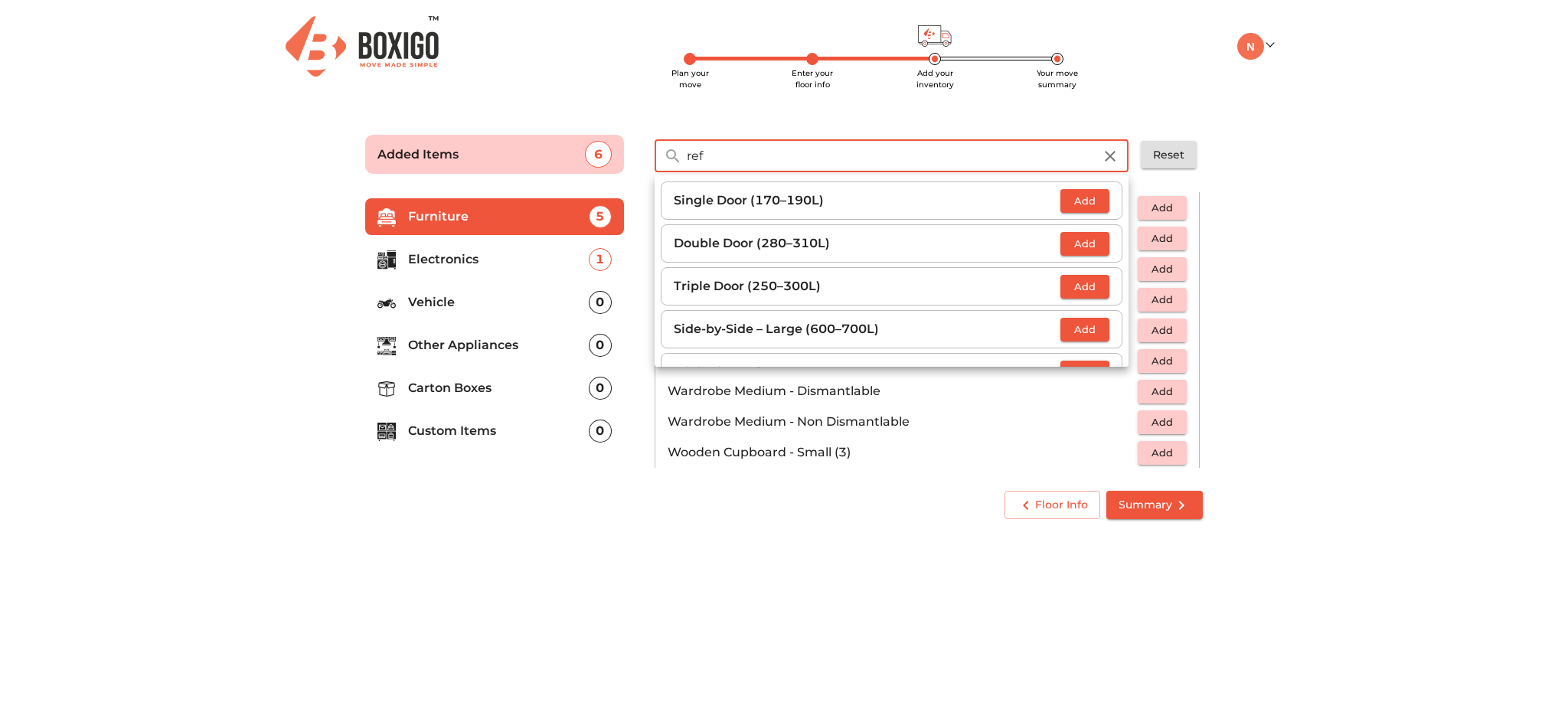
type input "ref"
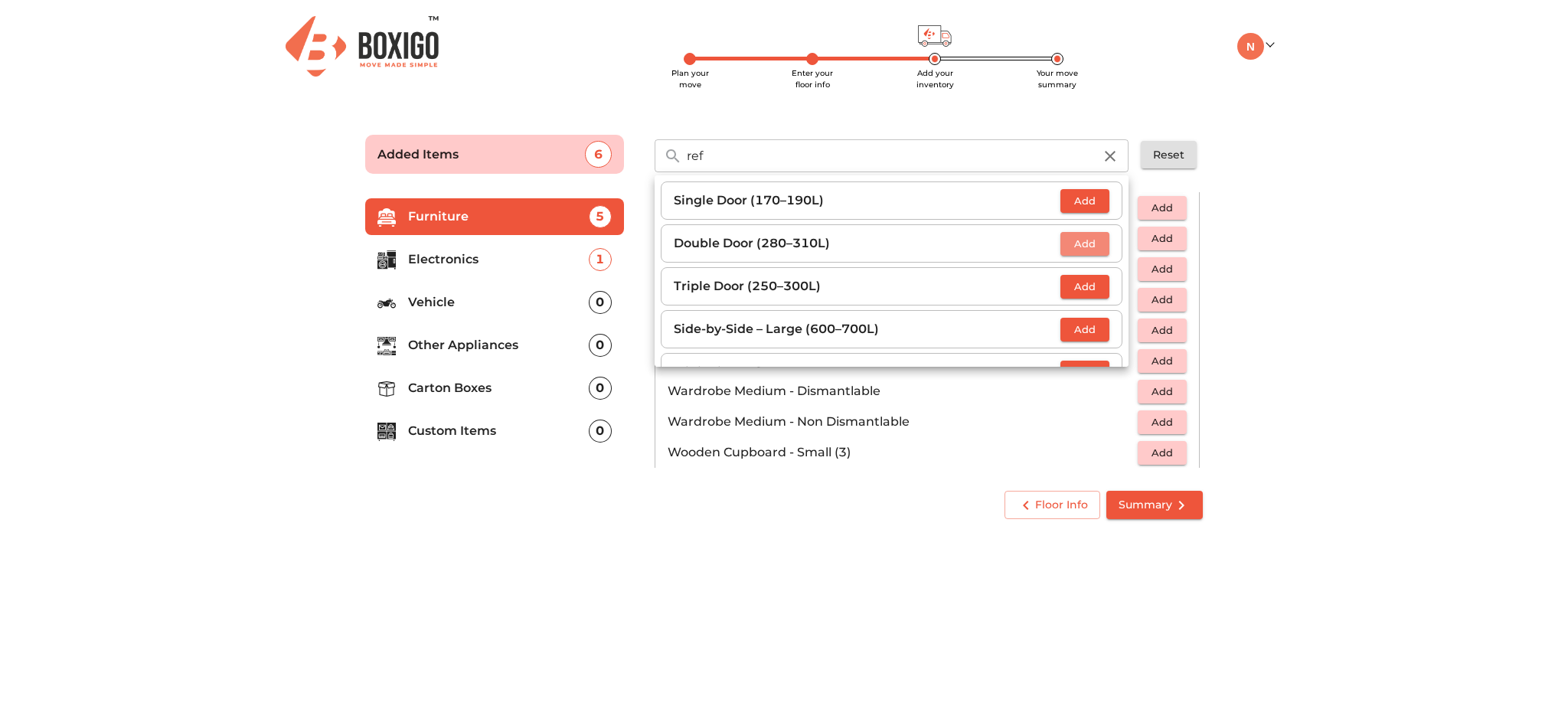
click at [1085, 235] on span "Add" at bounding box center [1085, 243] width 34 height 18
click at [899, 593] on body "Plan your move Enter your floor info Add your inventory Your move summary My Mo…" at bounding box center [784, 354] width 1568 height 709
click at [603, 293] on div "0" at bounding box center [600, 302] width 23 height 23
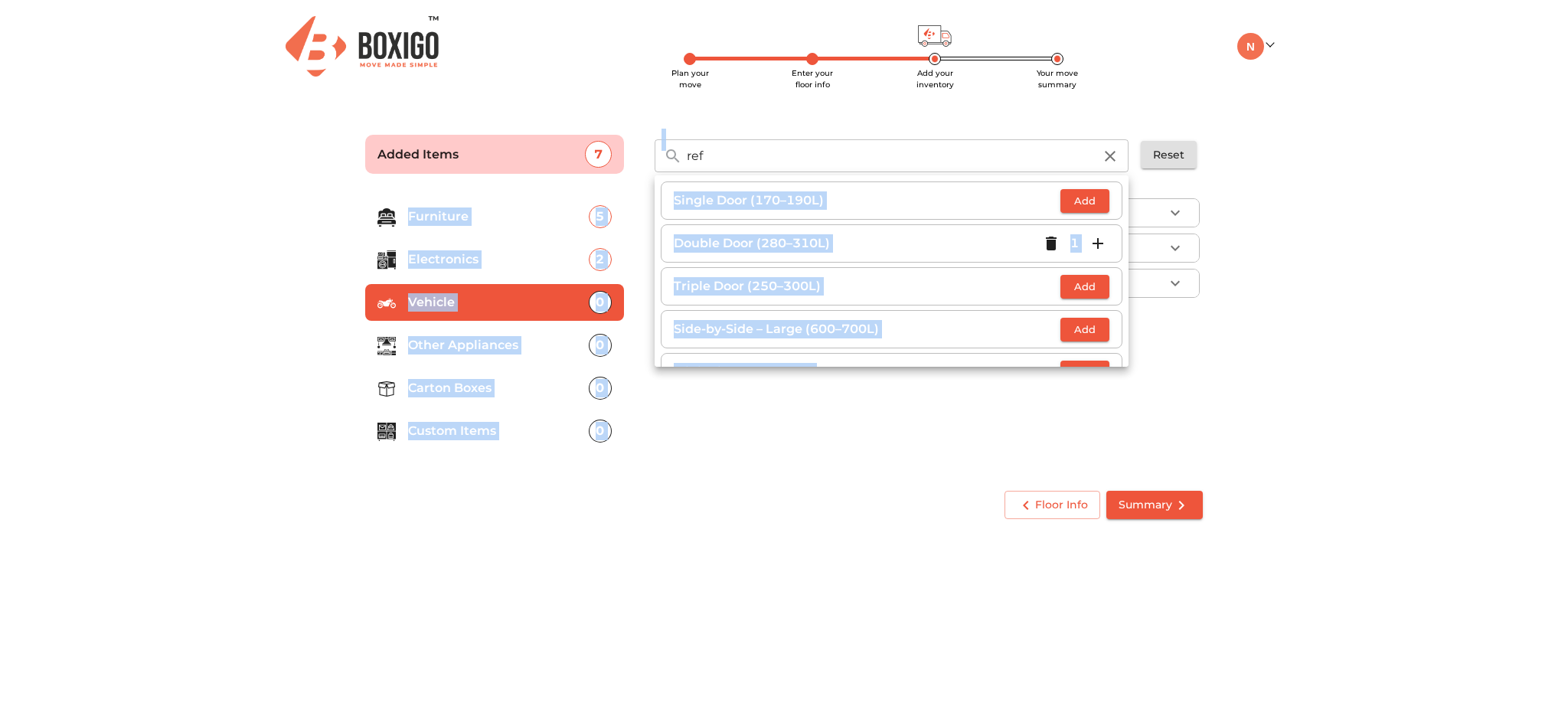
drag, startPoint x: 864, startPoint y: 599, endPoint x: 1116, endPoint y: 157, distance: 508.8
click at [1116, 157] on body "Plan your move Enter your floor info Add your inventory Your move summary My Mo…" at bounding box center [784, 354] width 1568 height 709
click at [1116, 157] on icon "button" at bounding box center [1110, 155] width 19 height 19
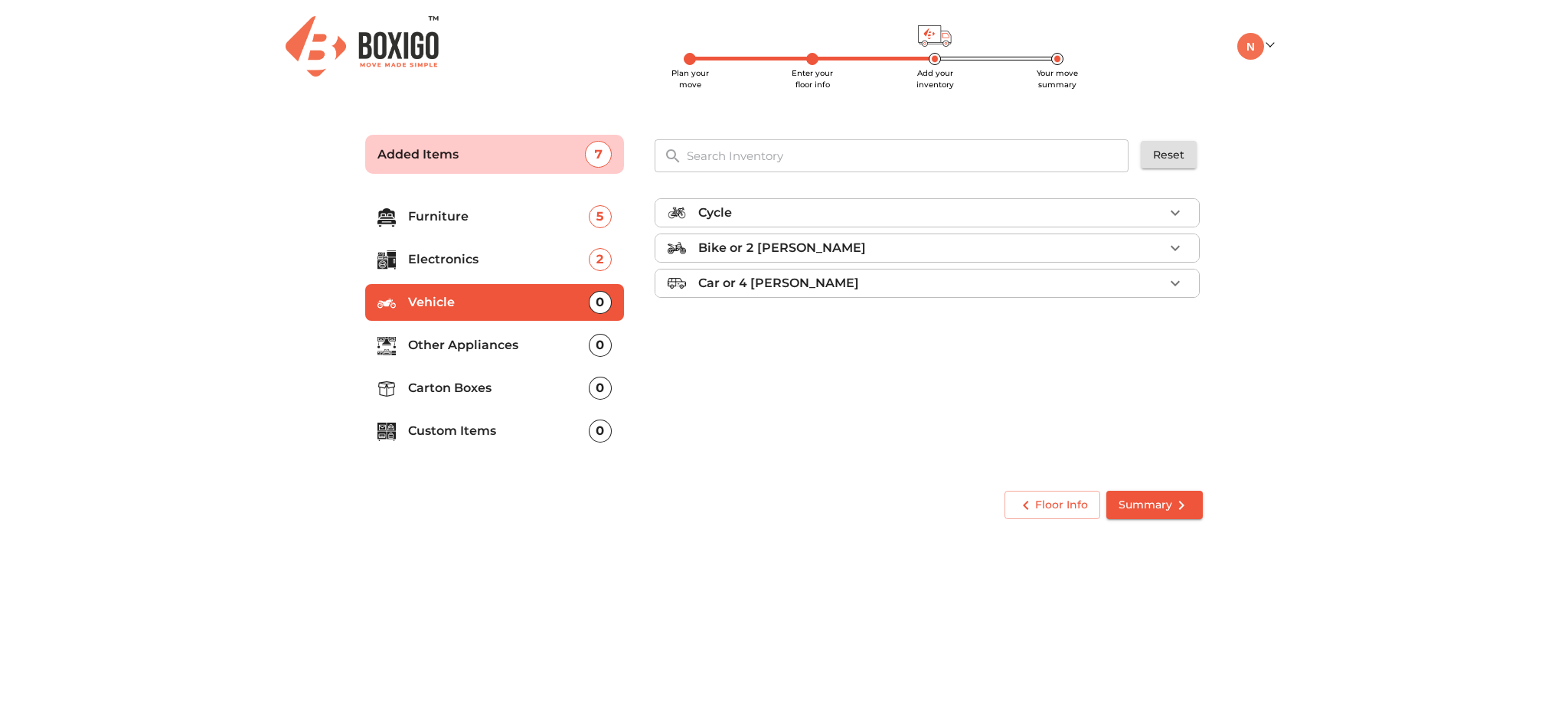
click at [908, 644] on body "Plan your move Enter your floor info Add your inventory Your move summary My Mo…" at bounding box center [784, 354] width 1568 height 709
click at [1138, 249] on div "Bike or 2 [PERSON_NAME]" at bounding box center [932, 248] width 466 height 19
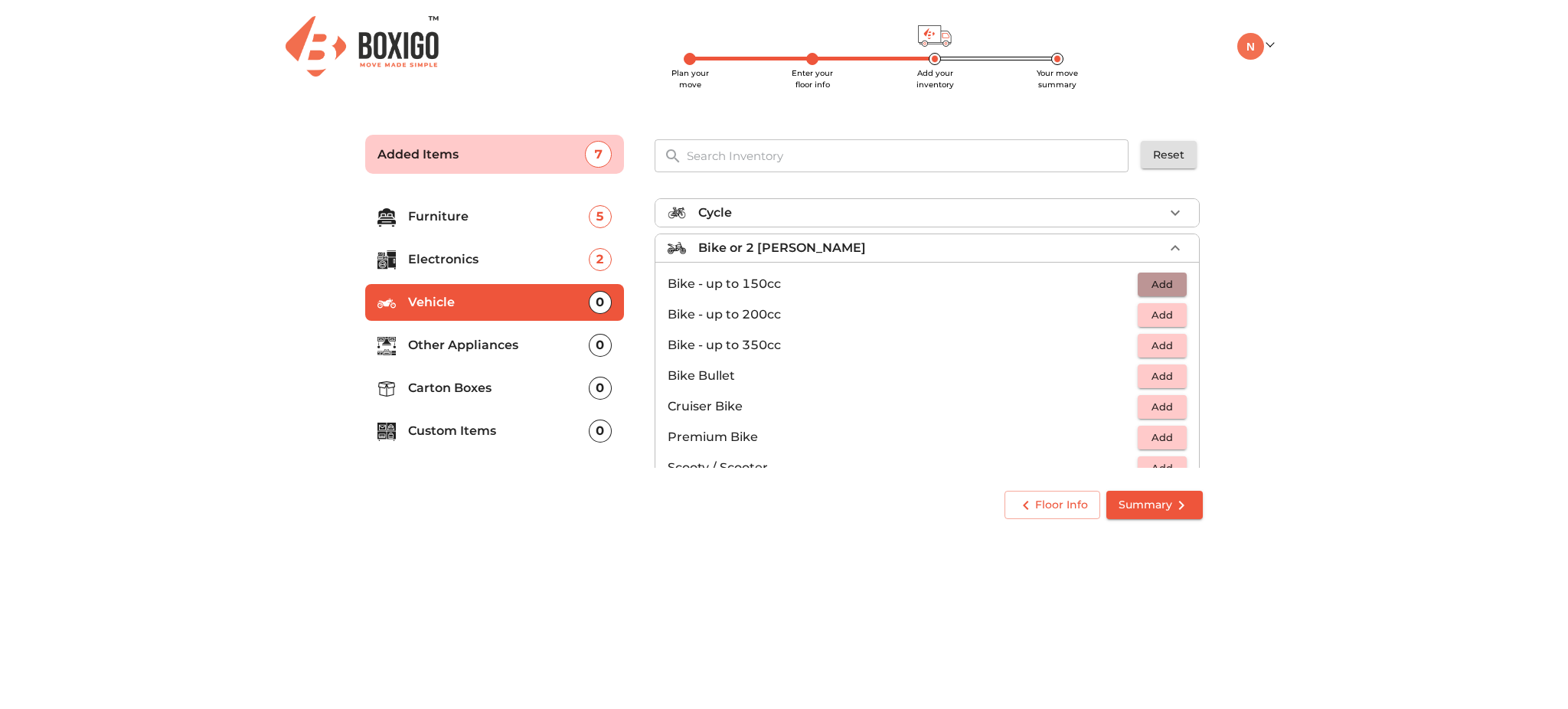
click at [1146, 288] on span "Add" at bounding box center [1163, 284] width 34 height 18
click at [1119, 281] on icon "button" at bounding box center [1128, 283] width 19 height 19
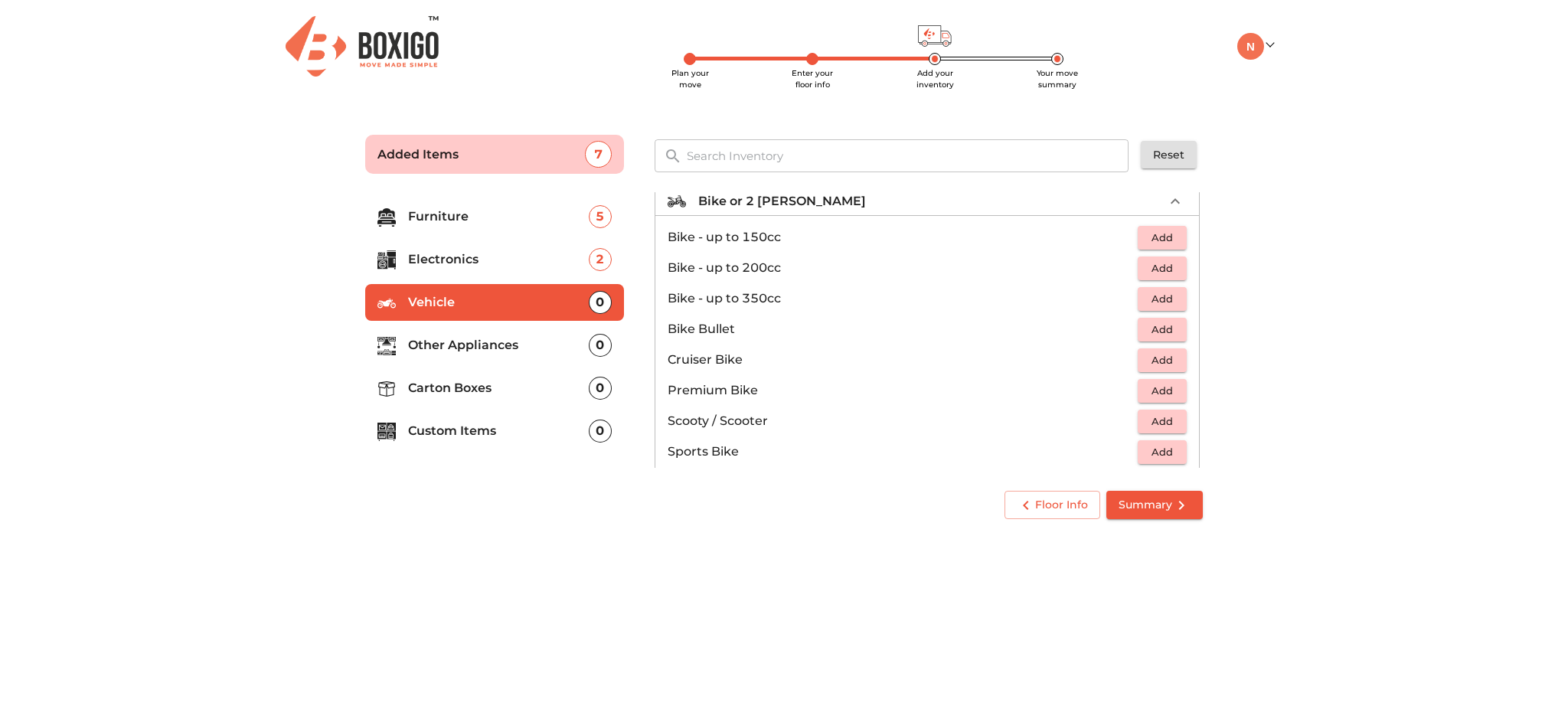
scroll to position [52, 0]
click at [1146, 417] on span "Add" at bounding box center [1163, 417] width 34 height 18
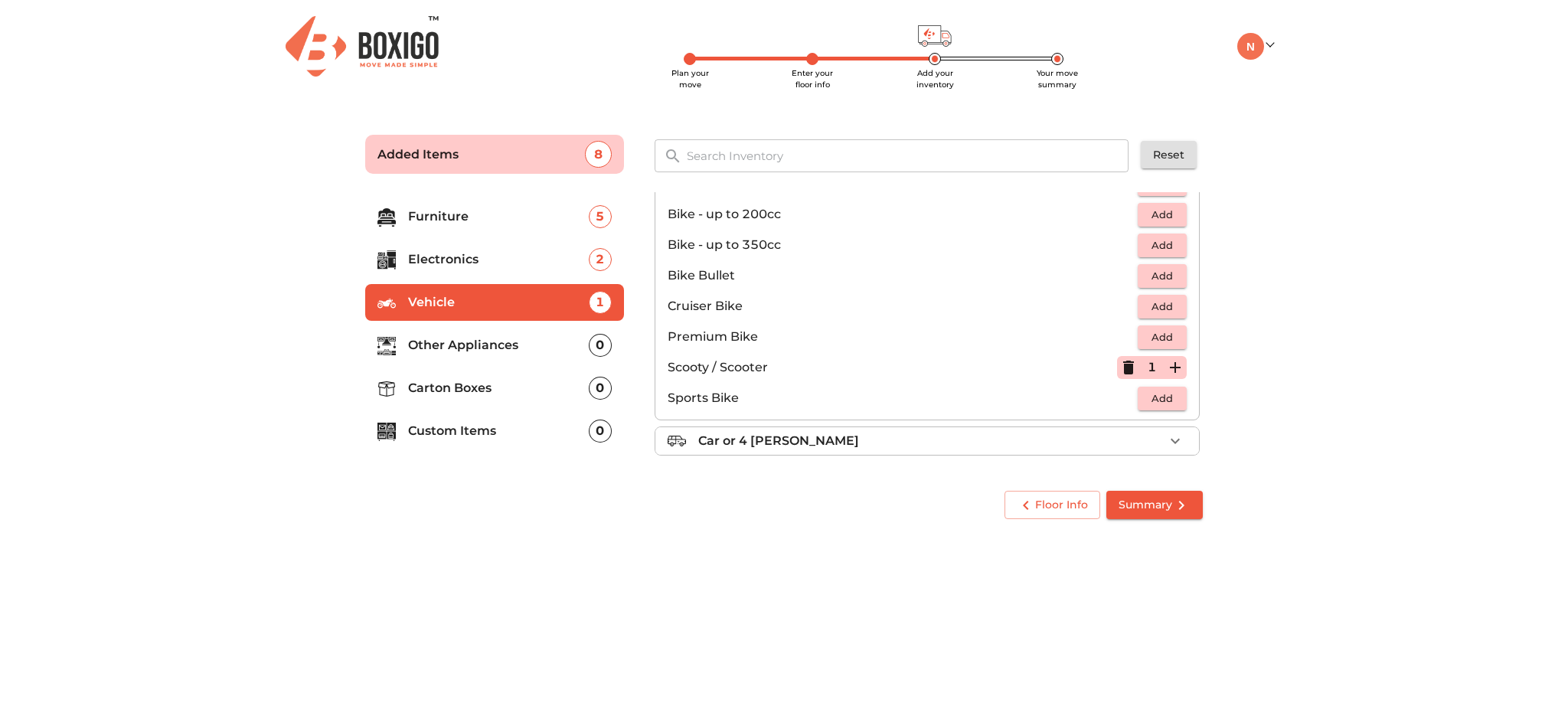
click at [458, 389] on p "Carton Boxes" at bounding box center [498, 387] width 180 height 19
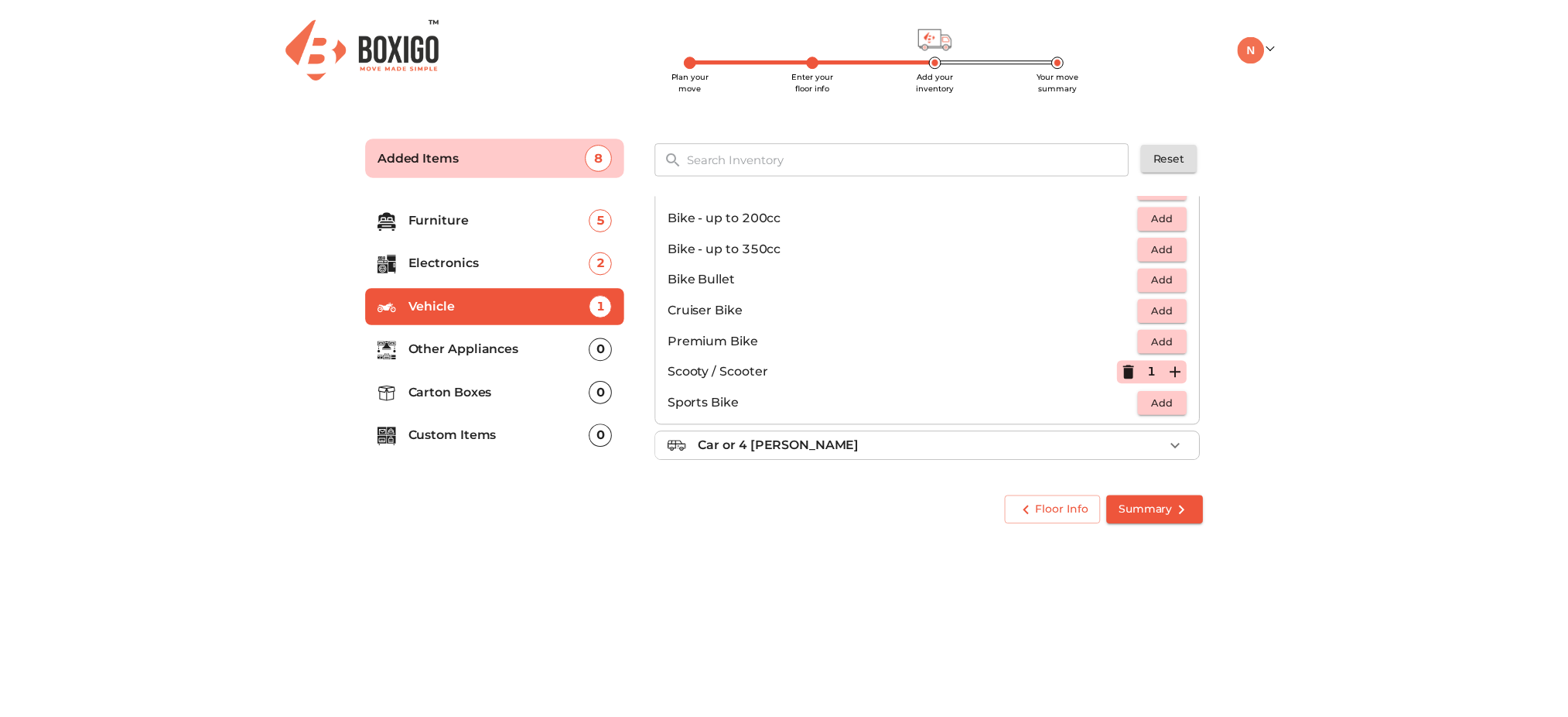
scroll to position [0, 0]
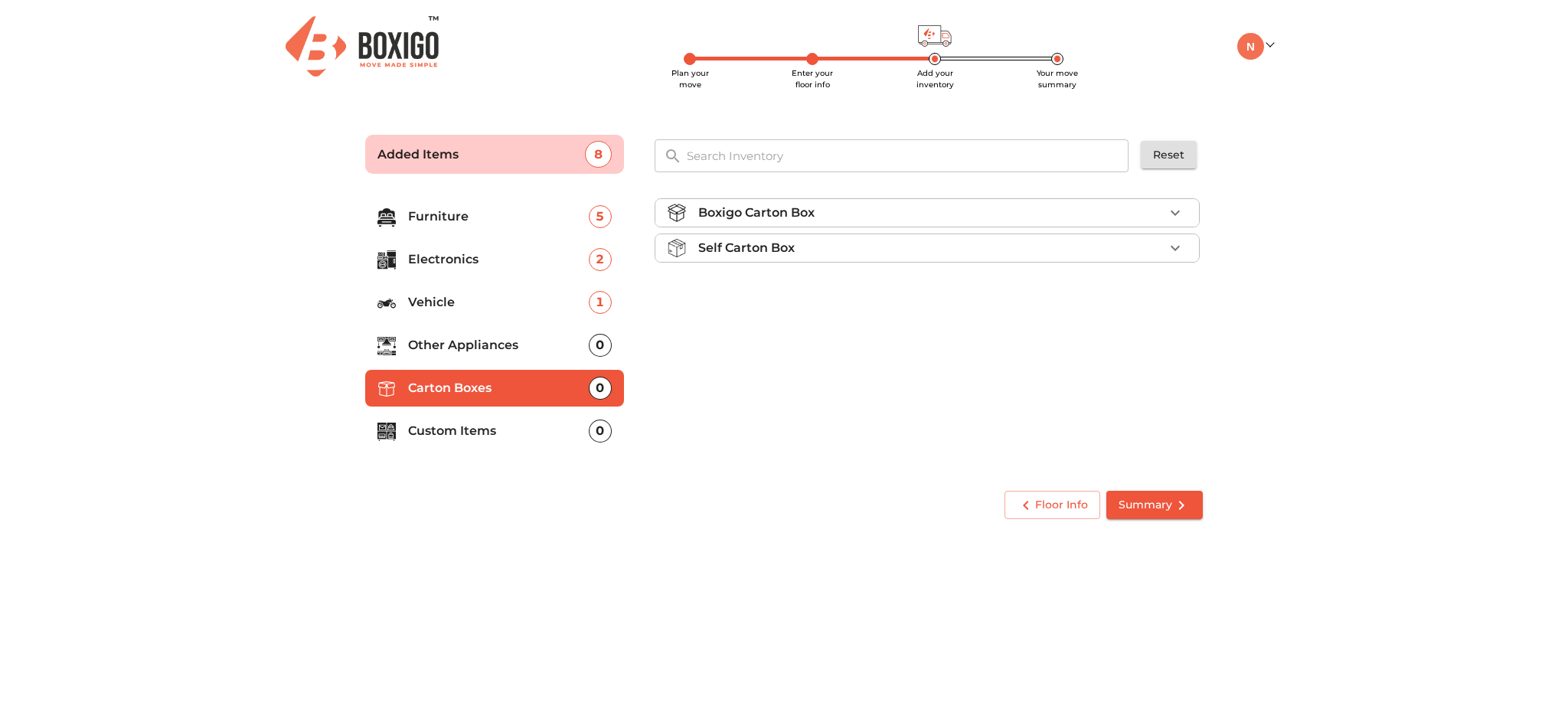
click at [962, 213] on div "Boxigo Carton Box" at bounding box center [932, 212] width 466 height 19
click at [1173, 253] on span "Add" at bounding box center [1163, 249] width 34 height 18
click at [1173, 253] on icon "button" at bounding box center [1175, 249] width 19 height 19
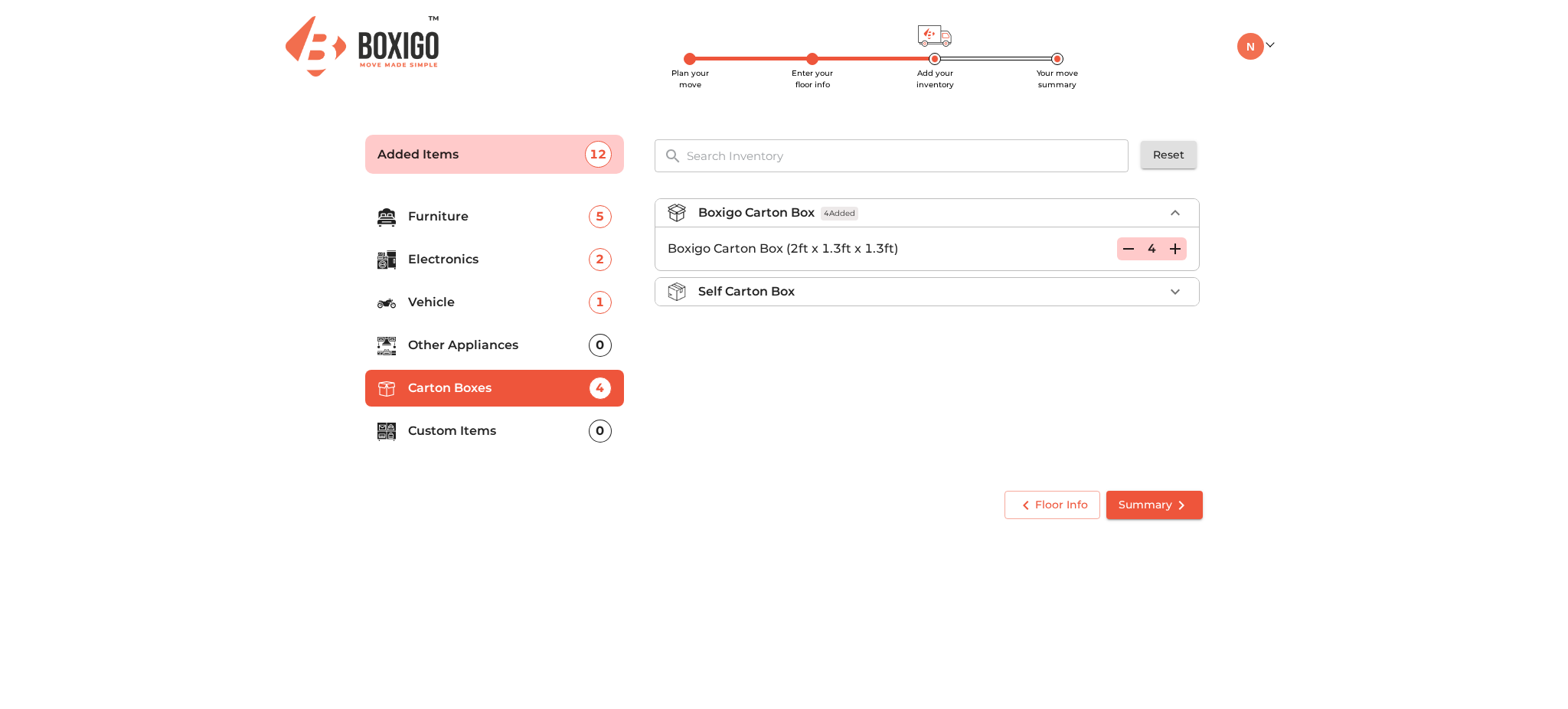
click at [525, 434] on p "Custom Items" at bounding box center [498, 431] width 180 height 19
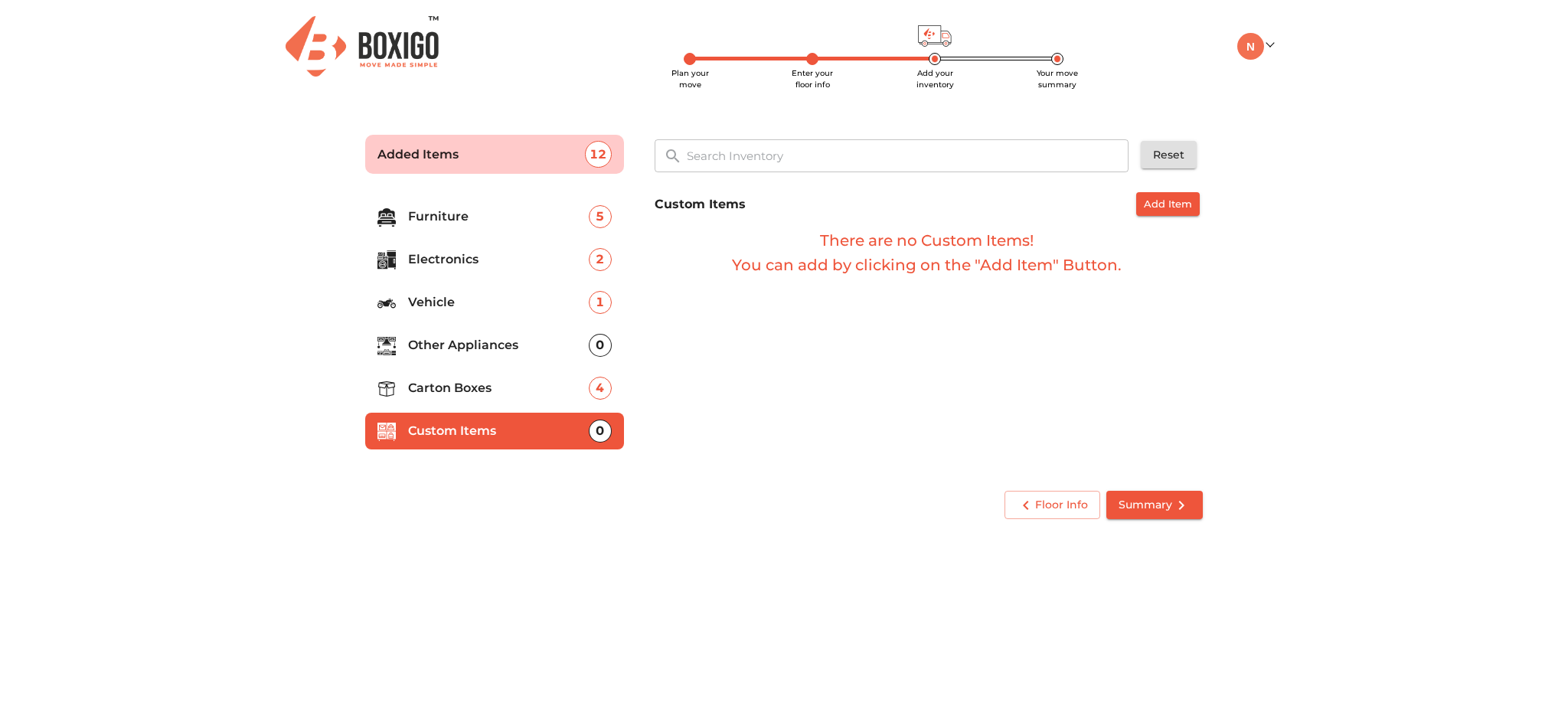
click at [519, 352] on p "Other Appliances" at bounding box center [498, 345] width 180 height 19
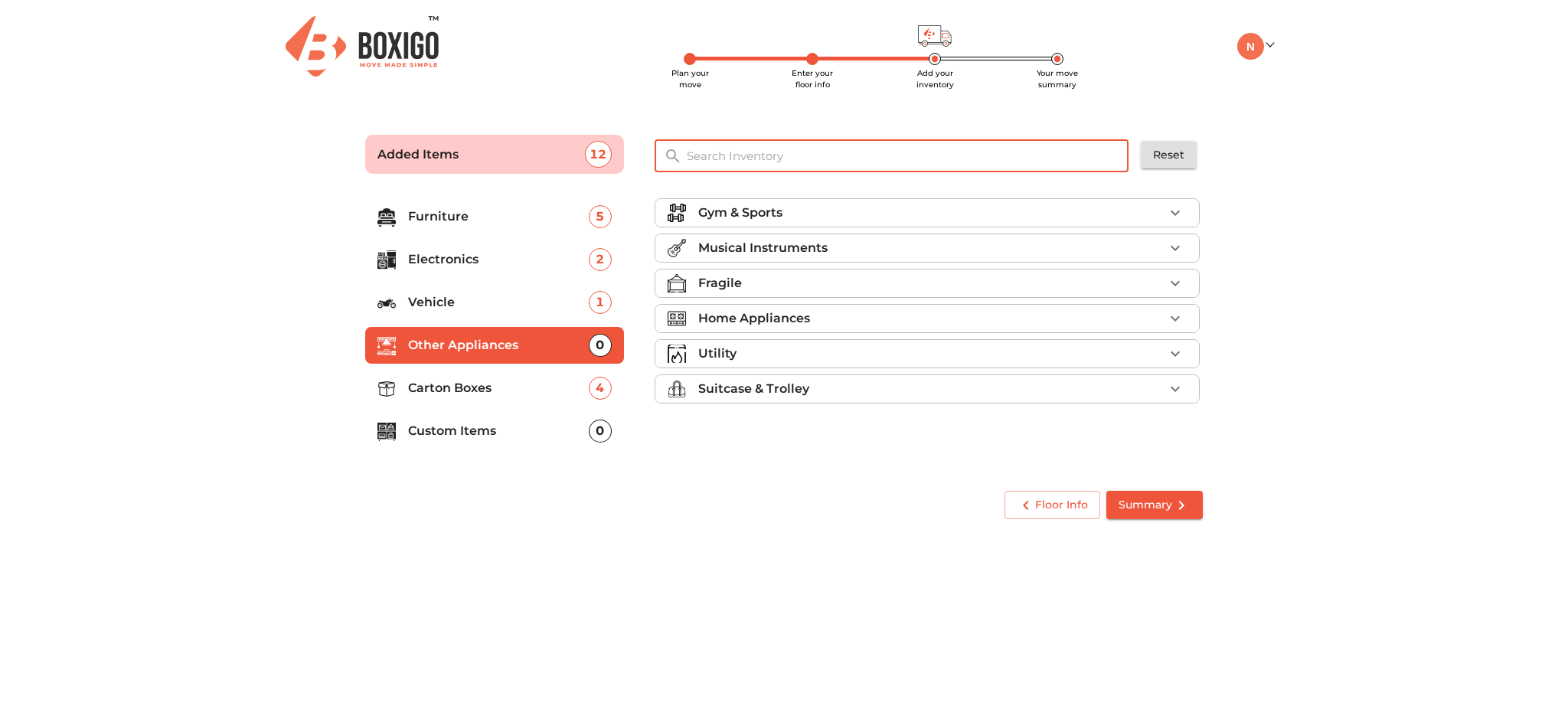
click at [738, 163] on input "text" at bounding box center [908, 155] width 461 height 33
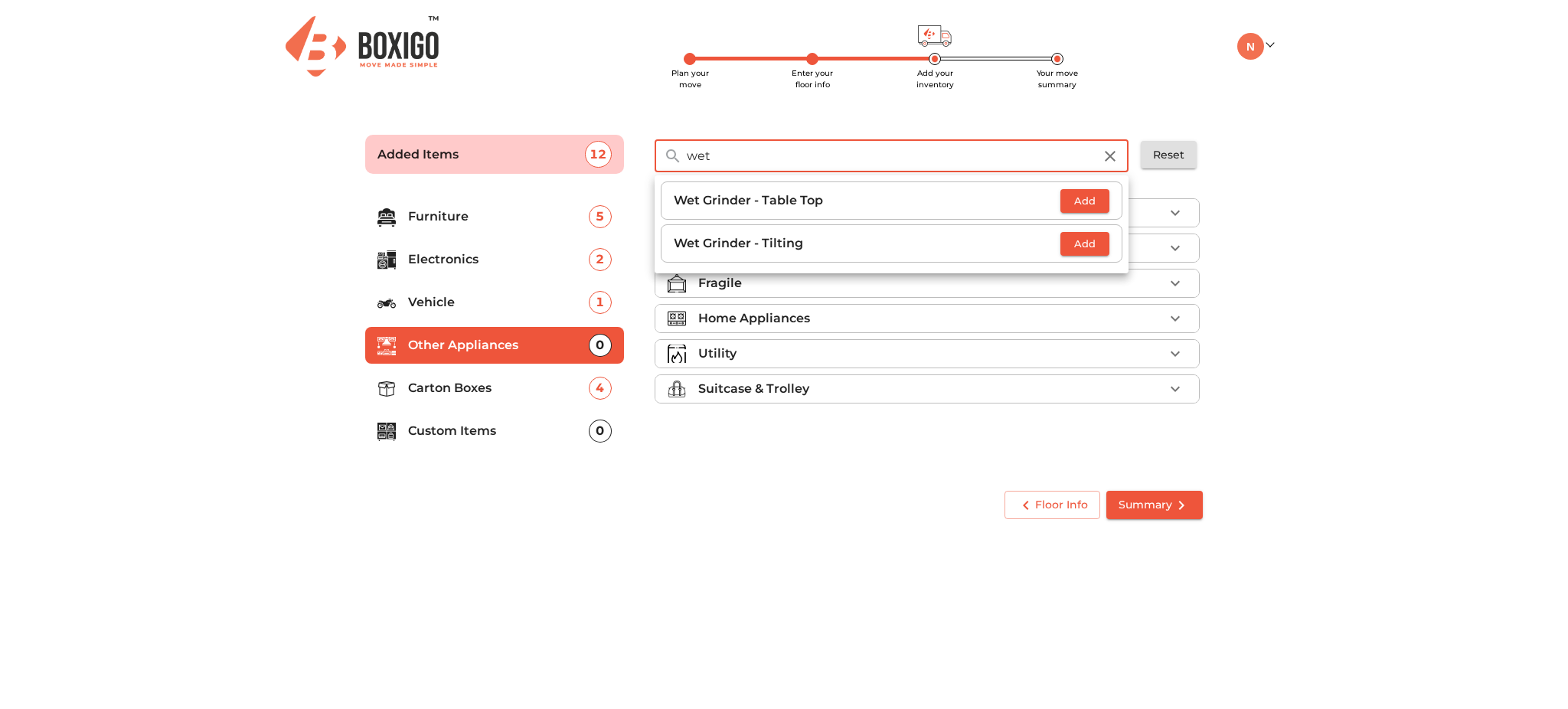
type input "wet"
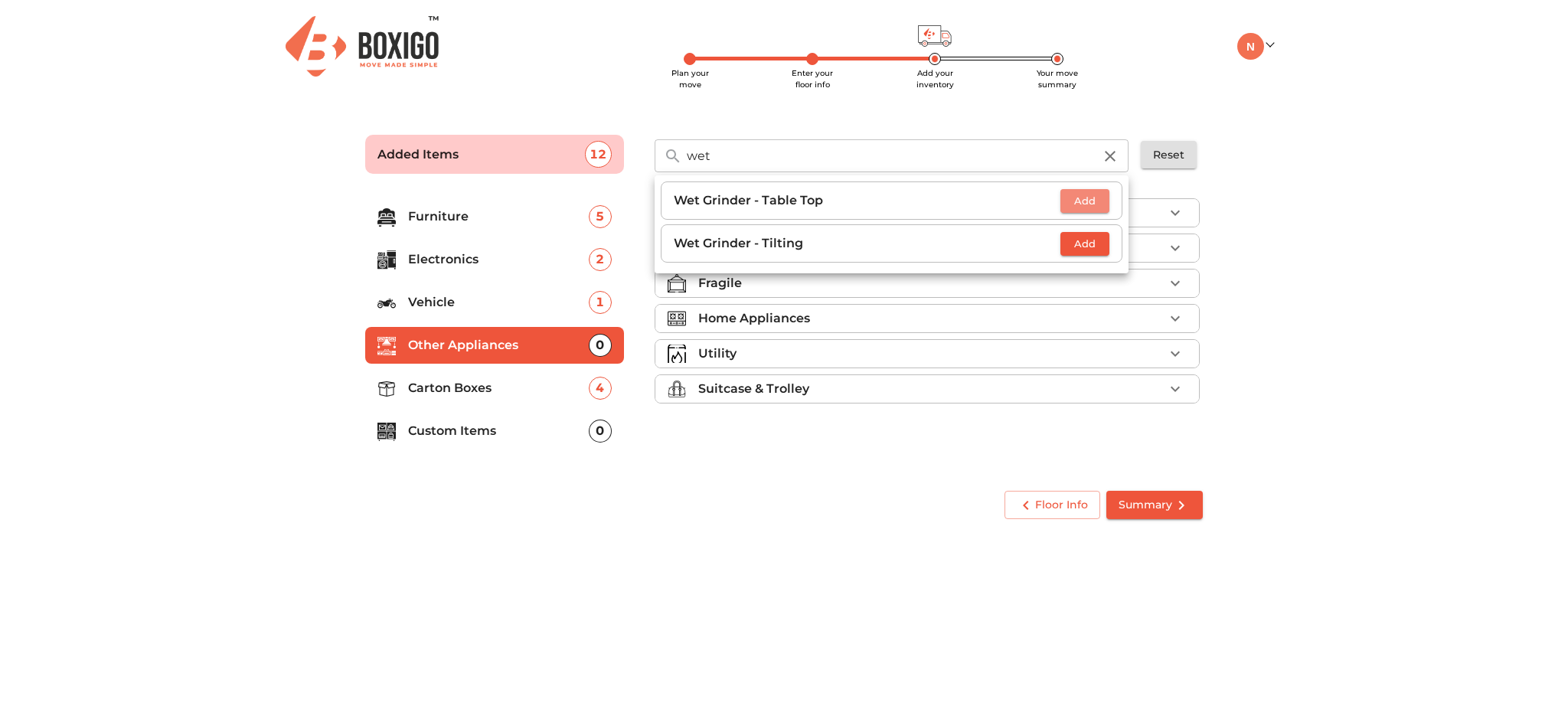
click at [1087, 190] on button "Add" at bounding box center [1084, 201] width 49 height 24
click at [1217, 604] on body "Plan your move Enter your floor info Add your inventory Your move summary My Mo…" at bounding box center [784, 354] width 1568 height 709
click at [1173, 493] on button "Summary" at bounding box center [1155, 505] width 97 height 28
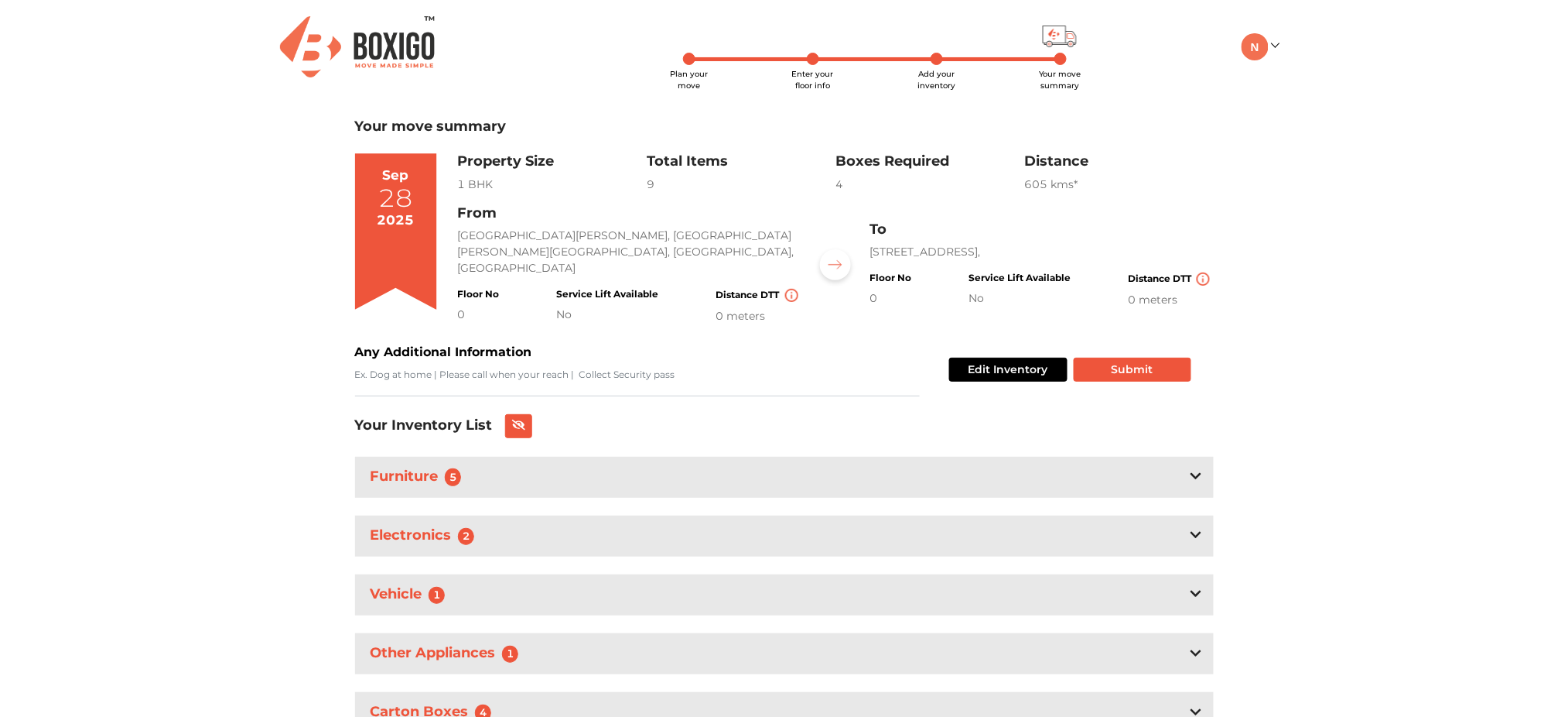
click at [942, 69] on span "Add your inventory" at bounding box center [937, 80] width 38 height 22
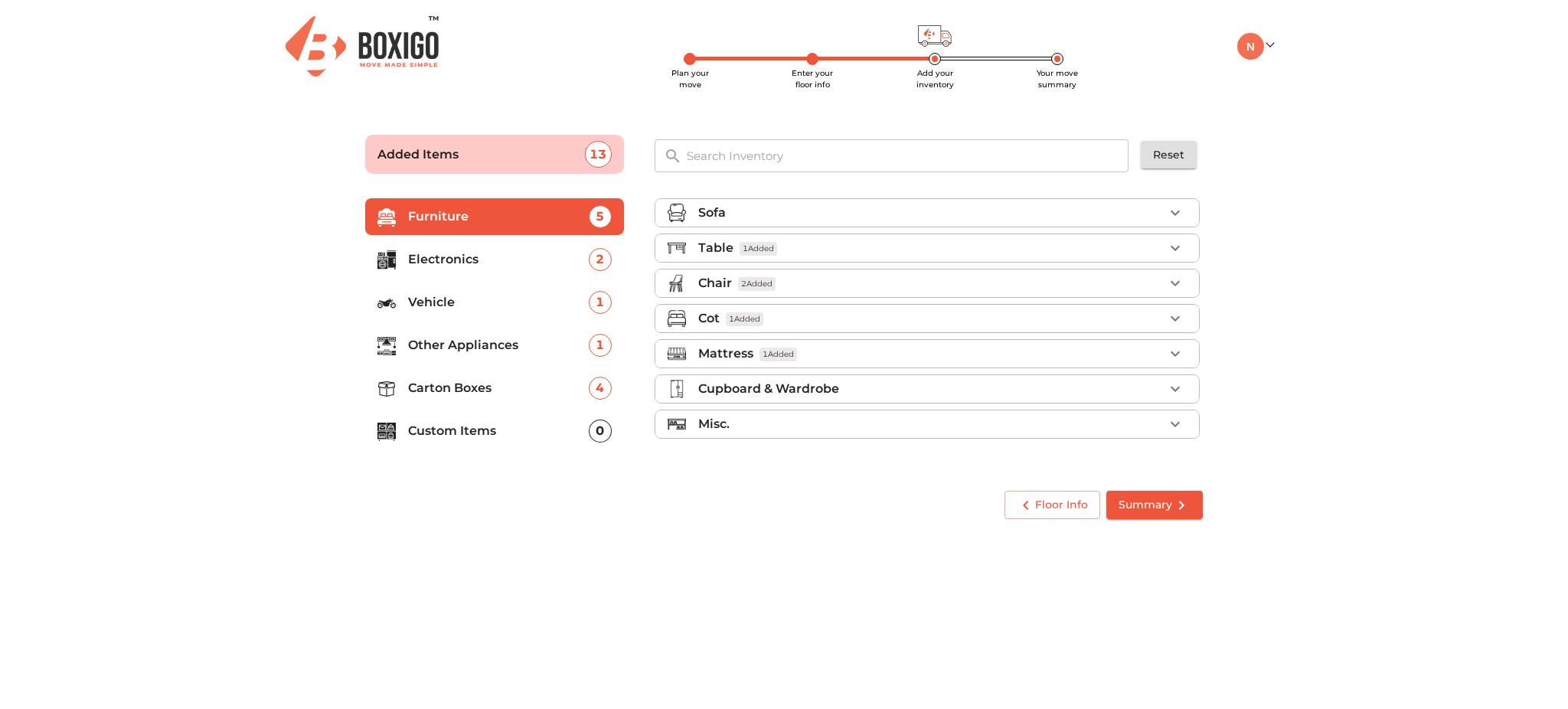
drag, startPoint x: 533, startPoint y: 438, endPoint x: 442, endPoint y: 497, distance: 108.5
click at [442, 497] on div "Floor Info Summary" at bounding box center [784, 505] width 850 height 41
click at [453, 434] on p "Custom Items" at bounding box center [498, 431] width 180 height 19
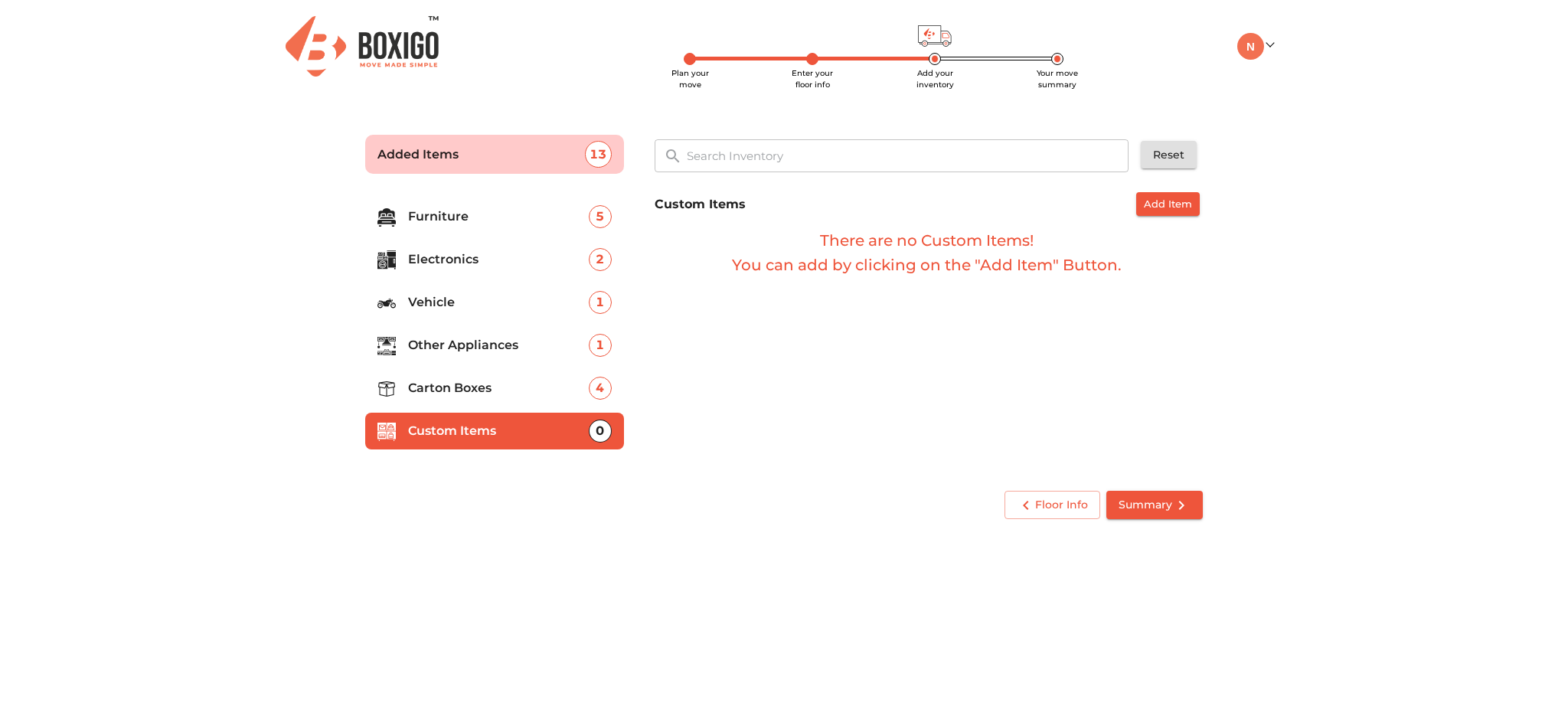
click at [434, 352] on p "Other Appliances" at bounding box center [498, 345] width 180 height 19
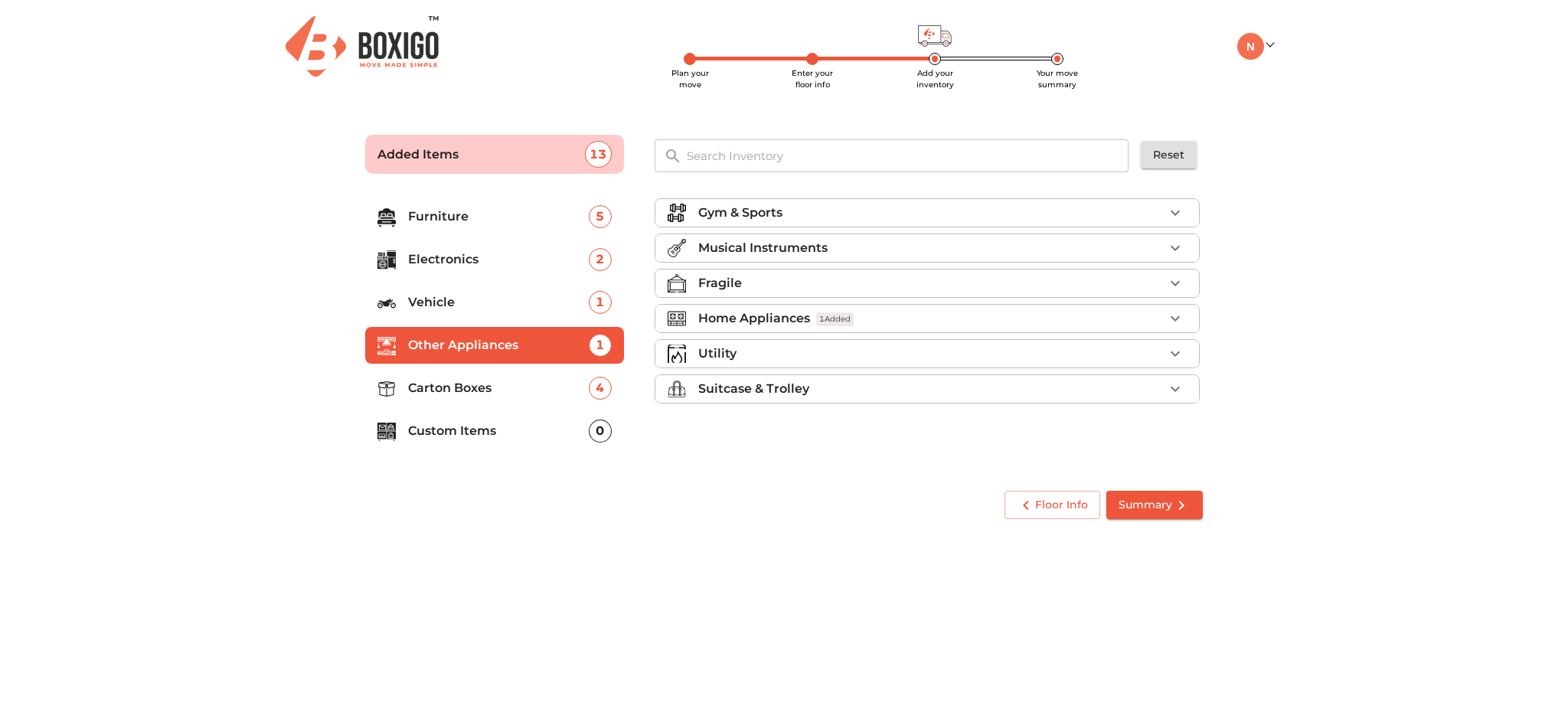
click at [765, 394] on p "Suitcase & Trolley" at bounding box center [754, 388] width 111 height 19
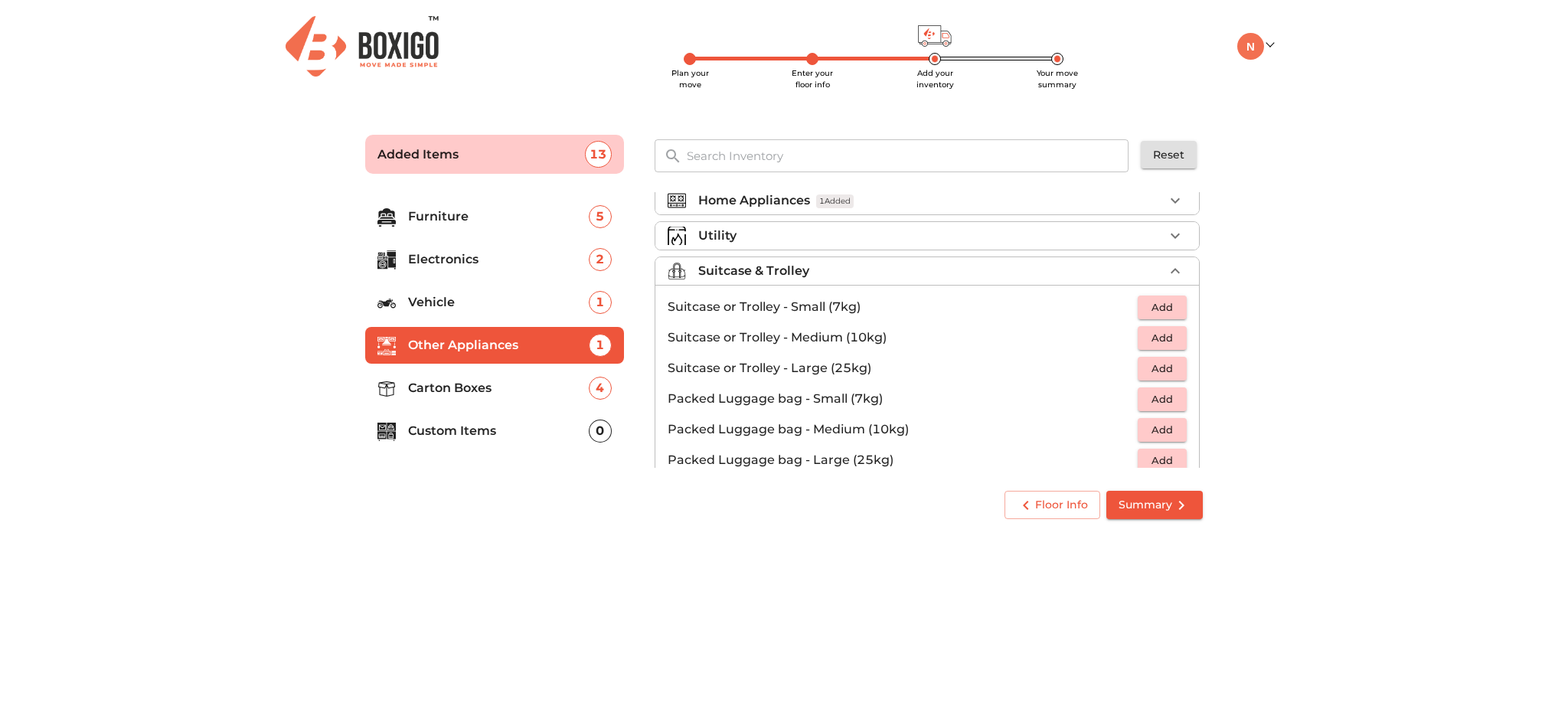
scroll to position [119, 0]
click at [1166, 360] on span "Add" at bounding box center [1163, 368] width 34 height 18
click at [1166, 337] on span "Add" at bounding box center [1163, 338] width 34 height 18
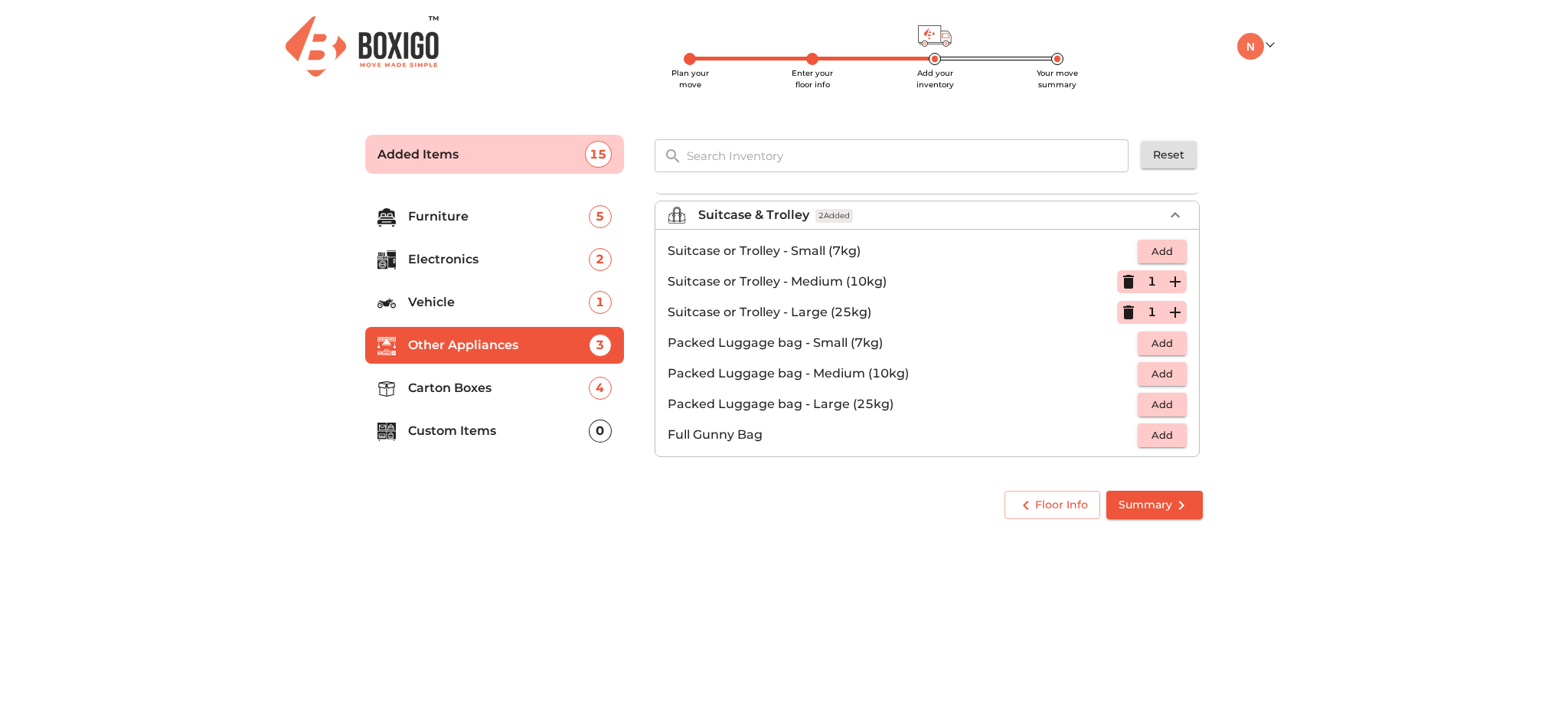
scroll to position [175, 0]
click at [1156, 363] on span "Add" at bounding box center [1163, 372] width 34 height 18
click at [1166, 363] on icon "button" at bounding box center [1175, 371] width 19 height 19
click at [1148, 514] on button "Summary" at bounding box center [1155, 505] width 97 height 28
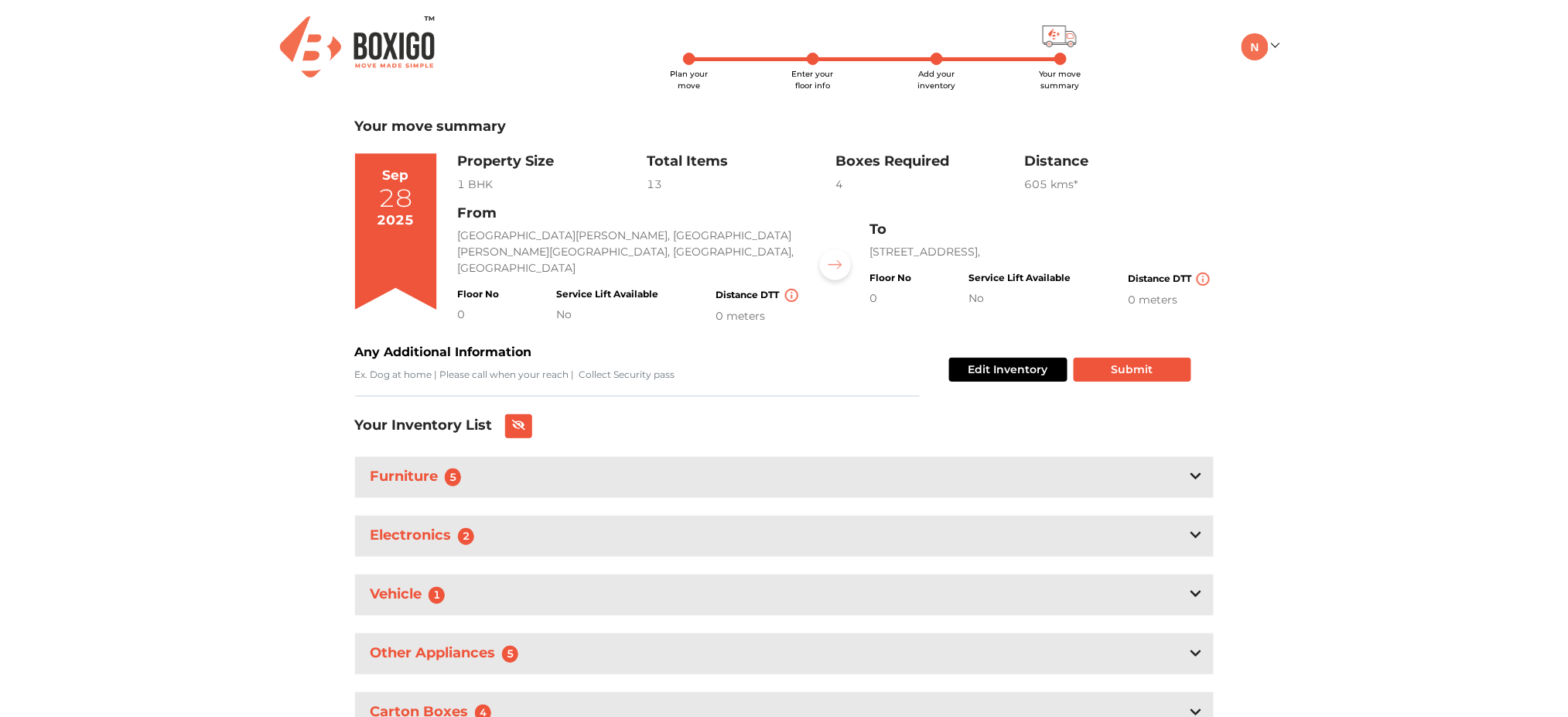
scroll to position [75, 0]
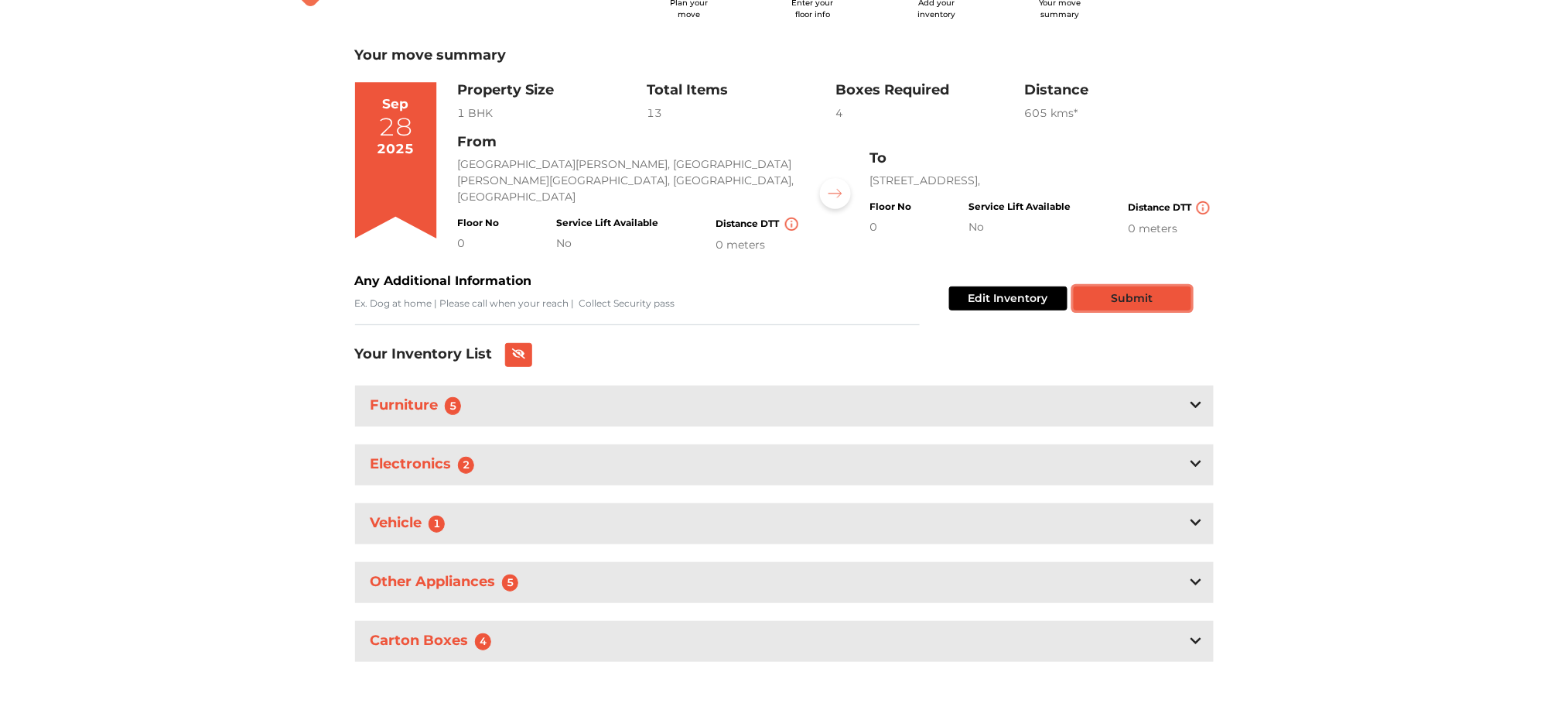
click at [1124, 293] on button "Submit" at bounding box center [1132, 298] width 118 height 24
